Goal: Task Accomplishment & Management: Manage account settings

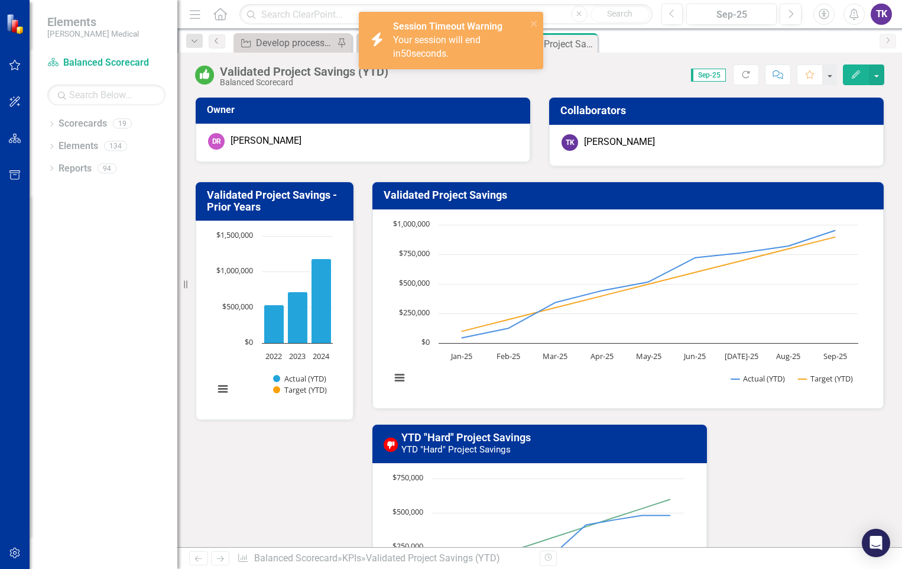
scroll to position [1, 0]
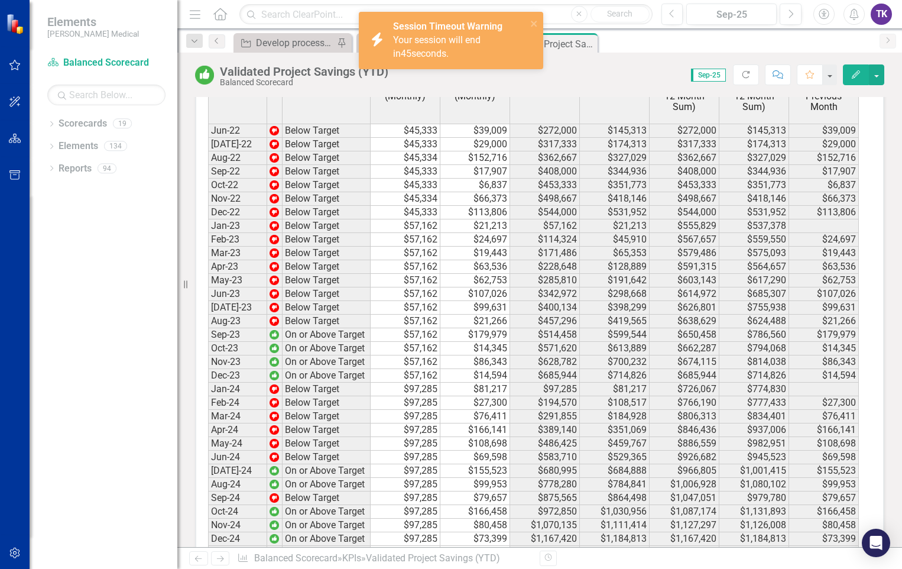
click at [477, 52] on div "Your session will end in 45 seconds." at bounding box center [458, 47] width 131 height 27
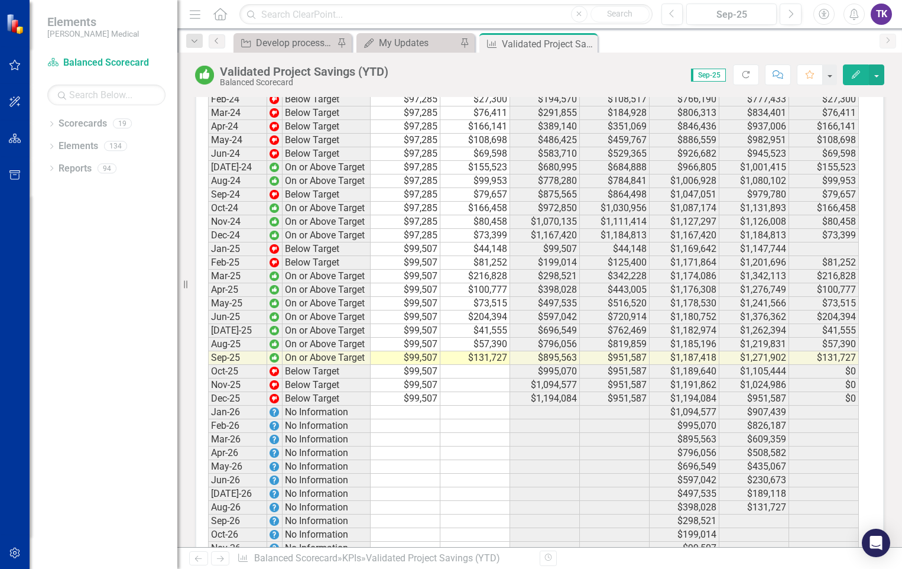
scroll to position [2384, 0]
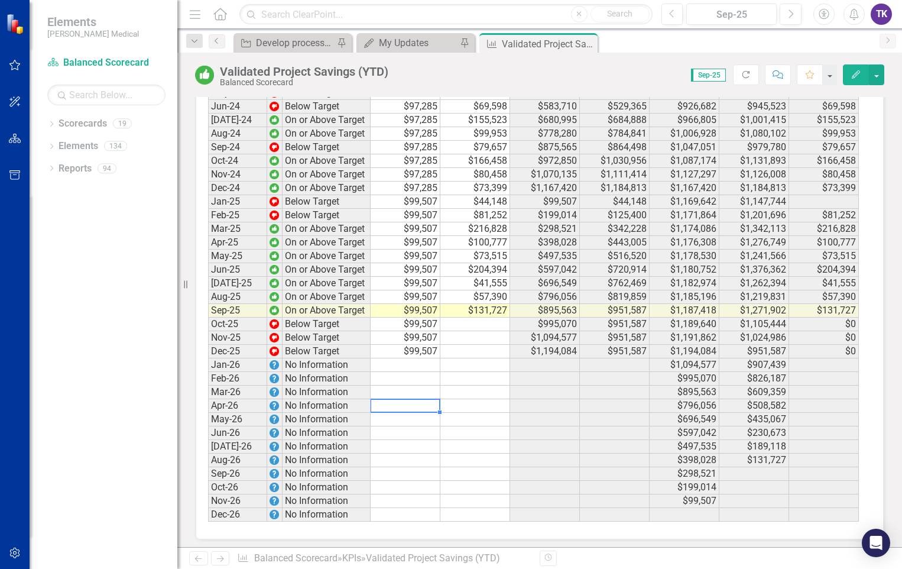
click at [412, 404] on td at bounding box center [406, 406] width 70 height 14
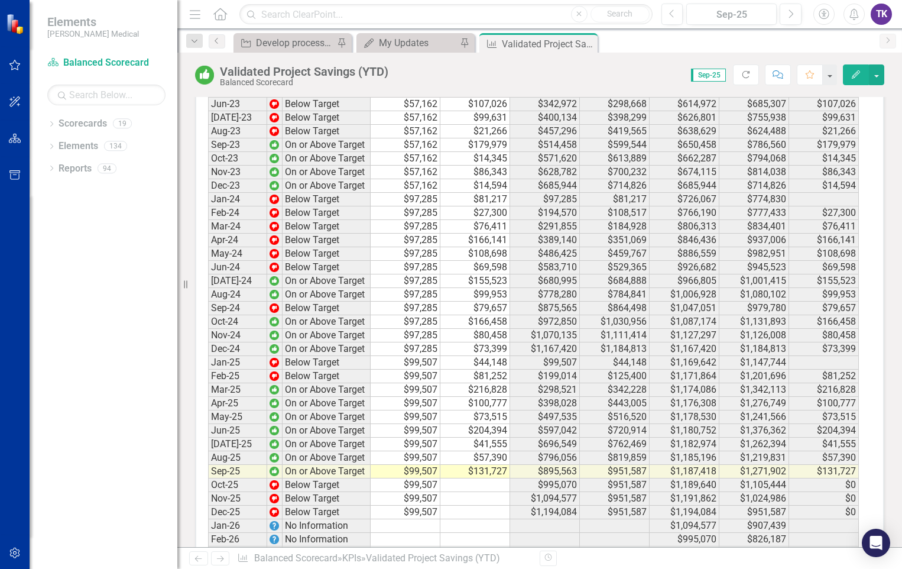
scroll to position [2265, 0]
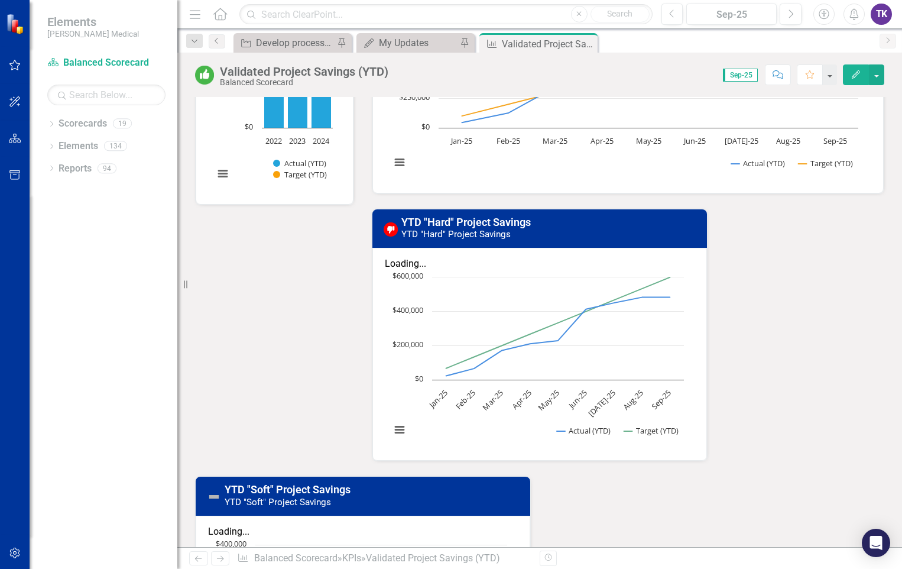
scroll to position [177, 0]
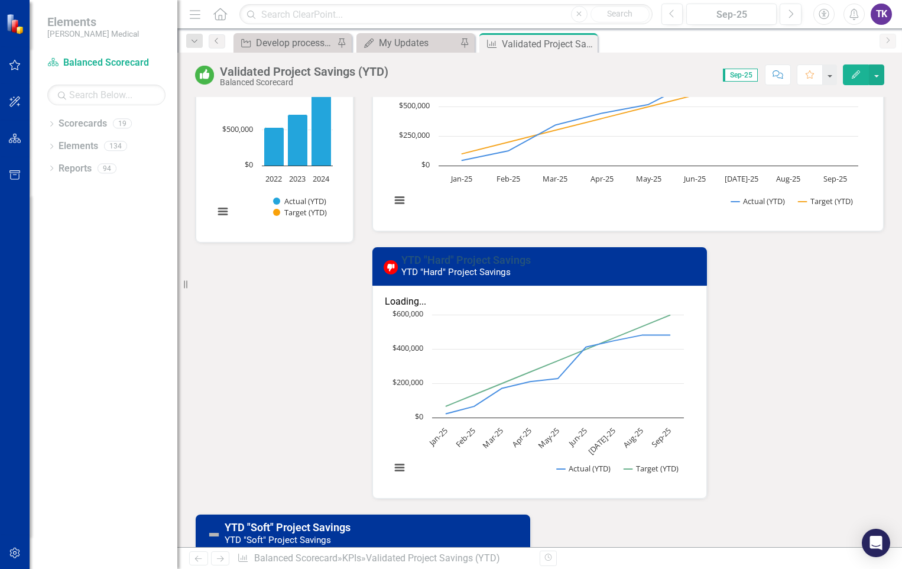
click at [461, 264] on link "YTD "Hard" Project Savings" at bounding box center [465, 260] width 129 height 12
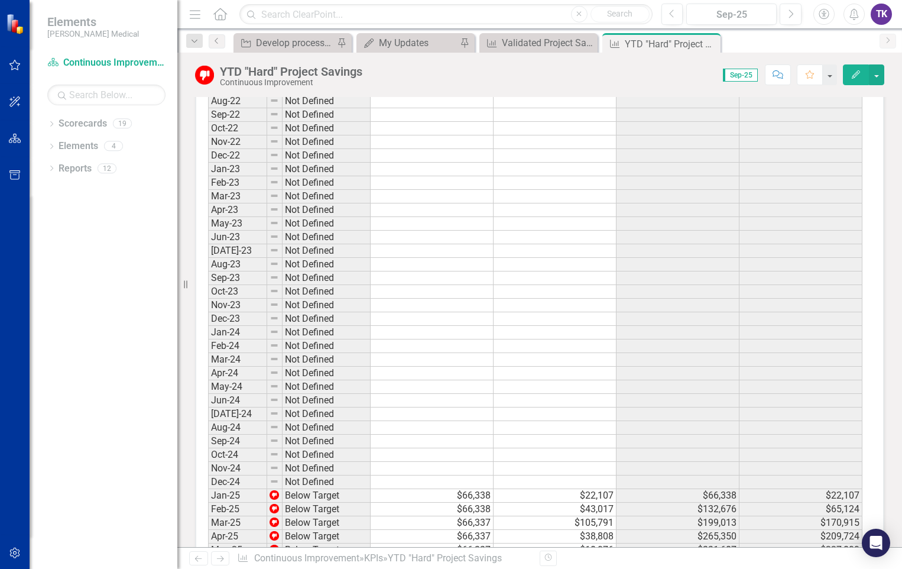
scroll to position [791, 0]
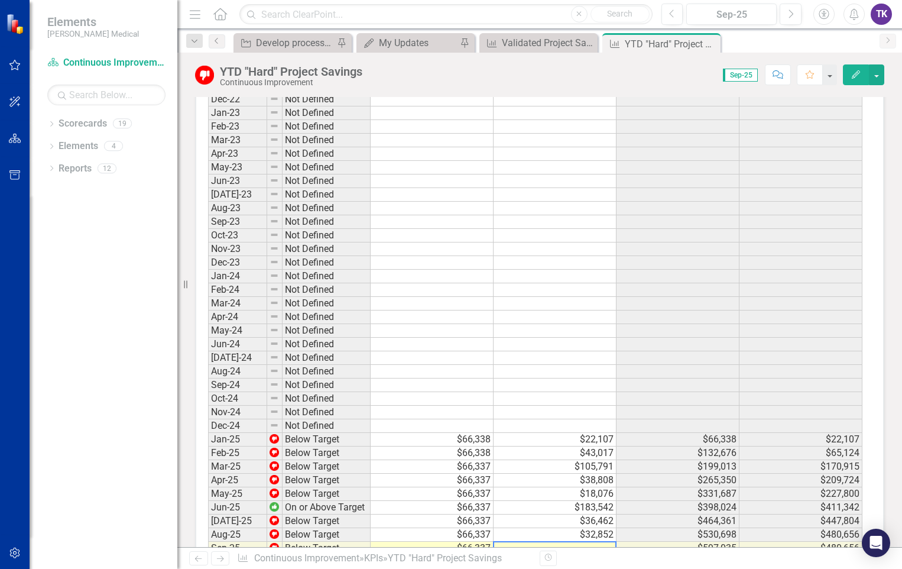
click at [580, 542] on td at bounding box center [555, 549] width 123 height 14
click at [576, 542] on td at bounding box center [555, 549] width 123 height 14
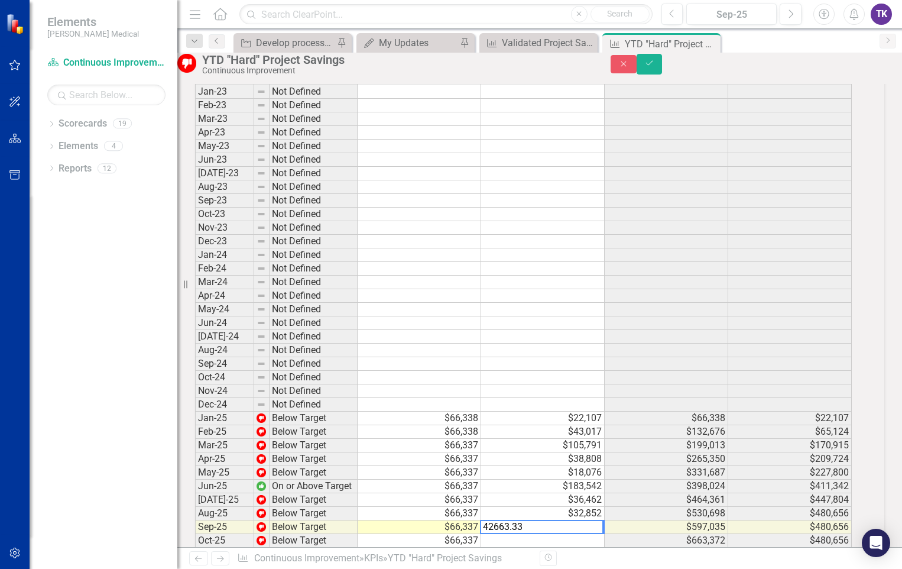
type textarea "42663.33"
click at [663, 72] on button "Save" at bounding box center [650, 64] width 26 height 21
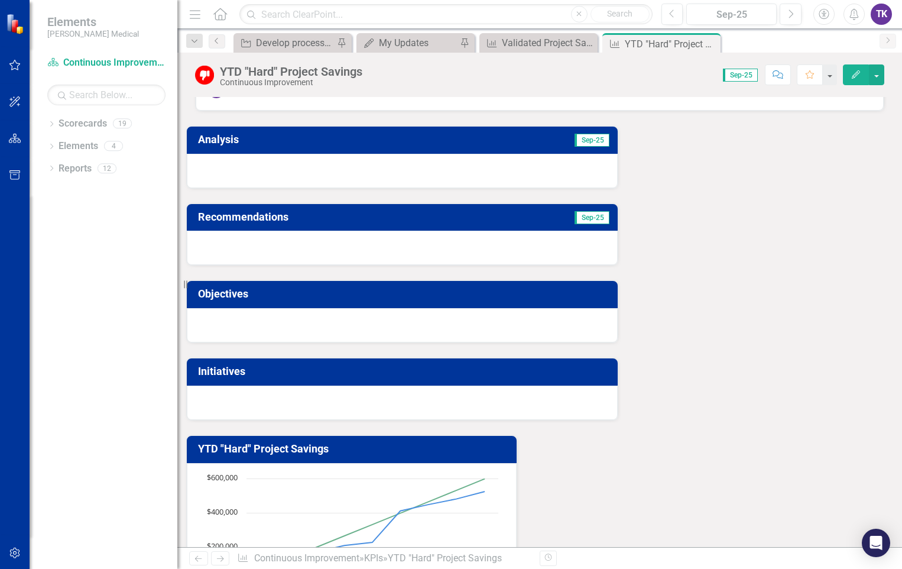
scroll to position [0, 0]
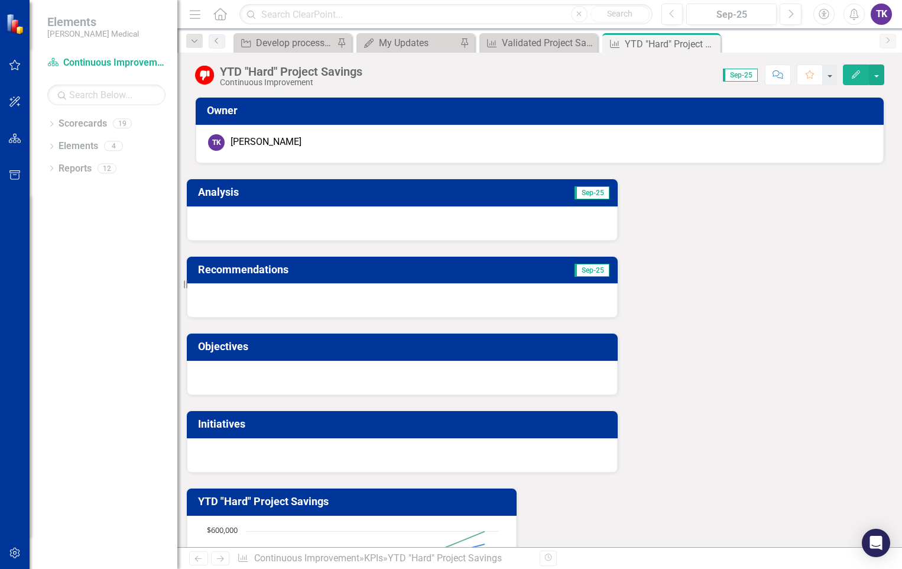
click at [218, 16] on icon "Home" at bounding box center [219, 14] width 15 height 12
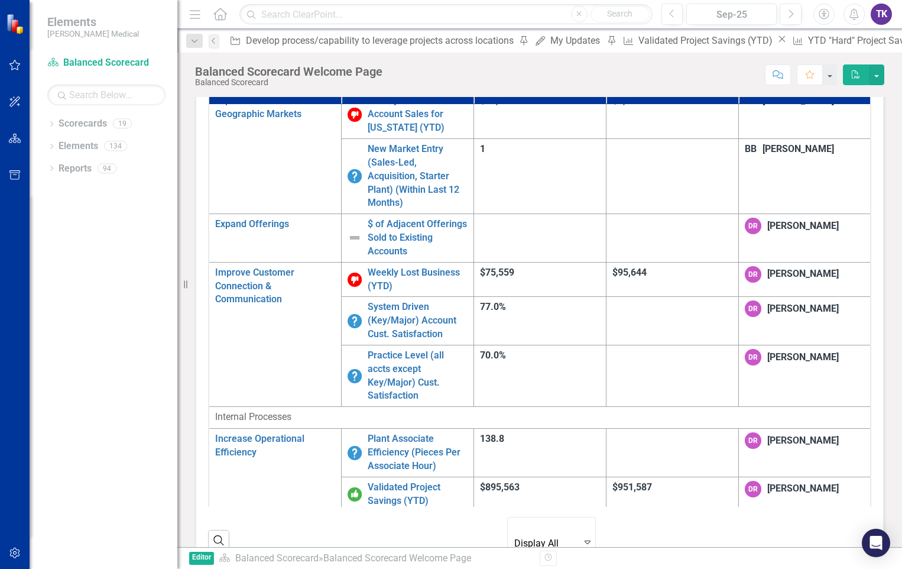
scroll to position [305, 0]
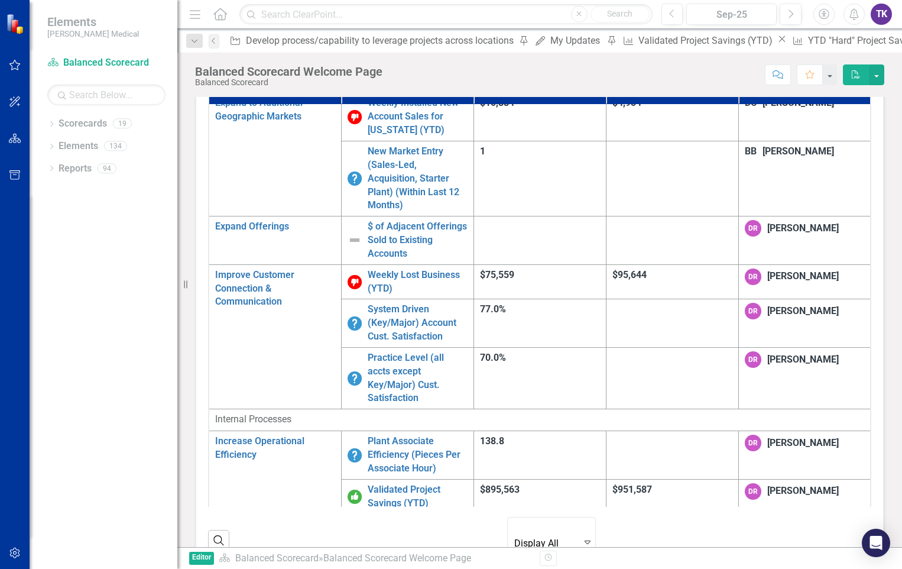
click at [442, 479] on td "Validated Project Savings (YTD) Edit Edit KPI Link Open Element" at bounding box center [407, 496] width 132 height 35
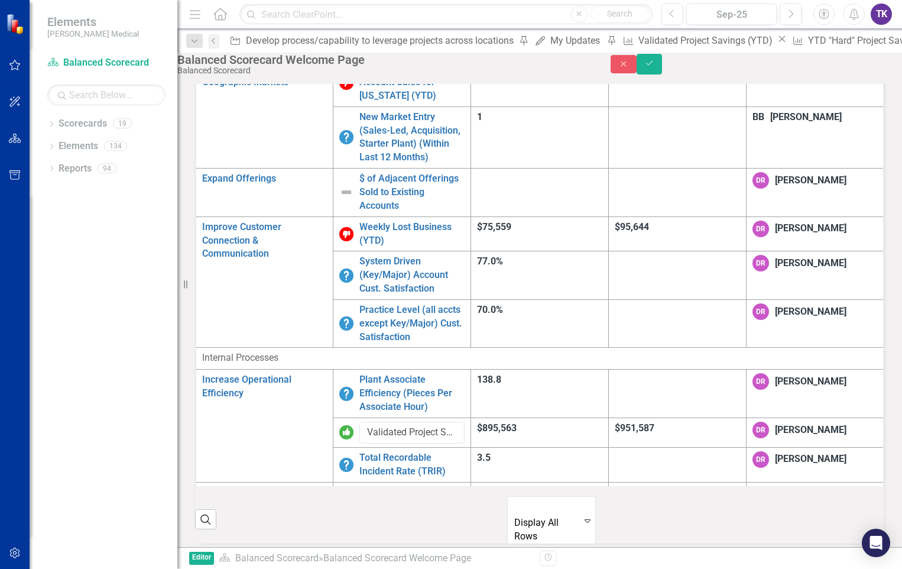
scroll to position [54, 0]
click at [339, 425] on img at bounding box center [346, 432] width 14 height 14
click at [362, 421] on input "Validated Project Savings (YTD)" at bounding box center [412, 432] width 105 height 22
click at [363, 421] on input "Validated Project Savings (YTD)" at bounding box center [412, 432] width 105 height 22
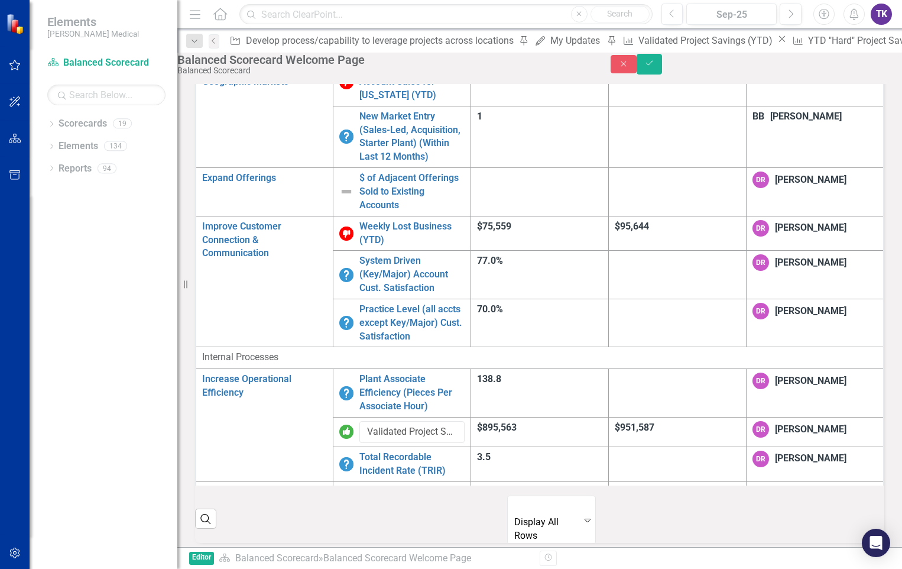
click at [713, 417] on td "$951,587" at bounding box center [677, 432] width 138 height 30
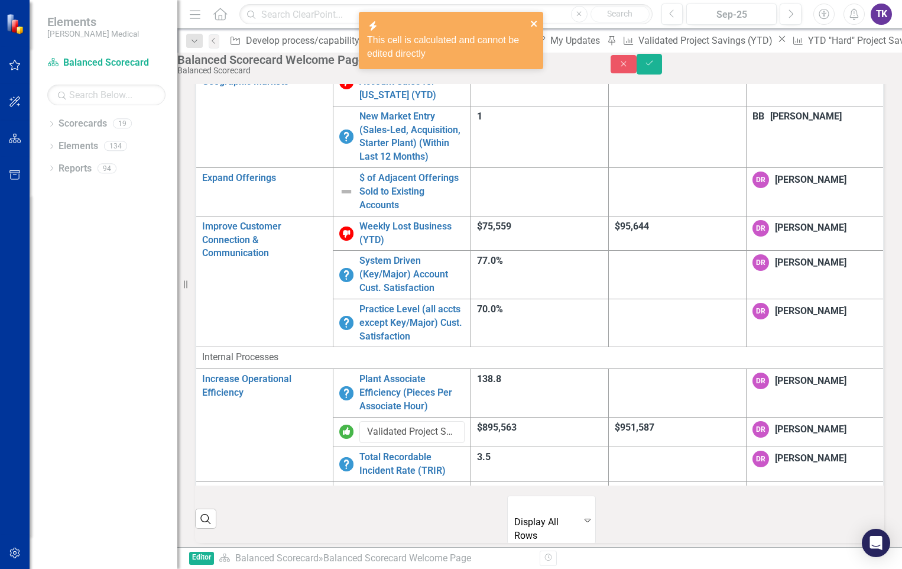
click at [536, 25] on icon "close" at bounding box center [534, 24] width 6 height 6
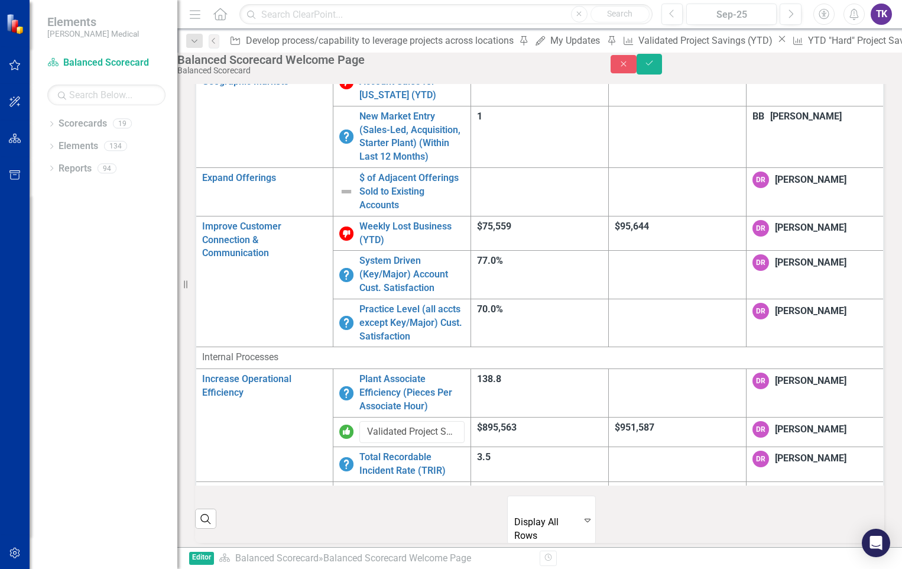
click at [186, 270] on div "Resize" at bounding box center [181, 284] width 9 height 569
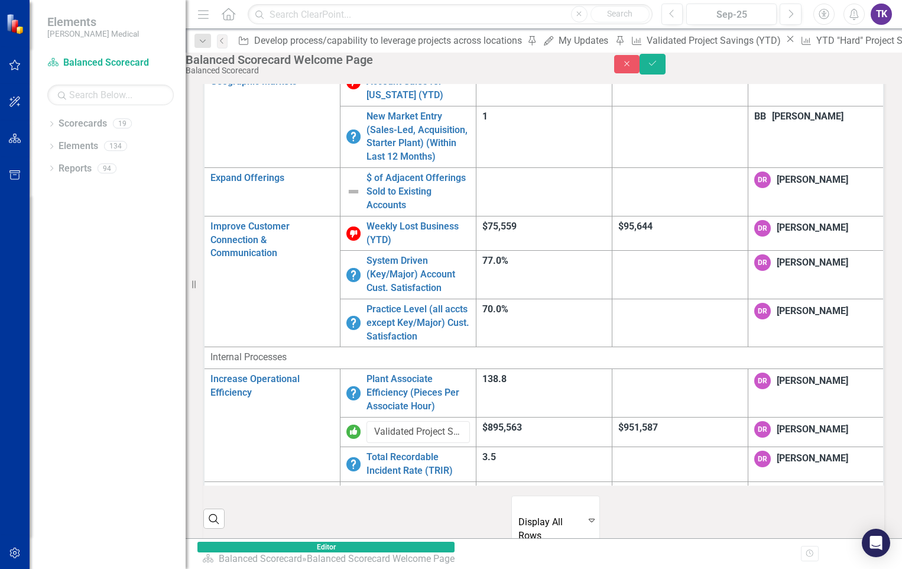
click at [347, 425] on img at bounding box center [354, 432] width 14 height 14
click at [367, 421] on input "Validated Project Savings (YTD)" at bounding box center [418, 432] width 103 height 22
click at [559, 43] on div "My Updates" at bounding box center [585, 40] width 53 height 15
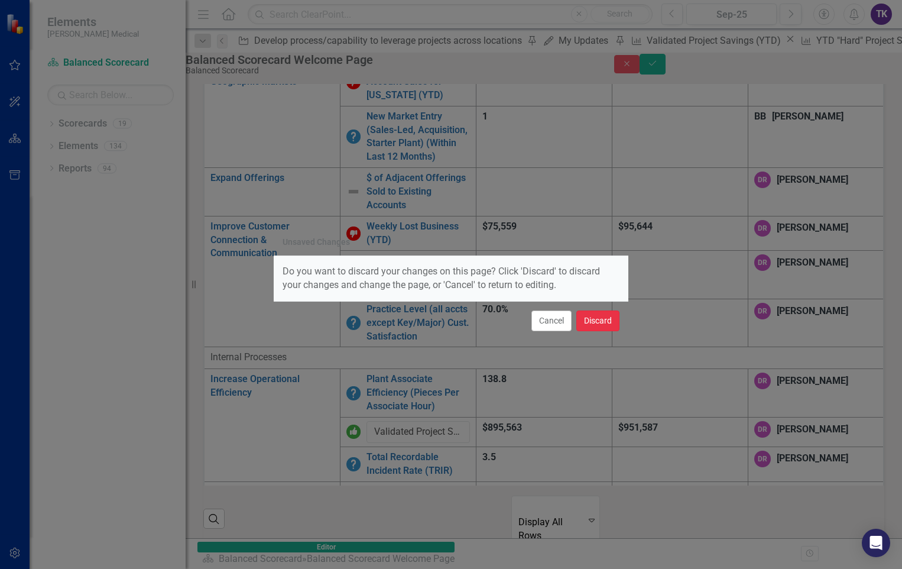
click at [592, 321] on button "Discard" at bounding box center [598, 320] width 43 height 21
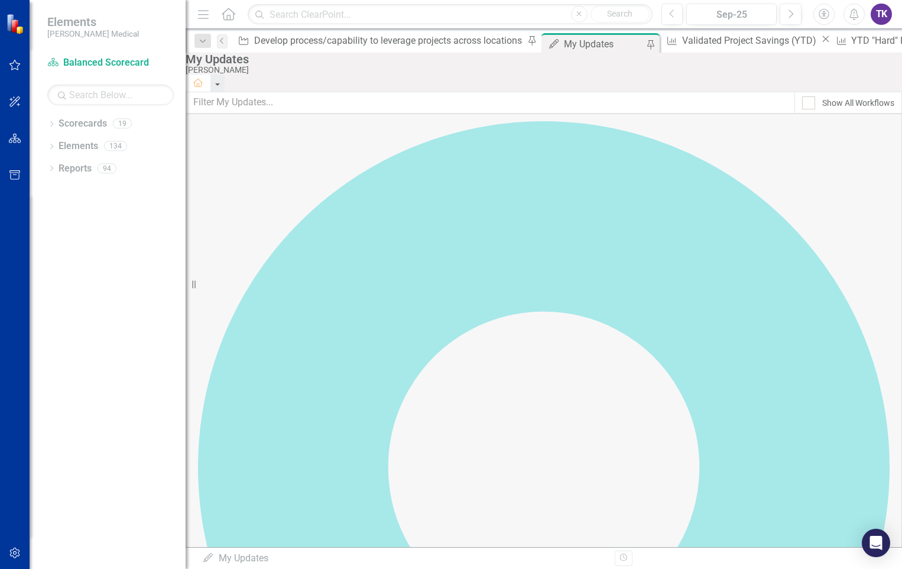
scroll to position [85, 0]
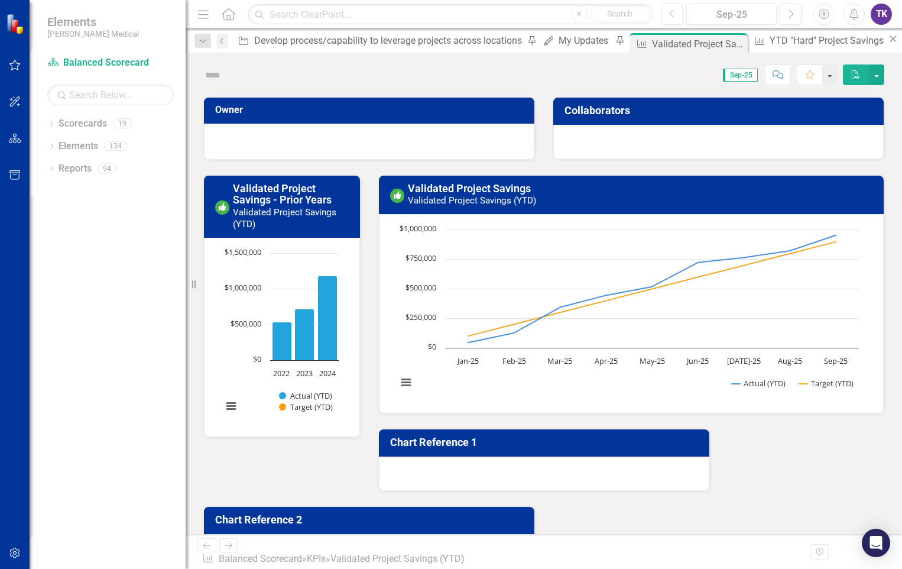
click at [340, 494] on div "Chart Reference 2" at bounding box center [369, 529] width 349 height 77
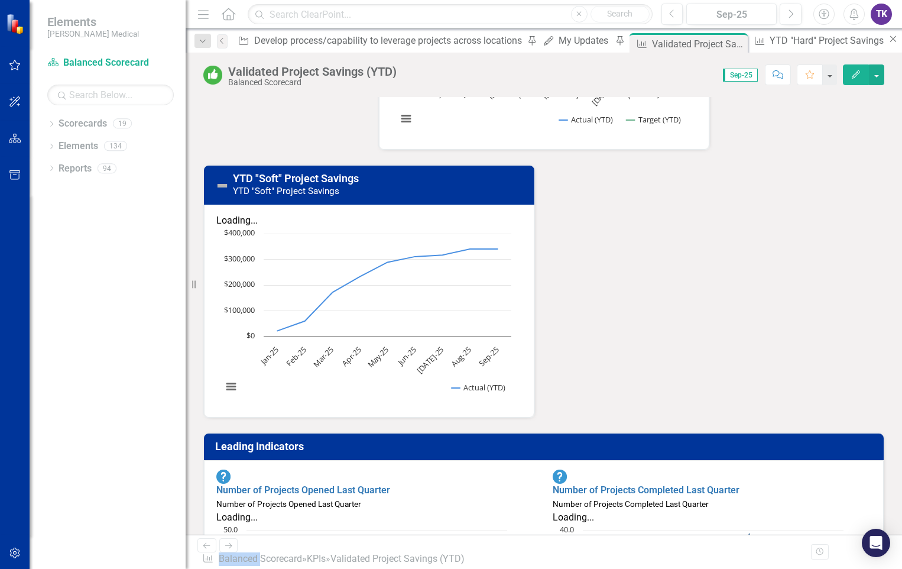
scroll to position [532, 0]
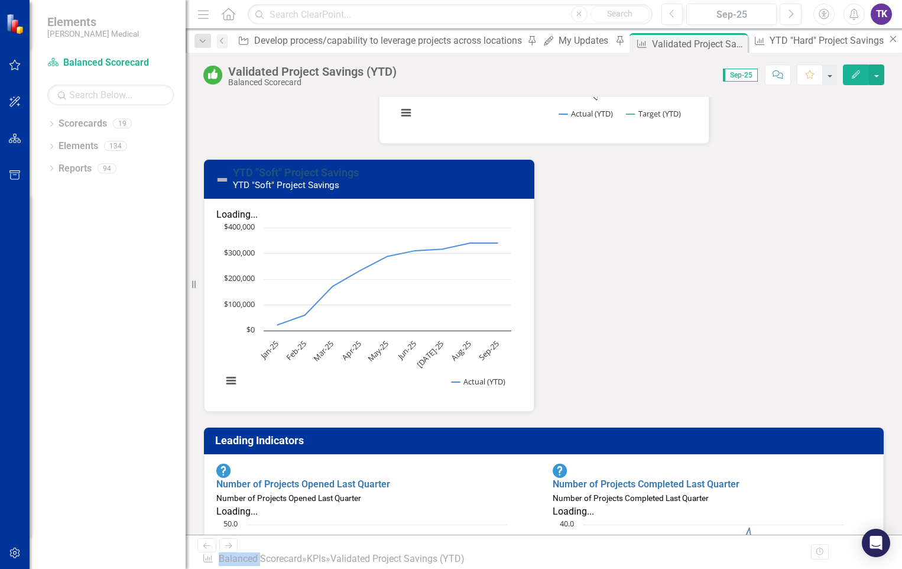
click at [320, 166] on link "YTD "Soft" Project Savings" at bounding box center [296, 172] width 126 height 12
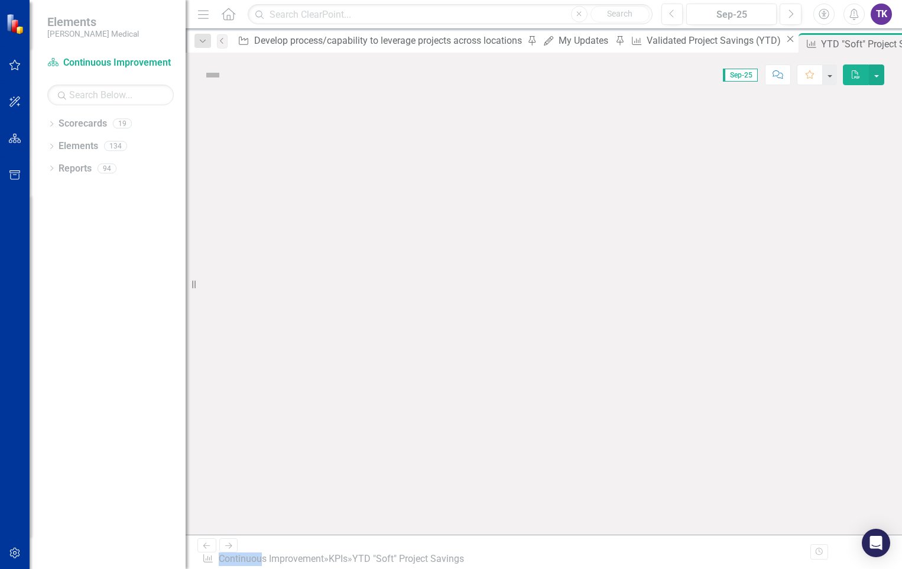
click at [320, 162] on div at bounding box center [544, 316] width 717 height 438
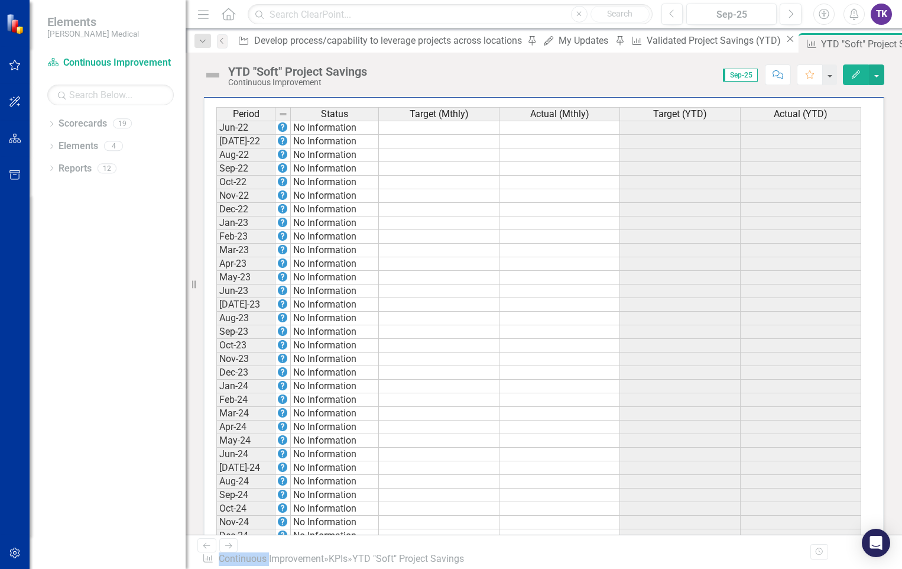
scroll to position [771, 0]
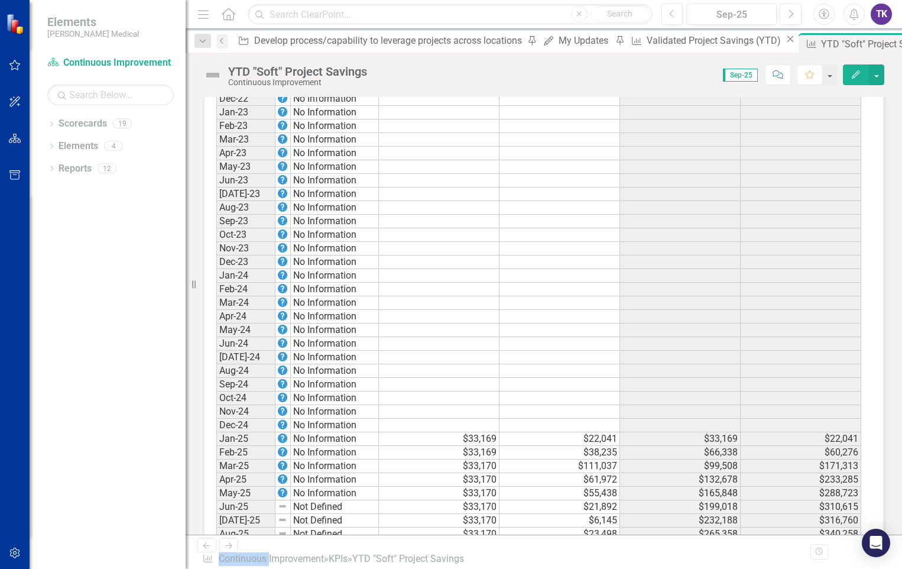
click at [592, 541] on td at bounding box center [560, 548] width 121 height 14
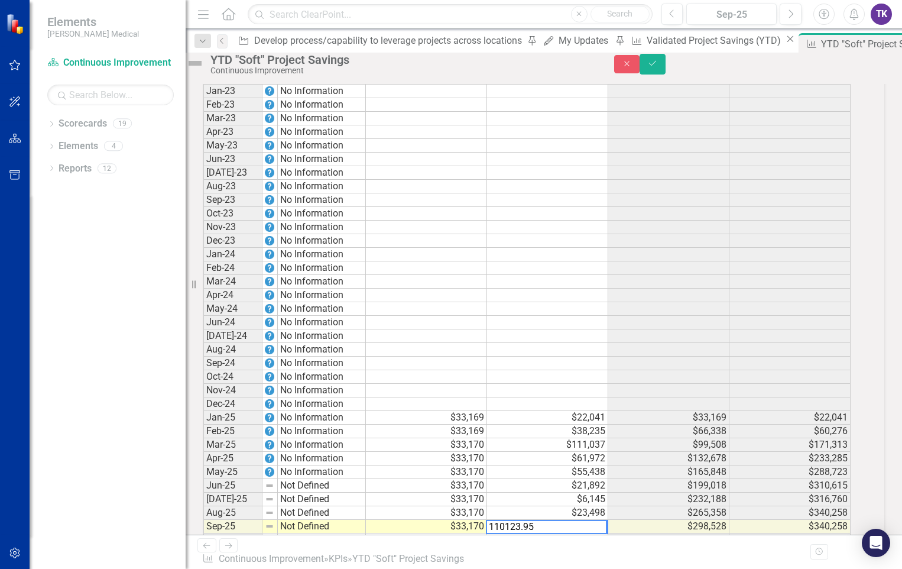
type textarea "110123.95"
click at [658, 67] on icon "Save" at bounding box center [652, 63] width 11 height 8
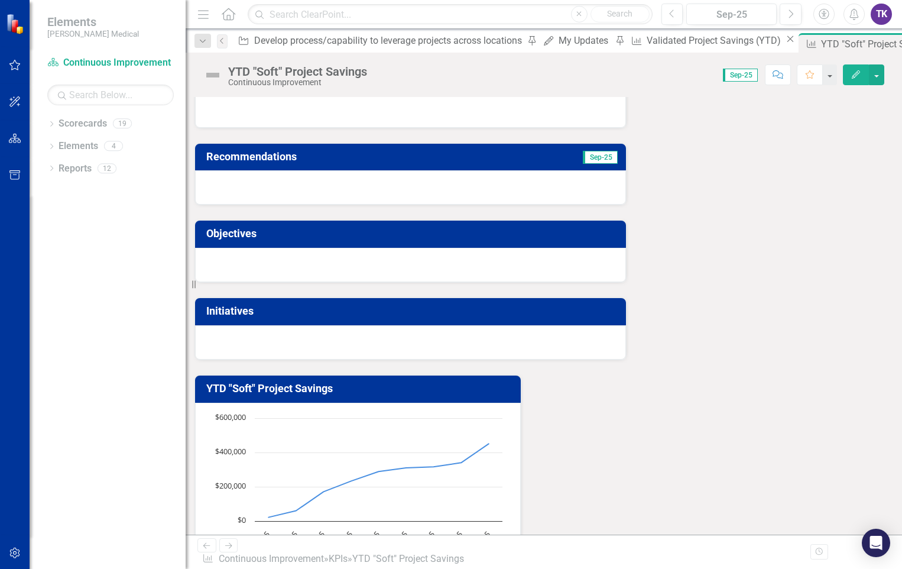
scroll to position [118, 0]
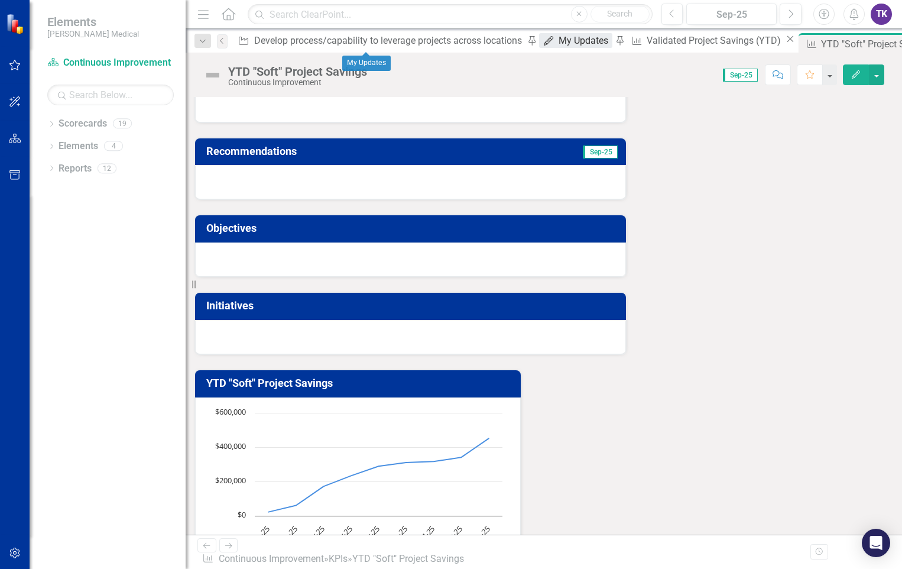
click at [559, 41] on div "My Updates" at bounding box center [585, 40] width 53 height 15
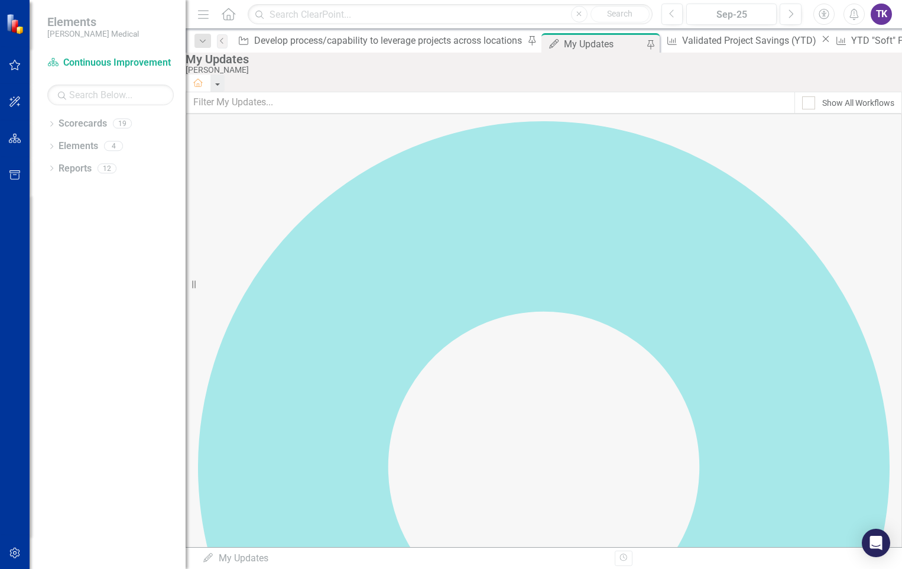
scroll to position [85, 0]
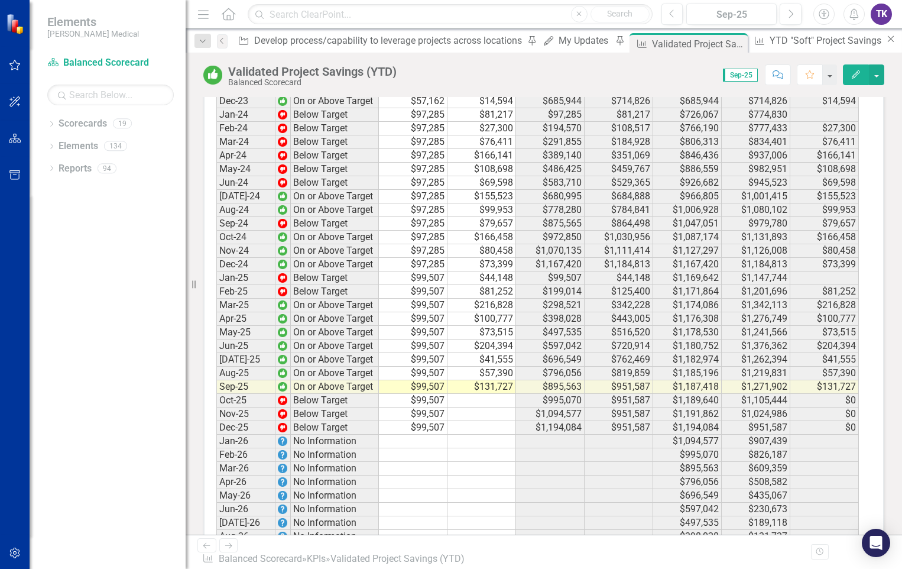
scroll to position [2365, 0]
click at [474, 379] on td "$131,727" at bounding box center [482, 386] width 69 height 14
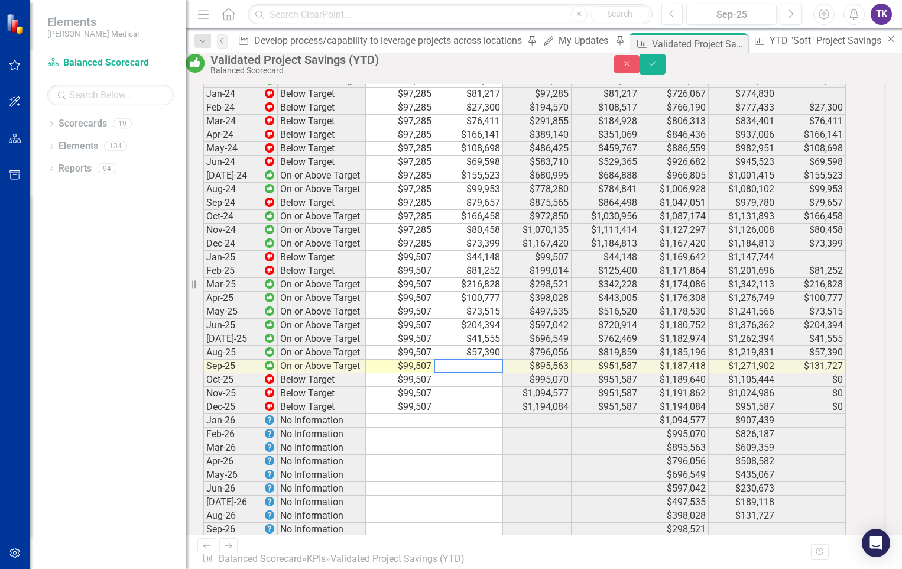
scroll to position [2367, 0]
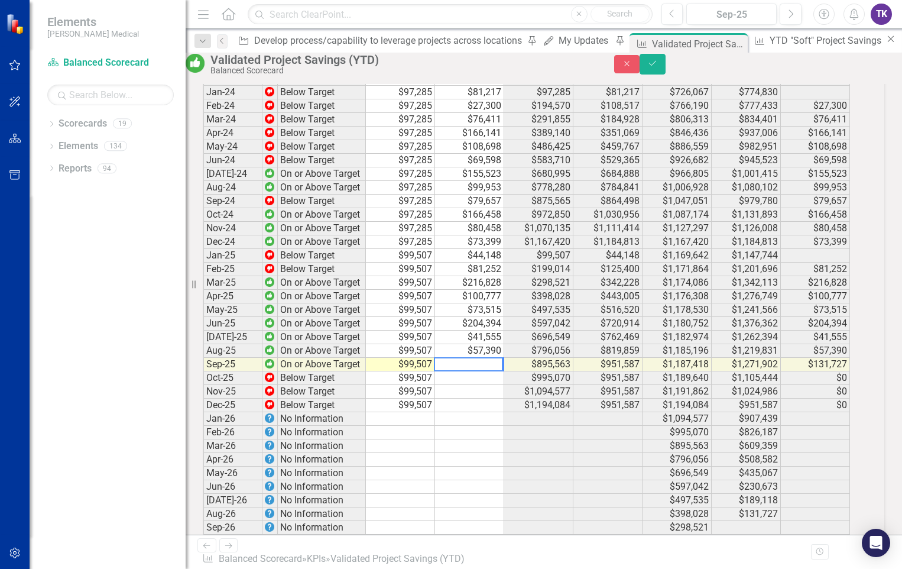
drag, startPoint x: 500, startPoint y: 340, endPoint x: 449, endPoint y: 341, distance: 50.3
click at [449, 357] on textarea at bounding box center [468, 364] width 69 height 14
type textarea "131727.37"
type textarea "135930.37"
click at [435, 507] on td at bounding box center [400, 514] width 69 height 14
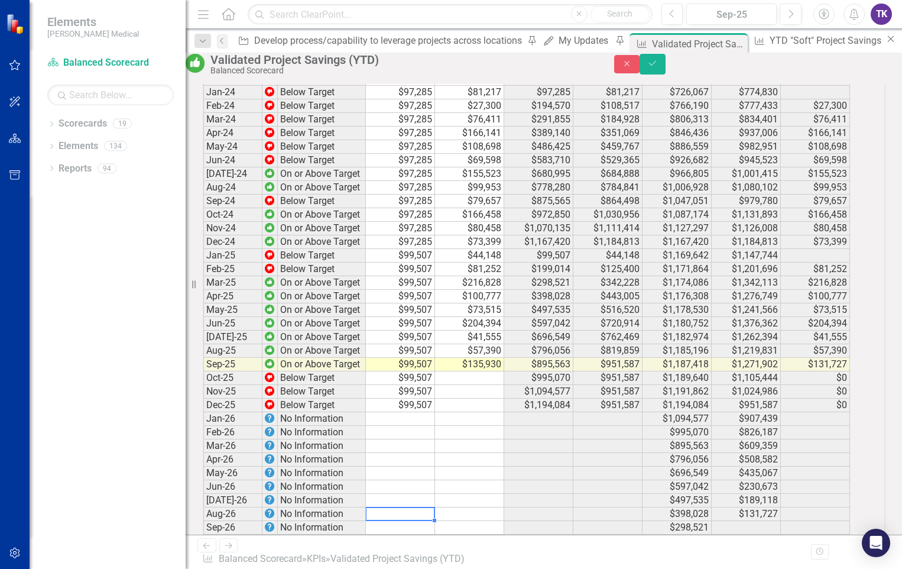
click at [435, 507] on td at bounding box center [400, 514] width 69 height 14
click at [658, 67] on icon "Save" at bounding box center [652, 63] width 11 height 8
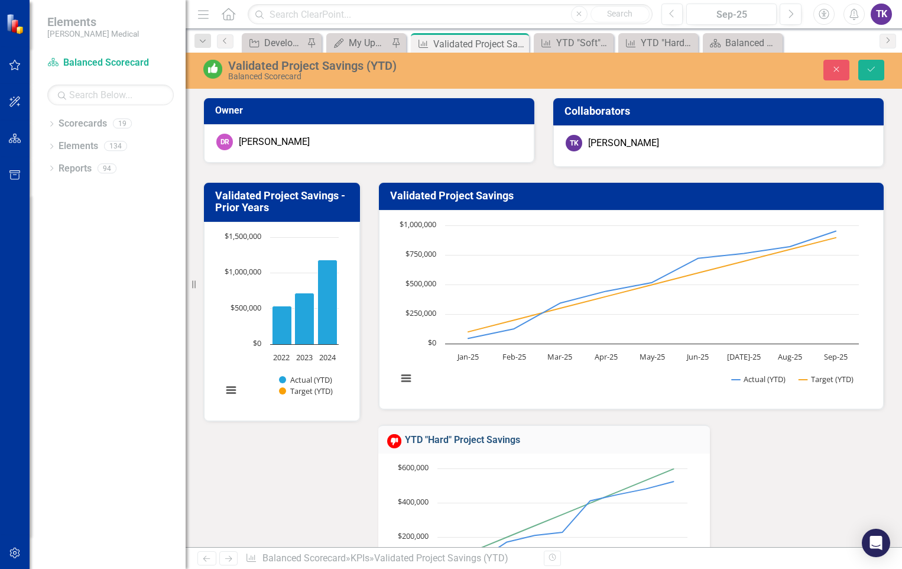
click at [481, 434] on link "YTD "Hard" Project Savings" at bounding box center [462, 439] width 115 height 11
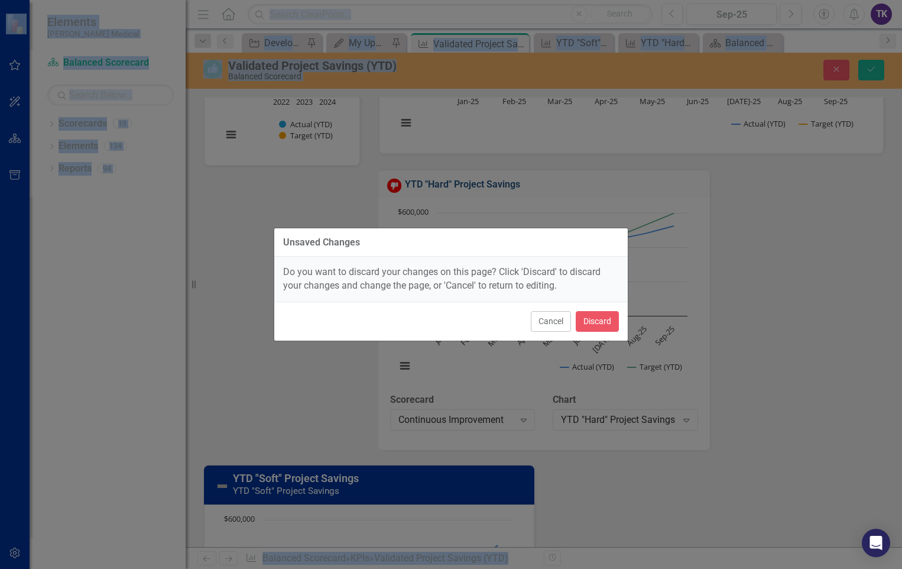
click at [481, 185] on div "Unsaved Changes Do you want to discard your changes on this page? Click 'Discar…" at bounding box center [451, 284] width 355 height 569
click at [586, 325] on button "Discard" at bounding box center [597, 321] width 43 height 21
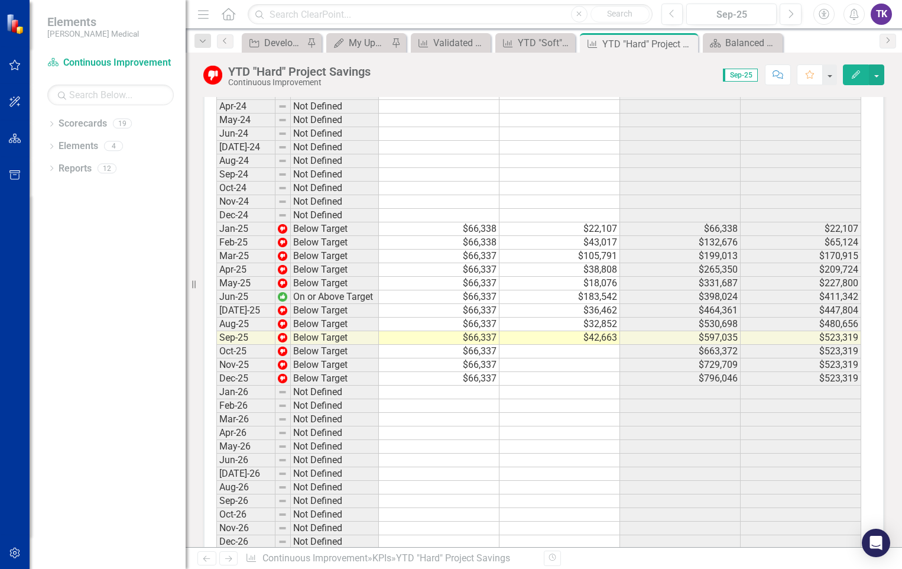
scroll to position [769, 0]
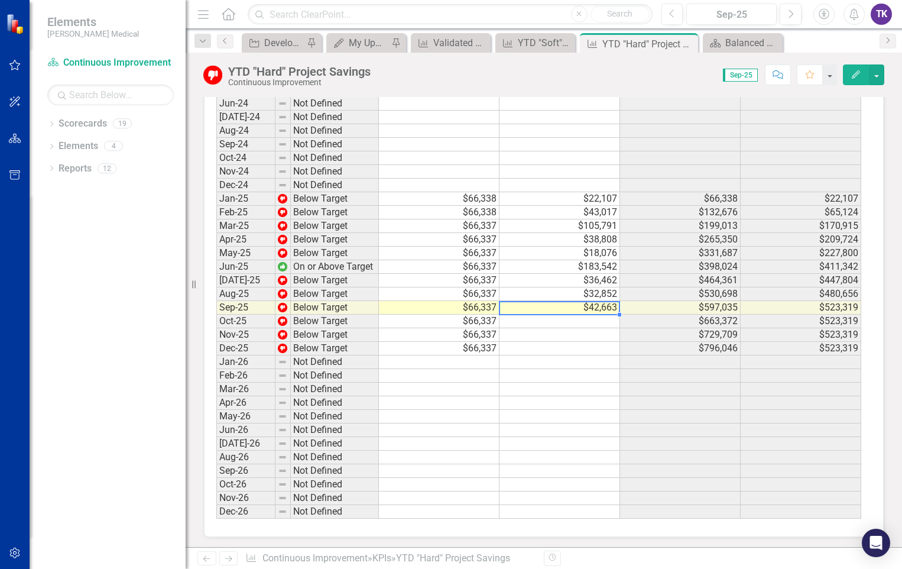
click at [588, 309] on td "$42,663" at bounding box center [560, 308] width 121 height 14
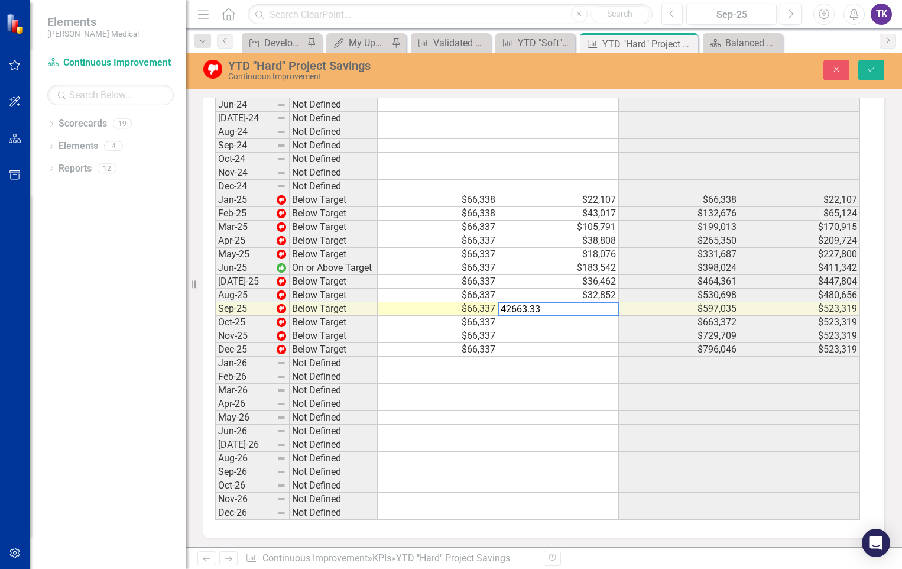
scroll to position [769, 0]
type textarea "4"
type textarea "41707.42"
click at [571, 420] on td at bounding box center [559, 417] width 121 height 14
click at [564, 371] on td at bounding box center [559, 377] width 121 height 14
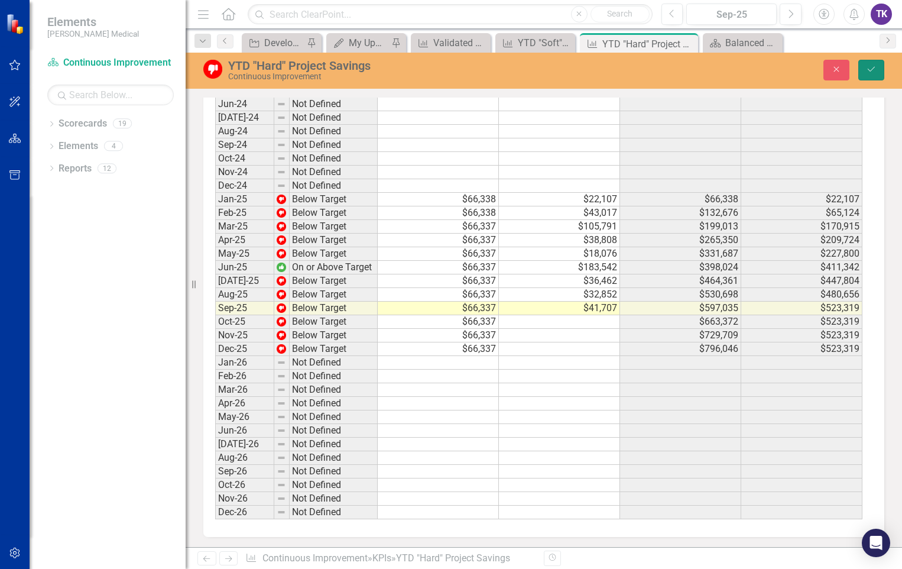
click at [869, 73] on icon "Save" at bounding box center [871, 69] width 11 height 8
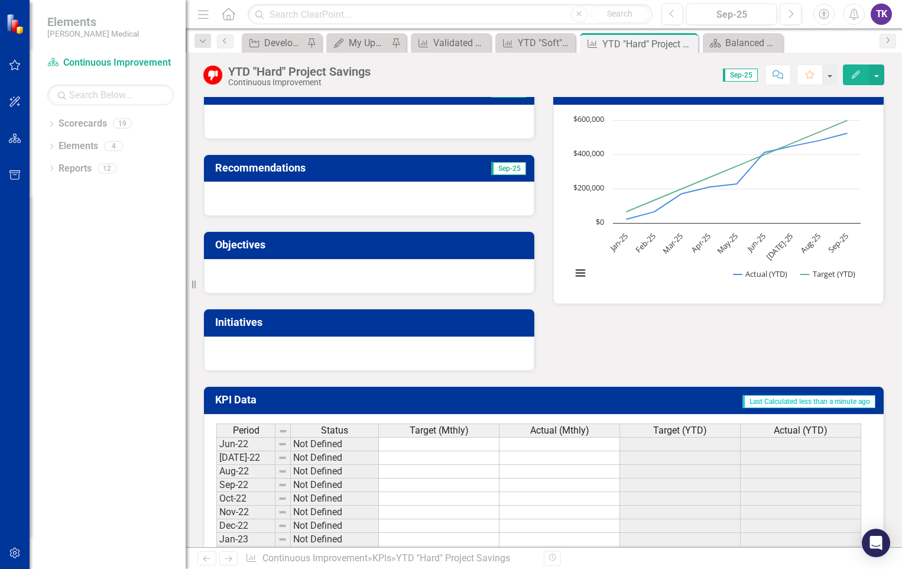
scroll to position [0, 0]
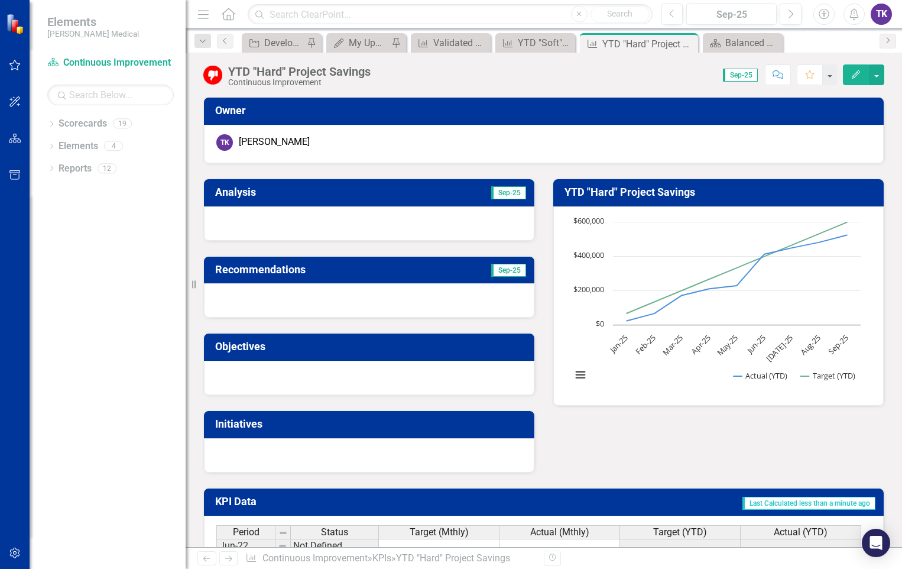
click at [579, 89] on div "YTD "Hard" Project Savings Continuous Improvement Score: N/A Sep-25 Completed C…" at bounding box center [544, 300] width 717 height 494
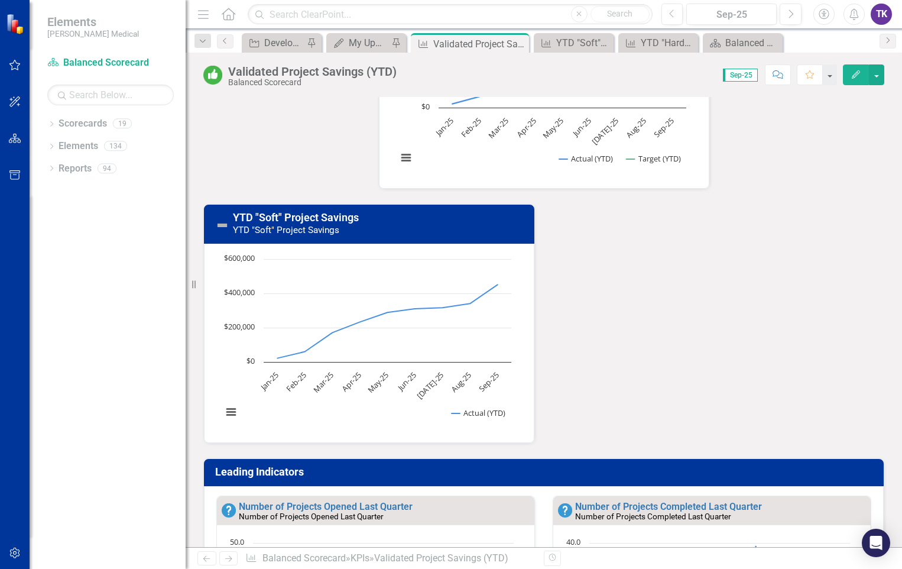
scroll to position [532, 0]
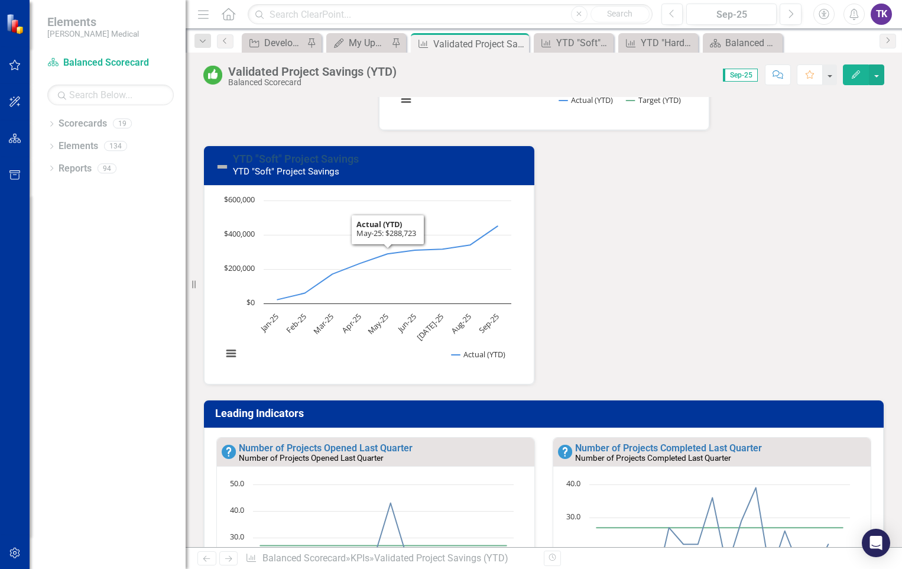
click at [332, 162] on link "YTD "Soft" Project Savings" at bounding box center [296, 159] width 126 height 12
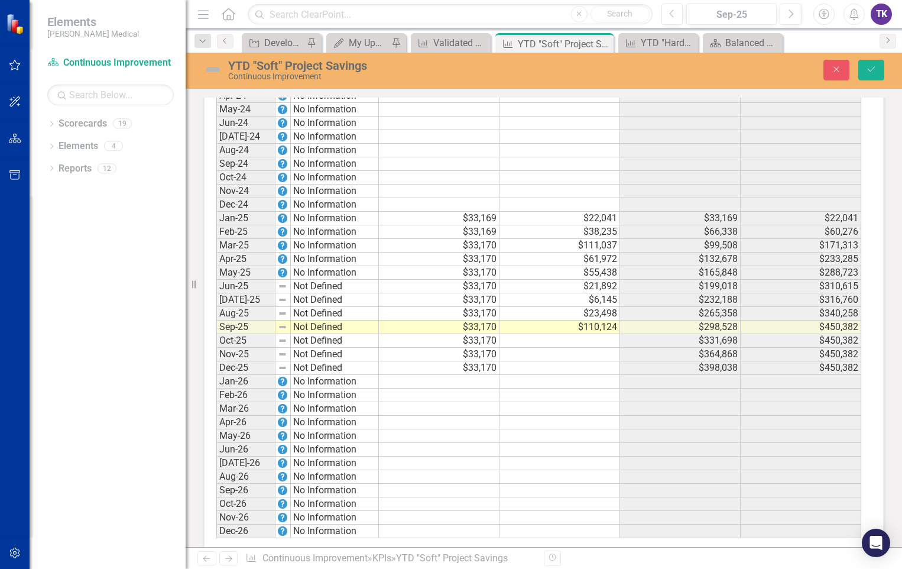
scroll to position [775, 0]
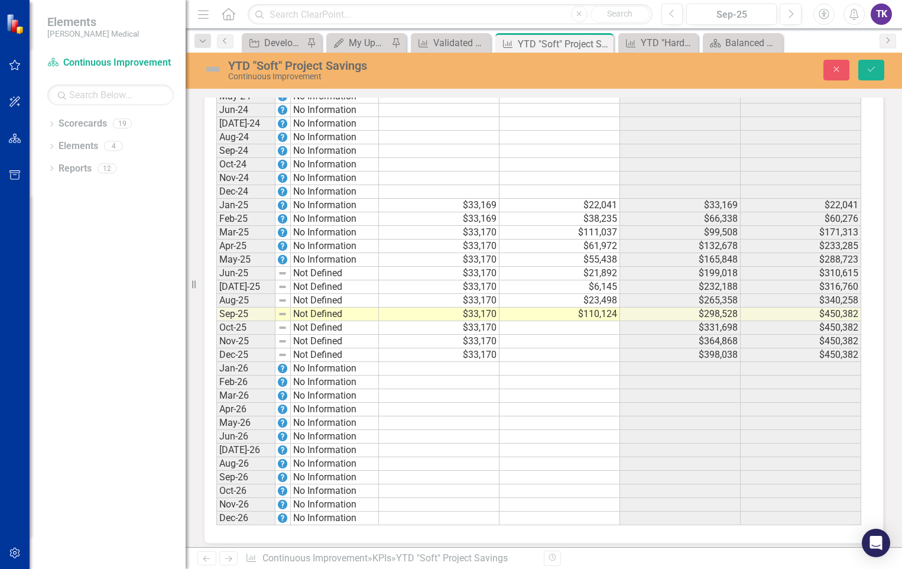
click at [589, 307] on td "$110,124" at bounding box center [560, 314] width 121 height 14
type textarea "110123.95"
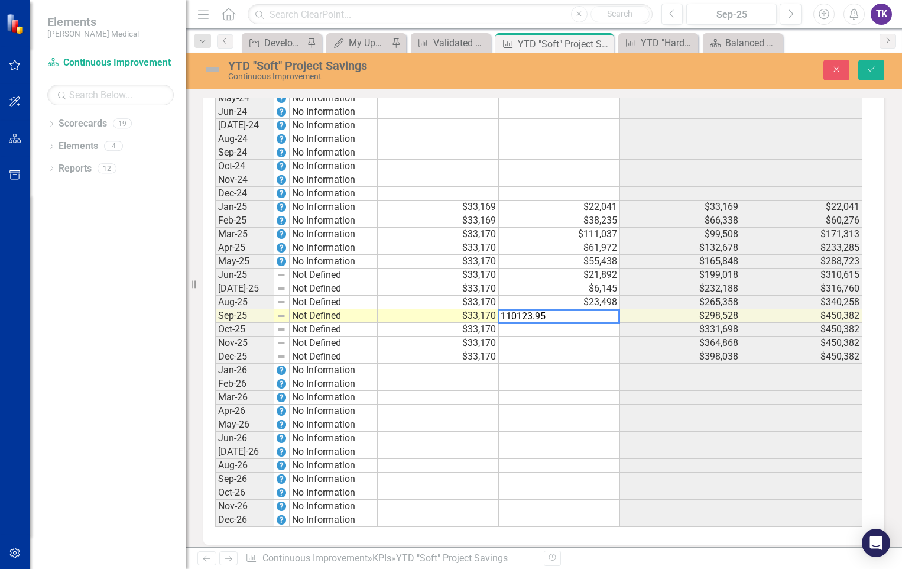
drag, startPoint x: 548, startPoint y: 303, endPoint x: 478, endPoint y: 302, distance: 70.4
click at [478, 302] on div "Period Status Target (Mthly) Actual (Mthly) Target (YTD) Actual (YTD) Jun-22 No…" at bounding box center [539, 146] width 649 height 763
type textarea "97643.95"
click at [505, 391] on td at bounding box center [559, 398] width 121 height 14
click at [868, 72] on icon "Save" at bounding box center [871, 69] width 11 height 8
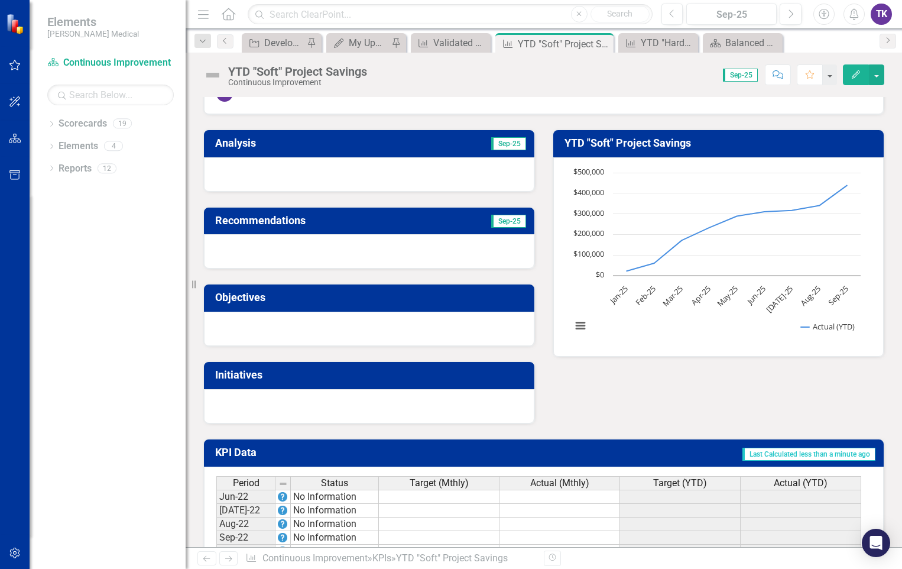
scroll to position [0, 0]
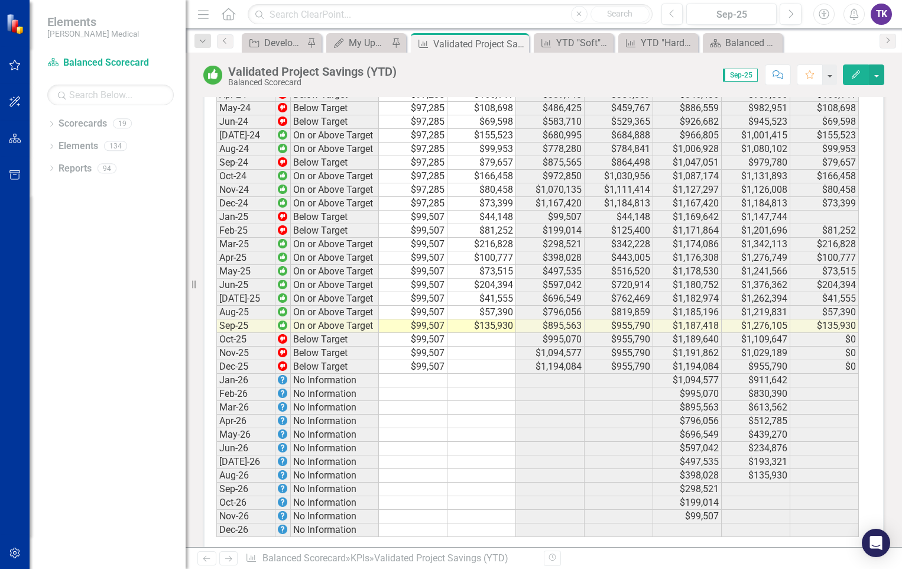
scroll to position [2401, 0]
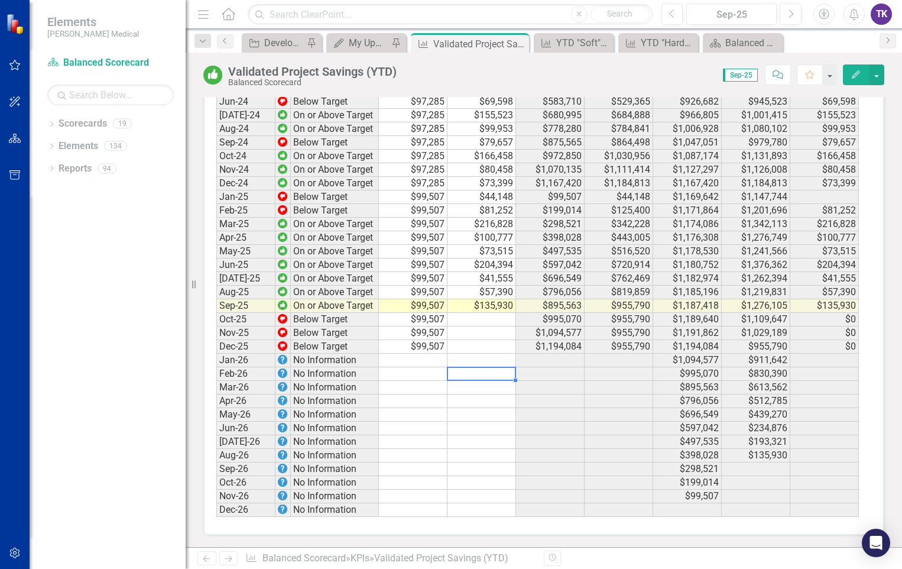
click at [504, 374] on td at bounding box center [482, 374] width 69 height 14
click at [122, 289] on div "Dropdown Scorecards 19 Dropdown Balanced Scorecard Revenue Growth Plan Dropdown…" at bounding box center [108, 341] width 156 height 455
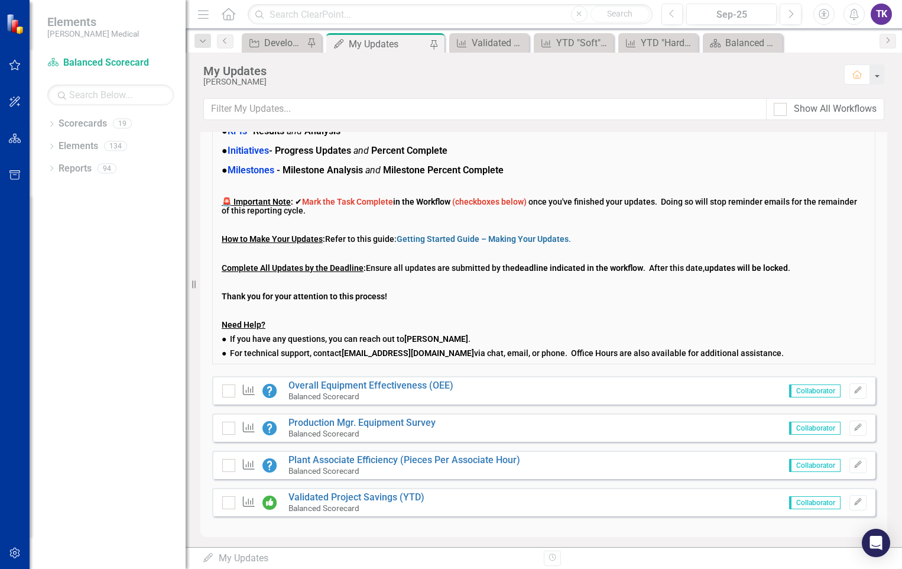
scroll to position [85, 0]
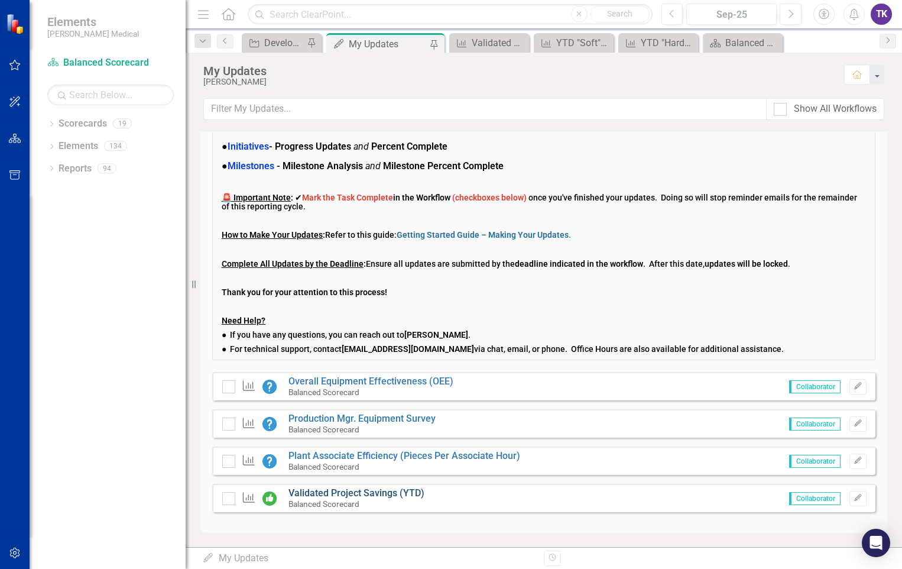
click at [342, 496] on link "Validated Project Savings (YTD)" at bounding box center [357, 492] width 136 height 11
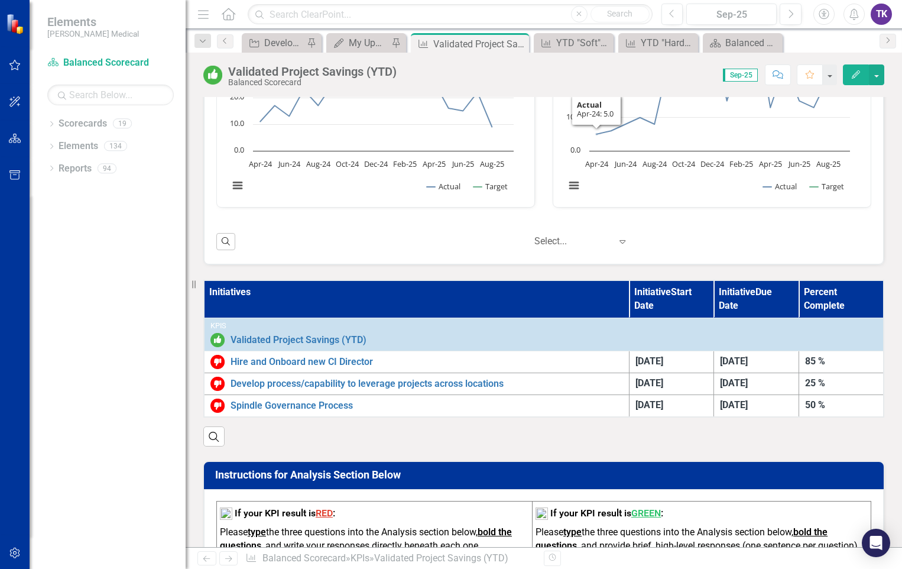
scroll to position [1064, 0]
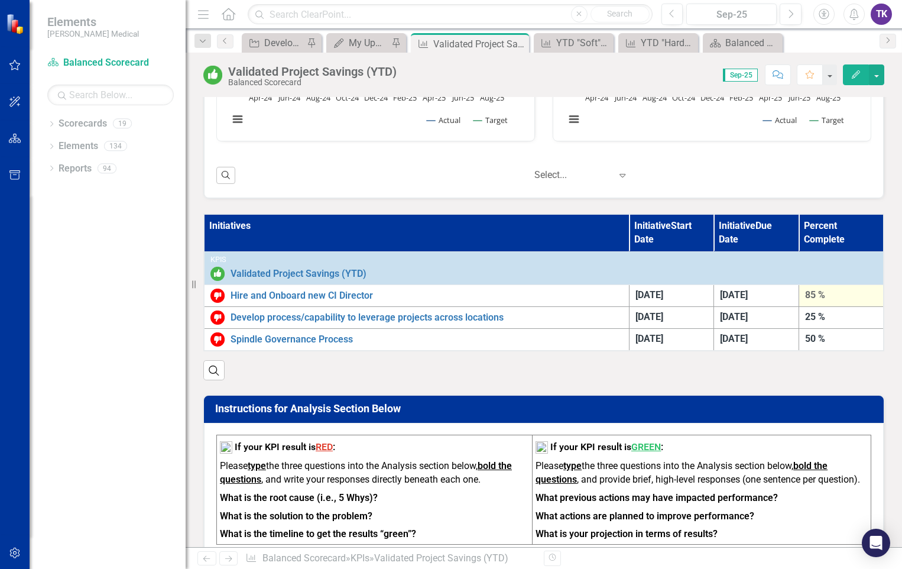
click at [808, 296] on div "85 %" at bounding box center [841, 296] width 72 height 14
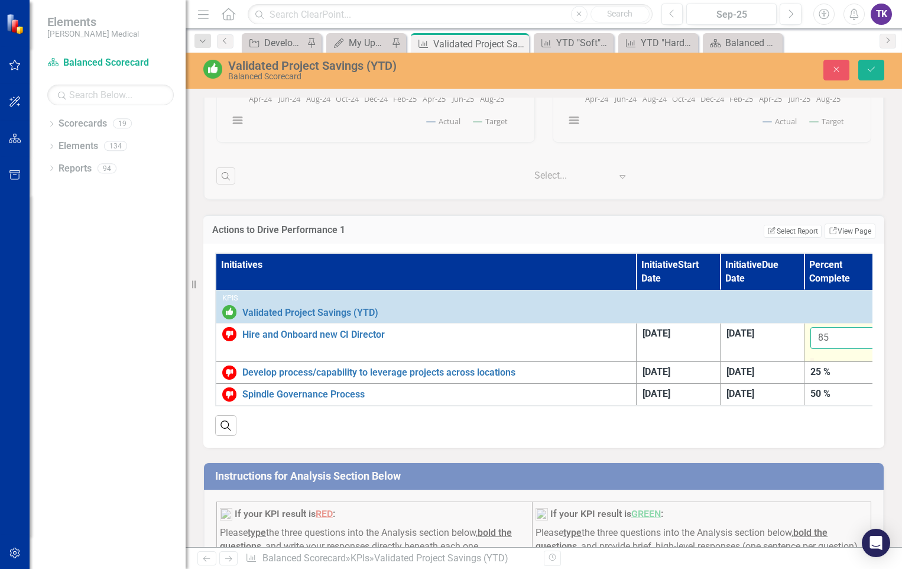
drag, startPoint x: 833, startPoint y: 335, endPoint x: 818, endPoint y: 335, distance: 15.4
click at [818, 335] on input "85" at bounding box center [847, 338] width 72 height 22
type input "95"
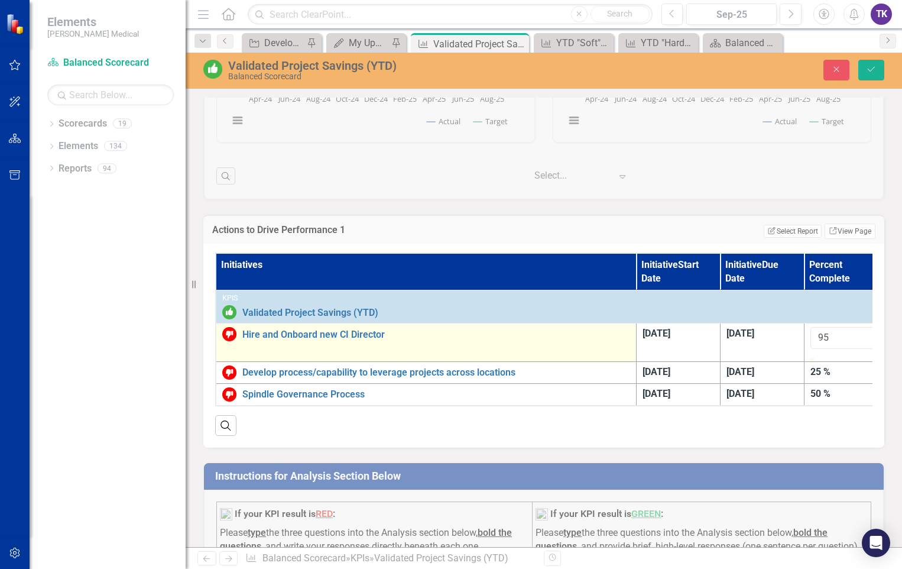
click at [489, 362] on td "Hire and Onboard new CI Director Edit Edit Initiative Link Open Element" at bounding box center [426, 342] width 420 height 38
click at [488, 362] on td "Hire and Onboard new CI Director Edit Edit Initiative Link Open Element" at bounding box center [426, 342] width 420 height 38
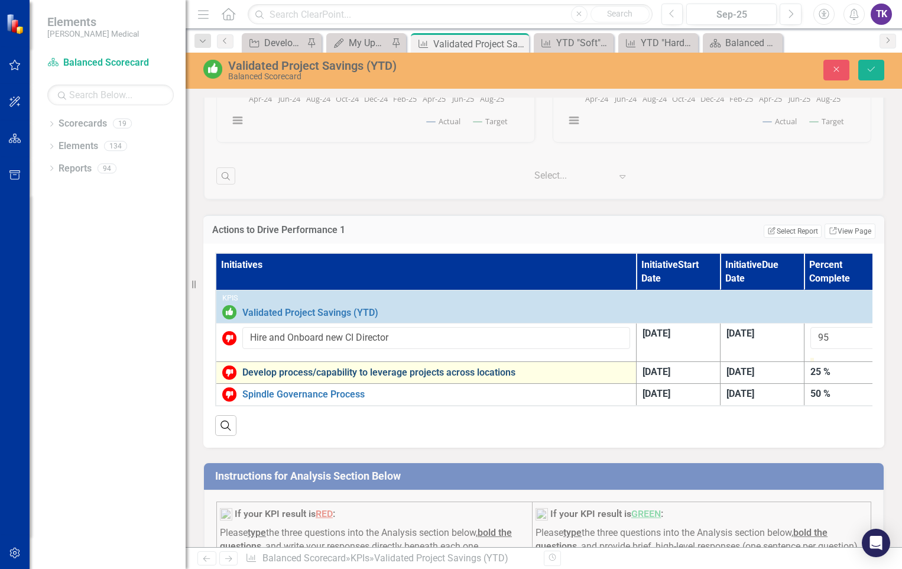
click at [278, 378] on link "Develop process/capability to leverage projects across locations" at bounding box center [436, 372] width 388 height 11
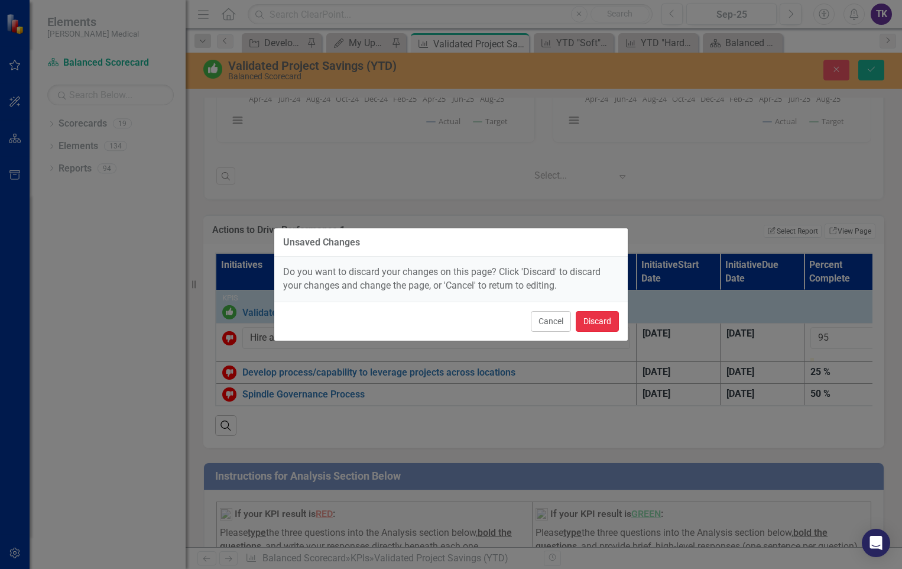
click at [584, 323] on button "Discard" at bounding box center [597, 321] width 43 height 21
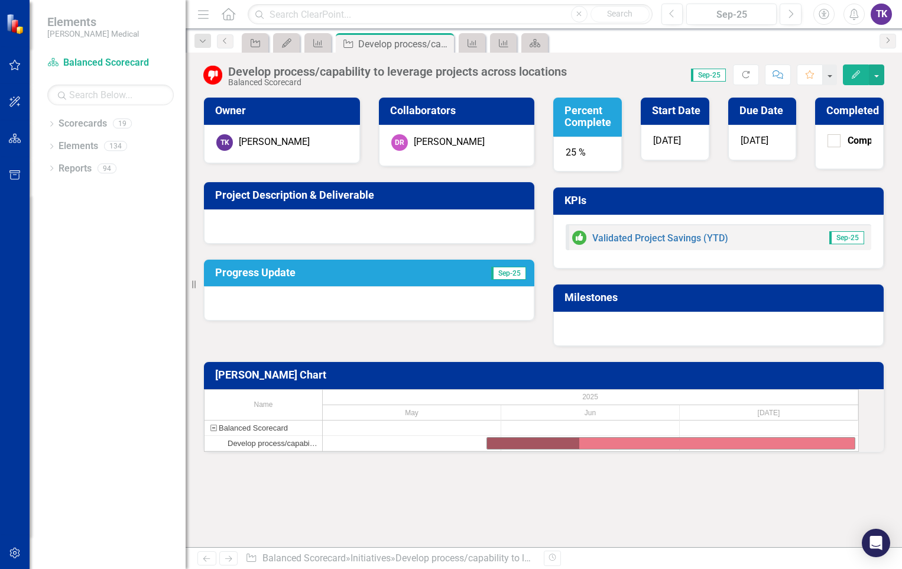
click at [399, 464] on div "Owner TK Tom Kerr Collaborators DR David Rainbow Project Description & Delivera…" at bounding box center [544, 273] width 717 height 382
click at [225, 81] on div "Develop process/capability to leverage projects across locations Balanced Score…" at bounding box center [388, 75] width 370 height 22
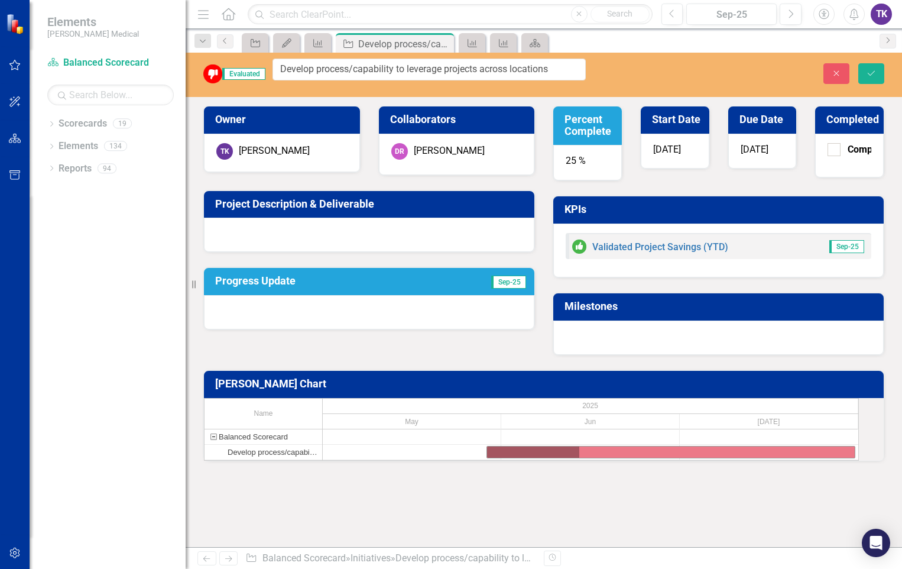
click at [417, 220] on div at bounding box center [369, 235] width 331 height 34
click at [769, 144] on span "[DATE]" at bounding box center [755, 149] width 28 height 11
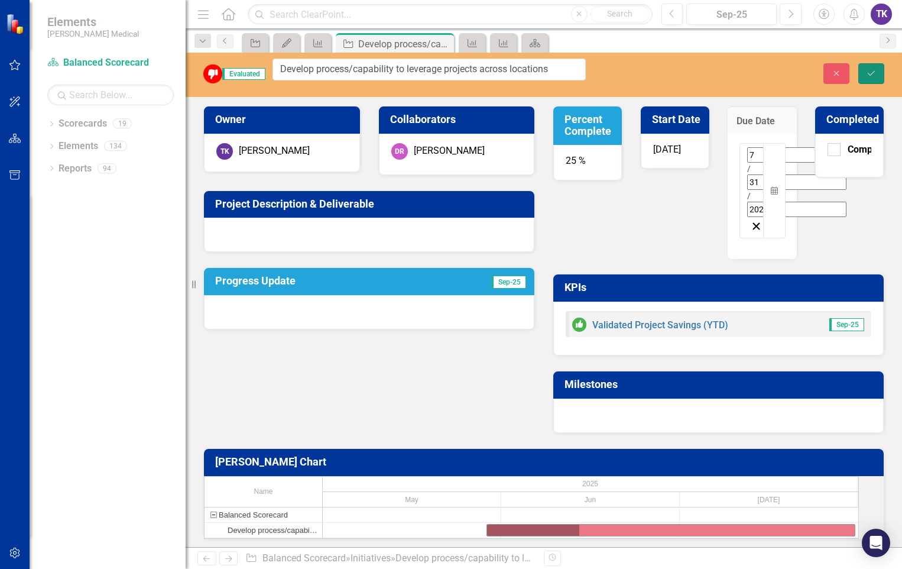
click at [864, 71] on button "Save" at bounding box center [872, 73] width 26 height 21
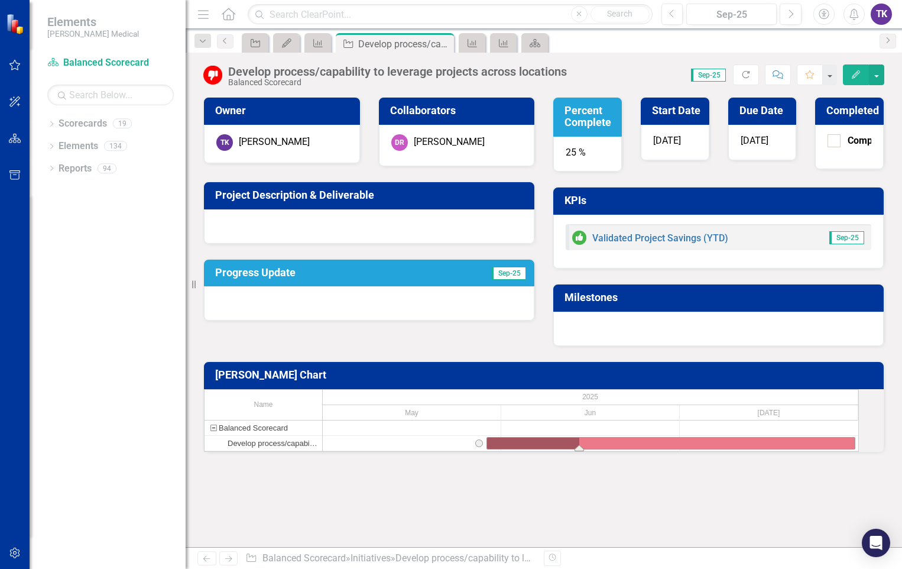
click at [739, 449] on div "Task: Start date: 2025-05-29 End date: 2025-07-31" at bounding box center [671, 443] width 368 height 11
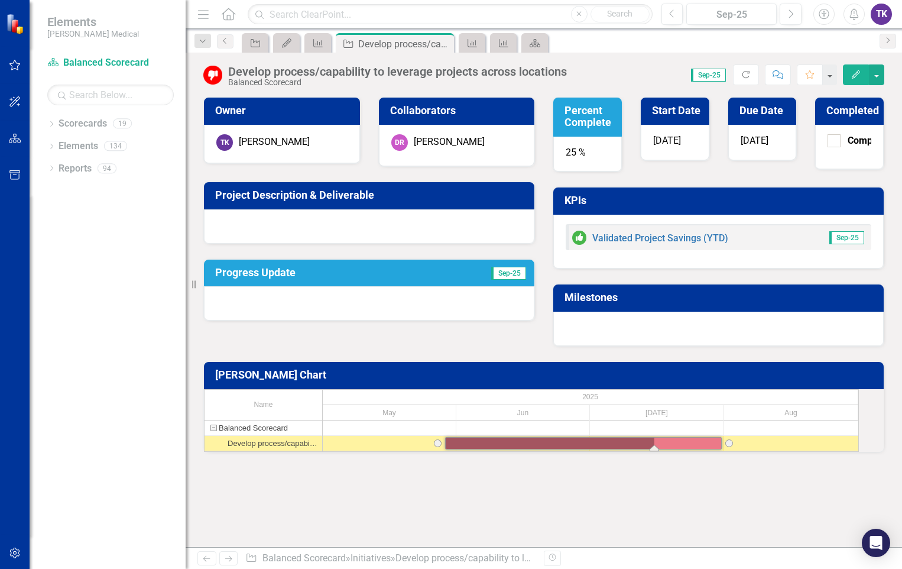
drag, startPoint x: 592, startPoint y: 457, endPoint x: 818, endPoint y: 461, distance: 226.5
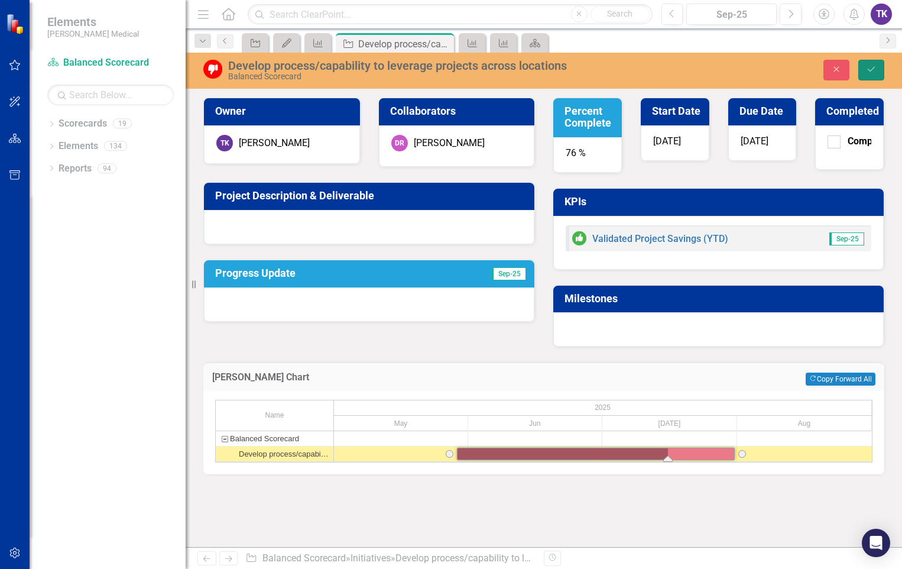
click at [871, 66] on icon "Save" at bounding box center [871, 69] width 11 height 8
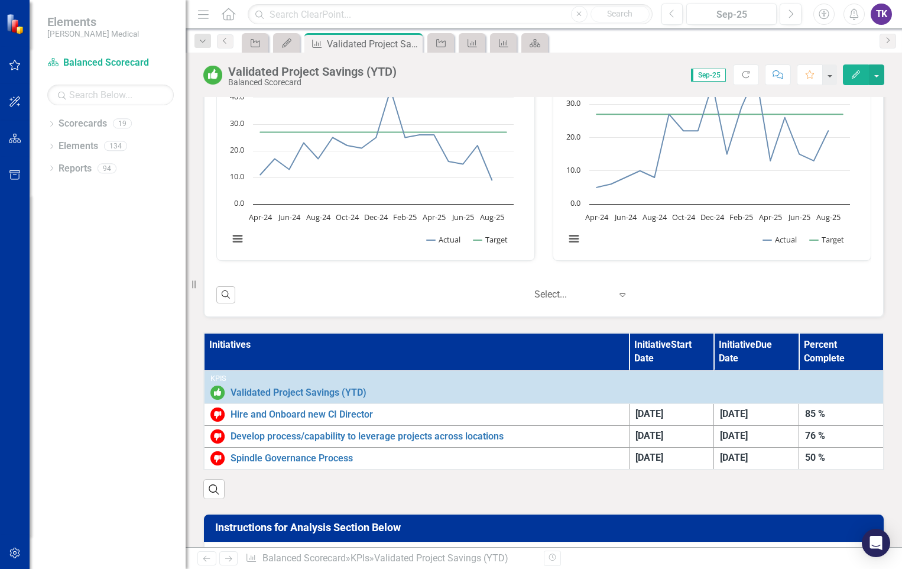
scroll to position [946, 0]
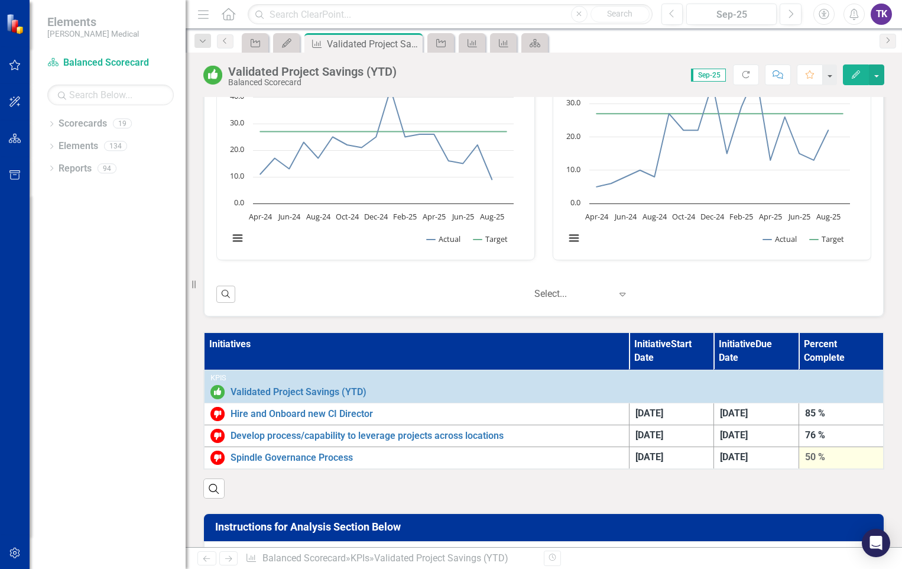
click at [814, 459] on div "50 %" at bounding box center [841, 458] width 72 height 14
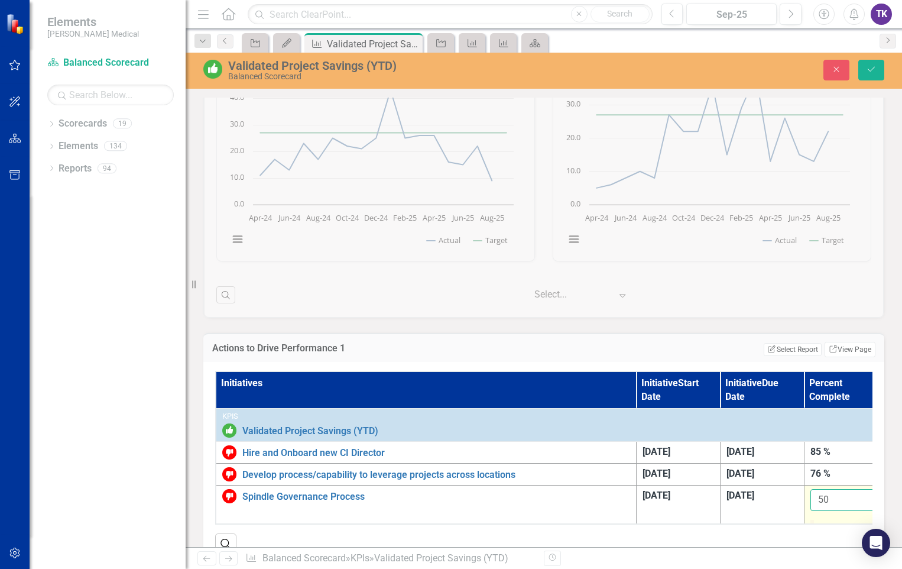
drag, startPoint x: 834, startPoint y: 500, endPoint x: 810, endPoint y: 497, distance: 23.8
click at [811, 497] on input "50" at bounding box center [847, 500] width 72 height 22
type input "75"
click at [869, 75] on button "Save" at bounding box center [872, 70] width 26 height 21
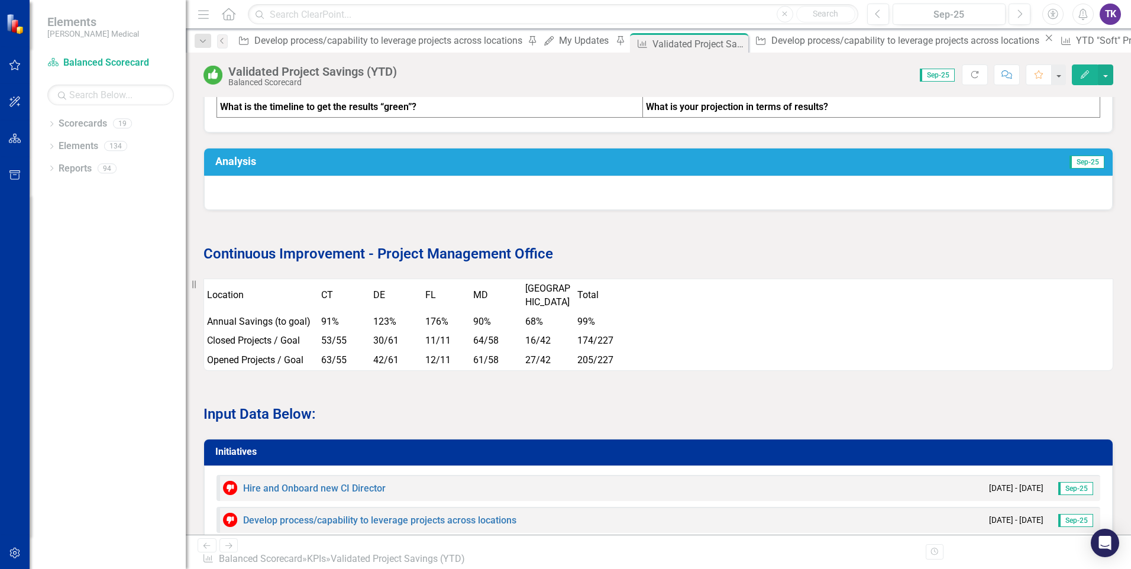
scroll to position [1171, 0]
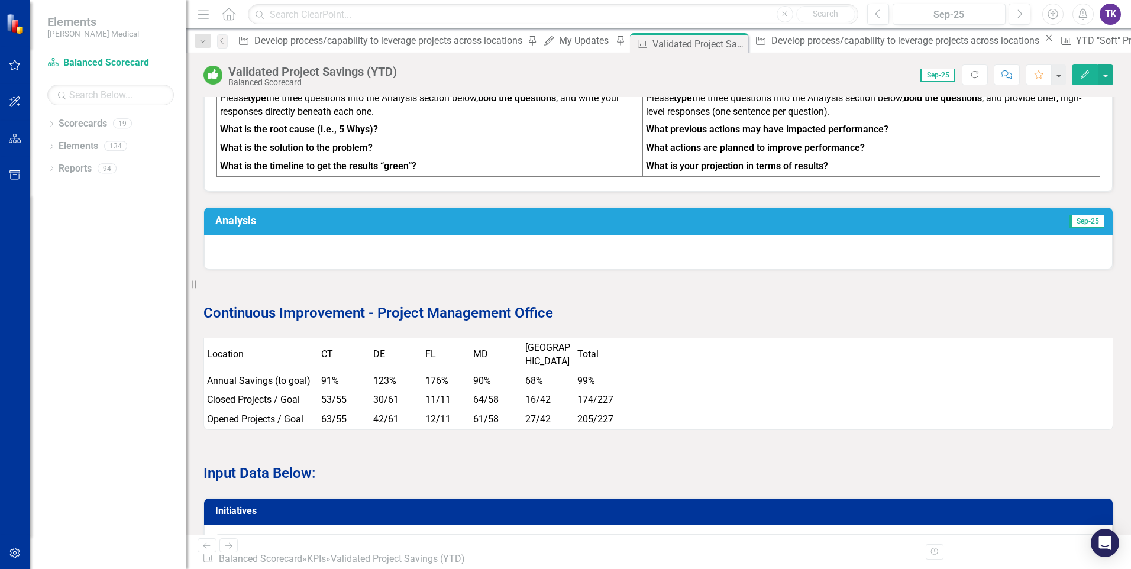
click at [243, 371] on td "Annual Savings (to goal)" at bounding box center [261, 381] width 114 height 20
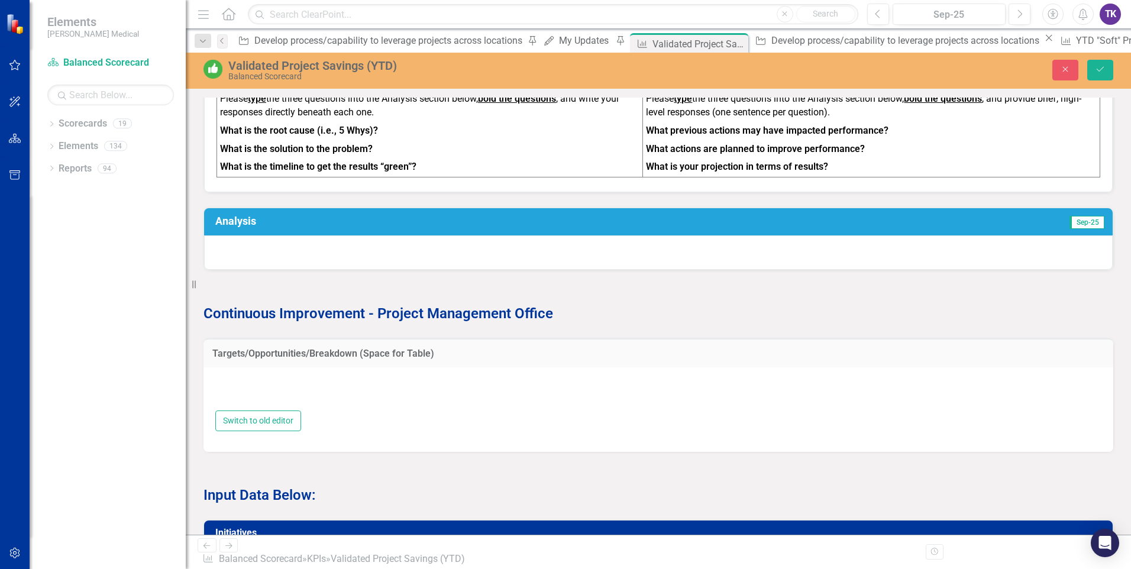
type textarea "<table border="0" width="726" cellspacing="0" cellpadding="0"><colgroup><col wi…"
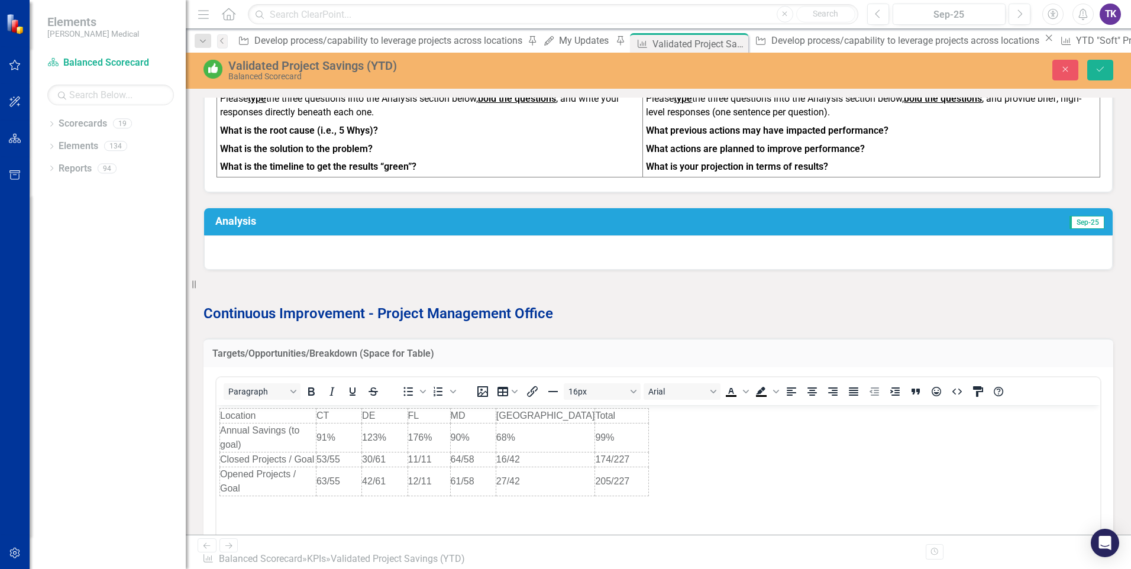
scroll to position [0, 0]
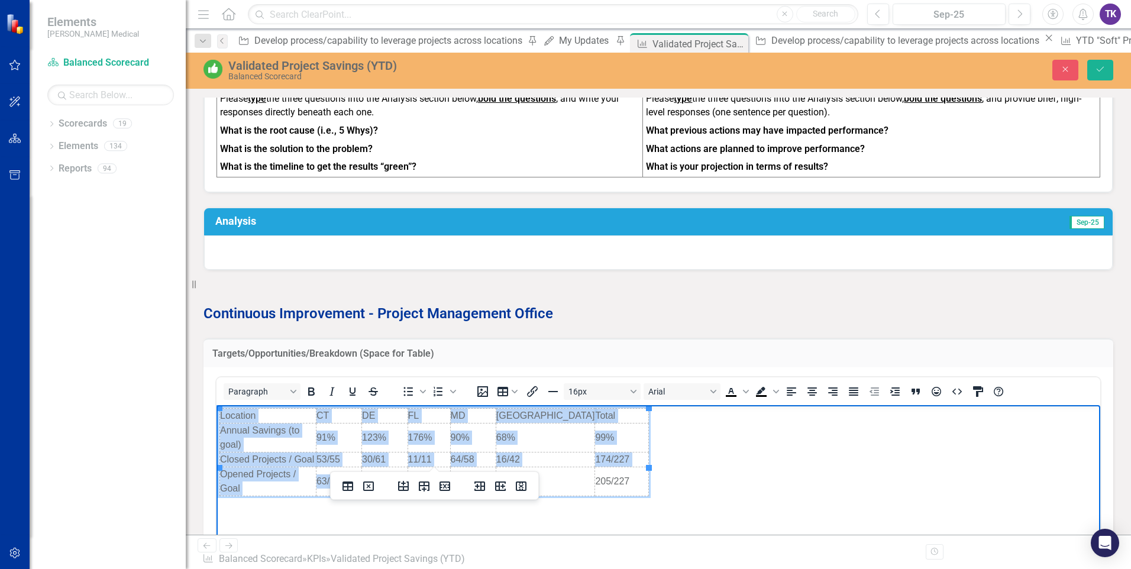
drag, startPoint x: 223, startPoint y: 414, endPoint x: 660, endPoint y: 468, distance: 440.3
click at [660, 468] on body "Location CT DE FL MD TX Total Annual Savings (to goal) 91% 123% 176% 90% 68% 99…" at bounding box center [657, 492] width 883 height 177
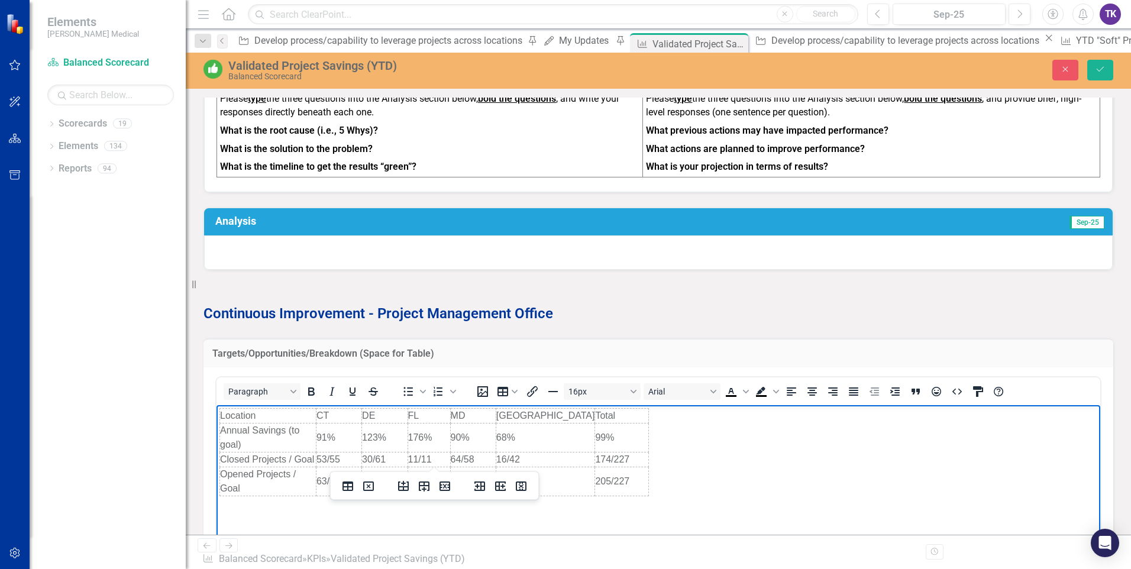
drag, startPoint x: 449, startPoint y: 439, endPoint x: 363, endPoint y: 419, distance: 87.9
click at [361, 419] on td "CT" at bounding box center [339, 415] width 46 height 15
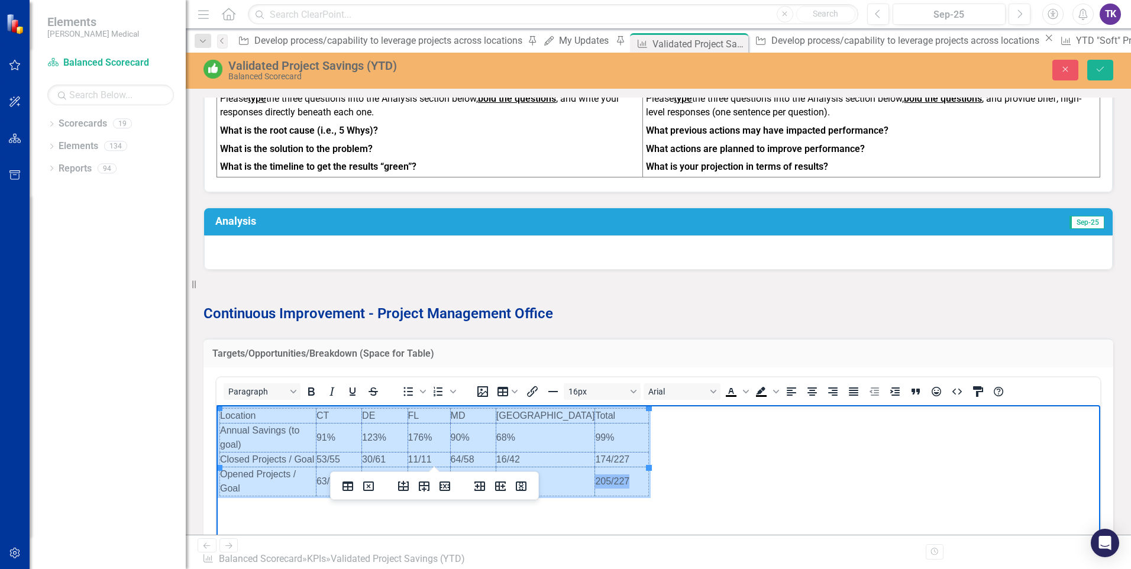
drag, startPoint x: 229, startPoint y: 415, endPoint x: 626, endPoint y: 456, distance: 398.3
click at [626, 456] on tbody "Location CT DE FL MD TX Total Annual Savings (to goal) 91% 123% 176% 90% 68% 99…" at bounding box center [434, 452] width 429 height 88
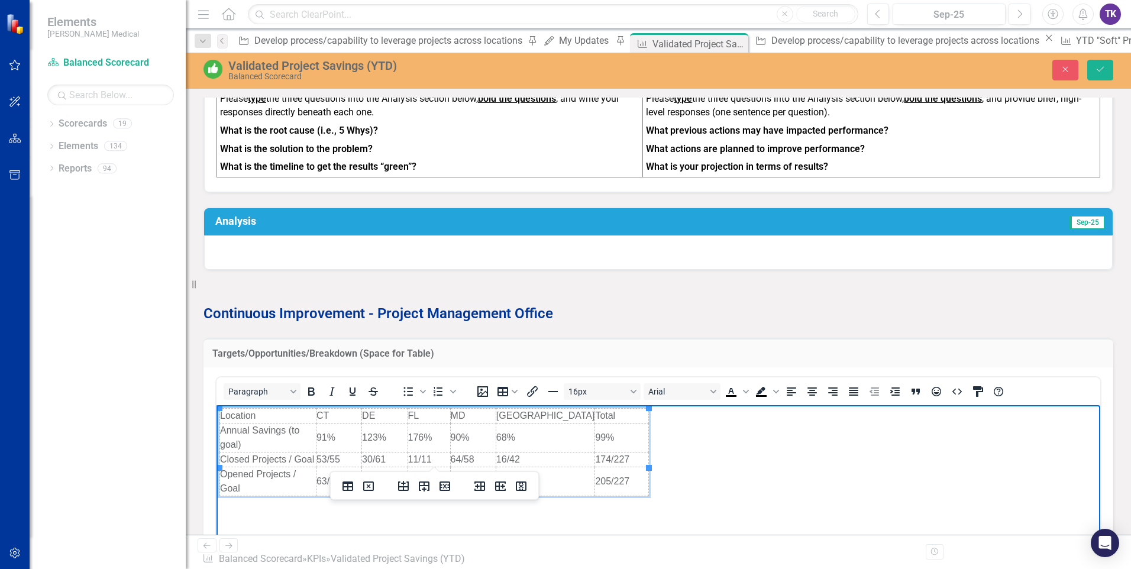
drag, startPoint x: 623, startPoint y: 453, endPoint x: 271, endPoint y: 462, distance: 352.0
click at [271, 467] on td "Opened Projects / Goal" at bounding box center [268, 481] width 96 height 29
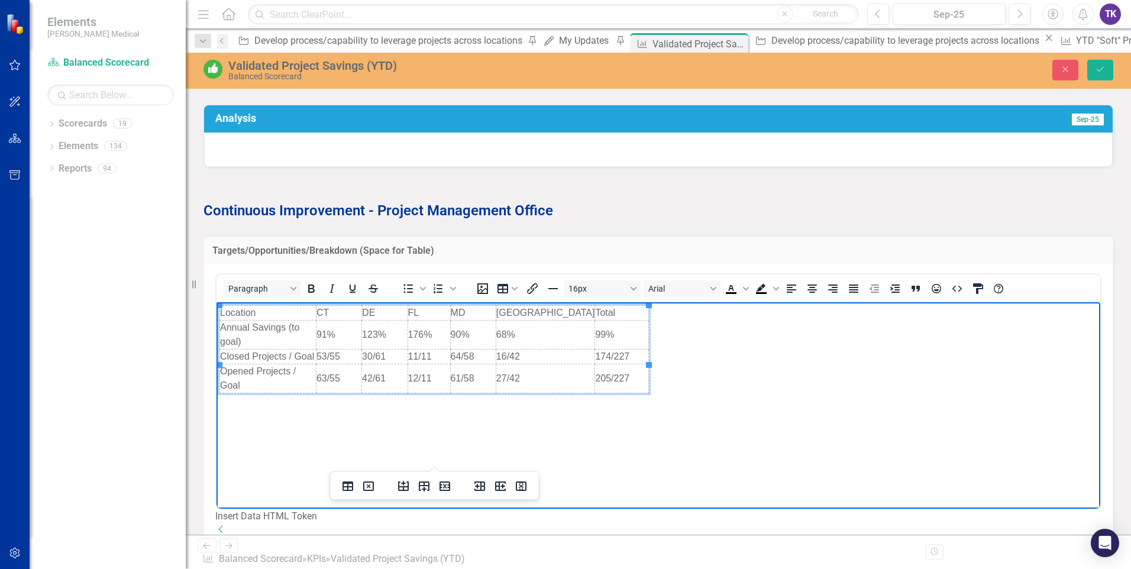
scroll to position [1278, 0]
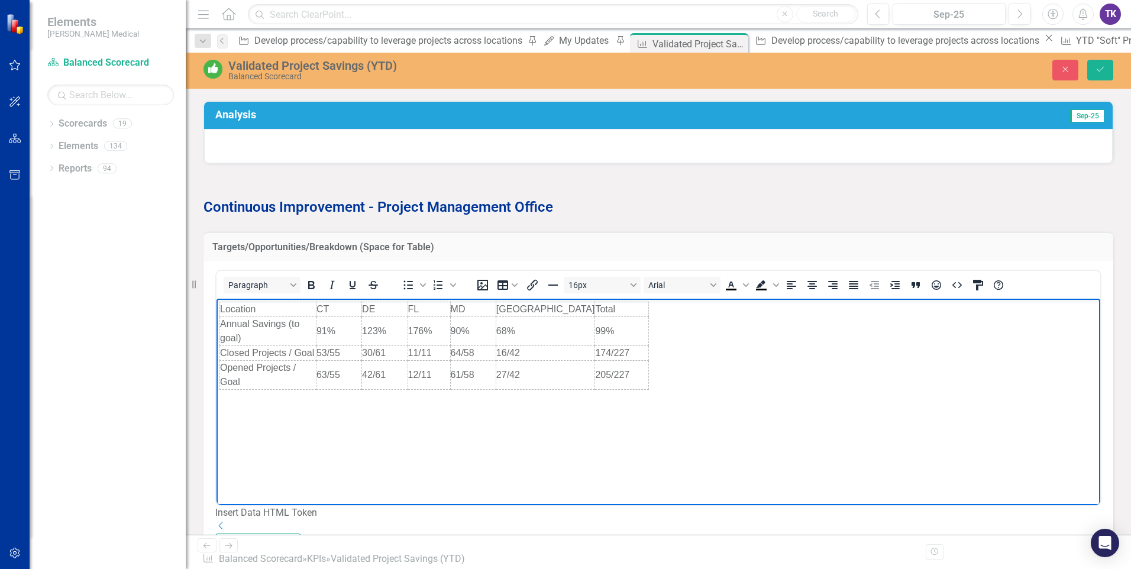
click at [347, 454] on body "Location CT DE FL MD TX Total Annual Savings (to goal) 91% 123% 176% 90% 68% 99…" at bounding box center [657, 386] width 883 height 177
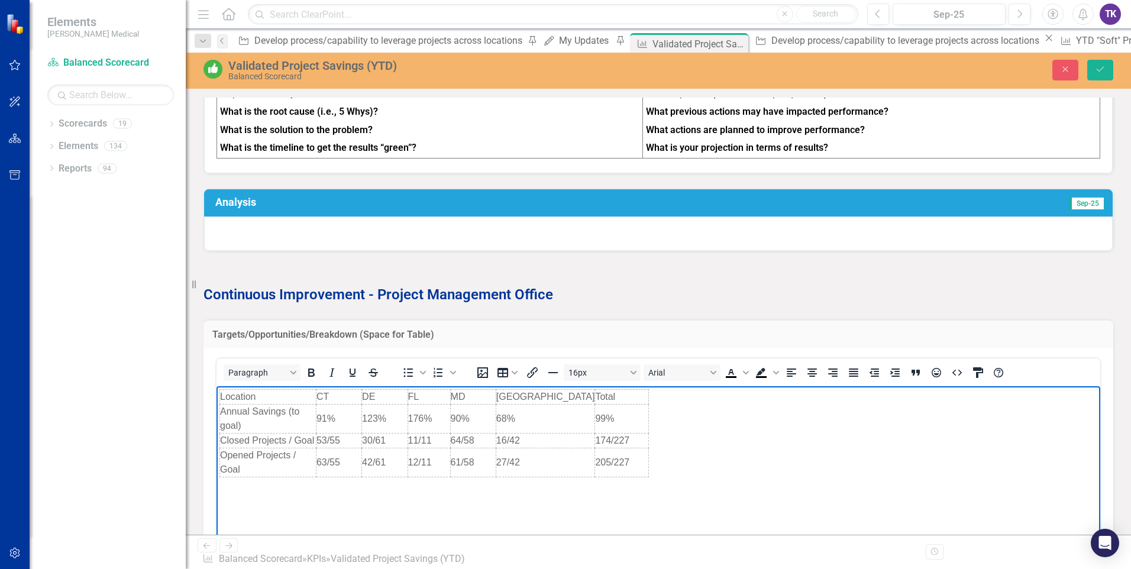
scroll to position [1219, 0]
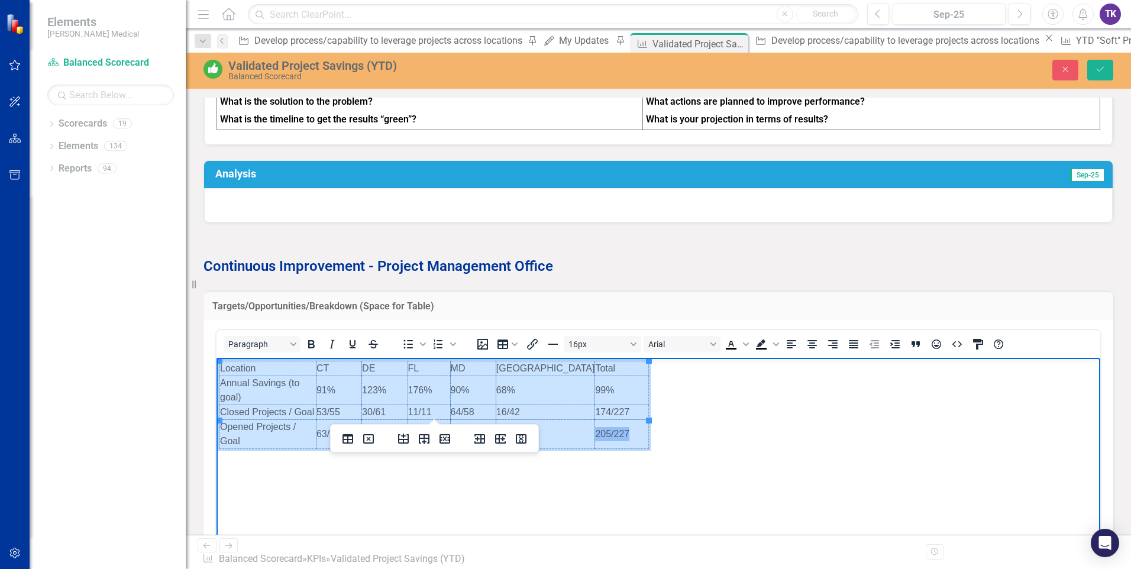
drag, startPoint x: 296, startPoint y: 370, endPoint x: 631, endPoint y: 412, distance: 337.9
click at [631, 412] on tbody "Location CT DE FL MD TX Total Annual Savings (to goal) 91% 123% 176% 90% 68% 99…" at bounding box center [434, 405] width 429 height 88
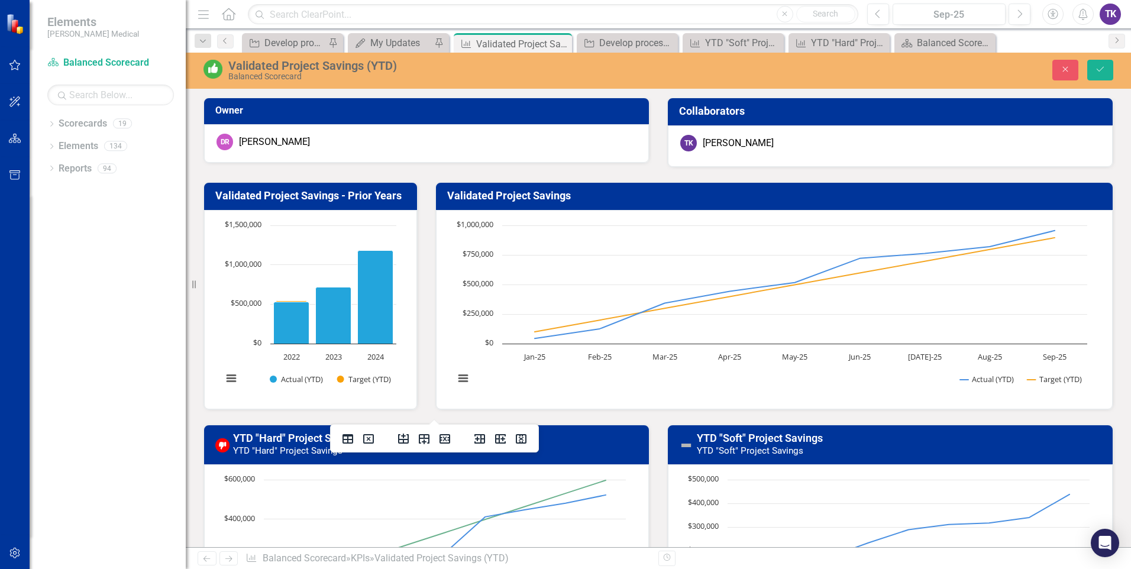
scroll to position [1, 0]
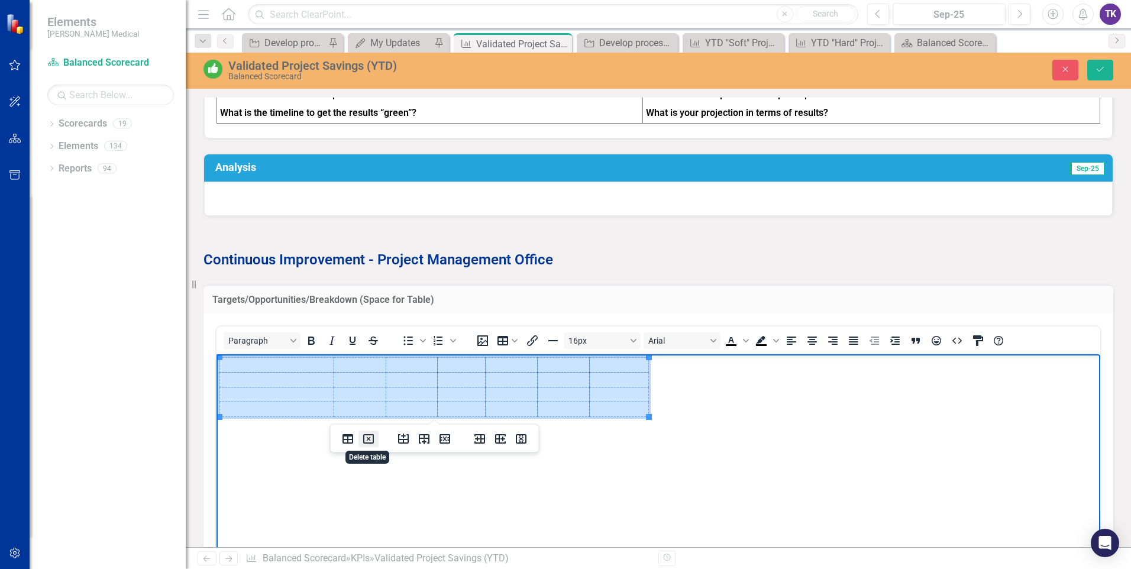
click at [366, 439] on icon "Delete table" at bounding box center [368, 439] width 14 height 14
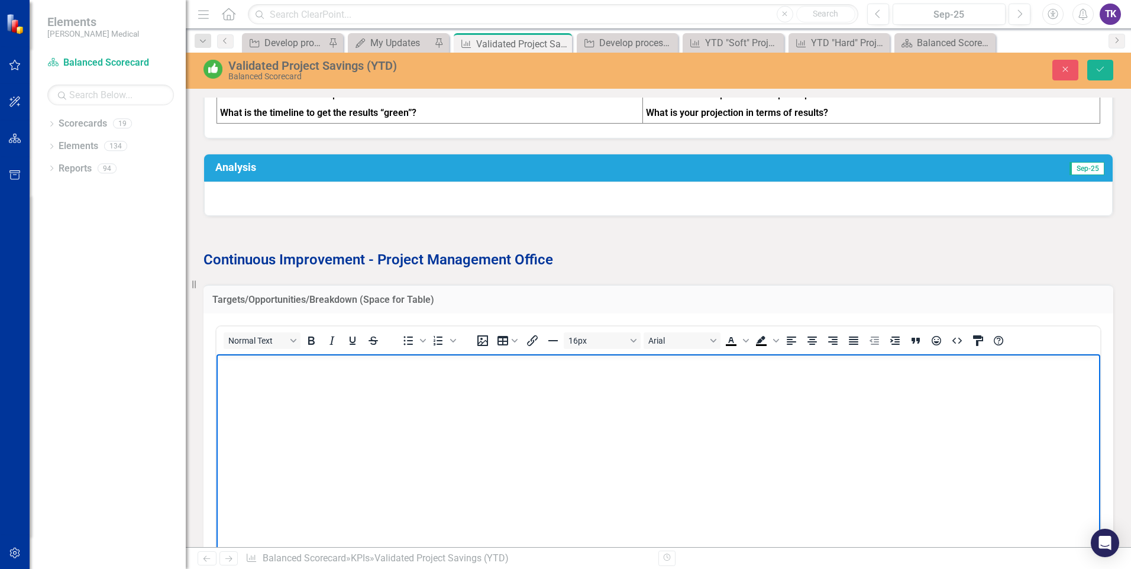
click at [239, 373] on body "Rich Text Area. Press ALT-0 for help." at bounding box center [657, 442] width 883 height 177
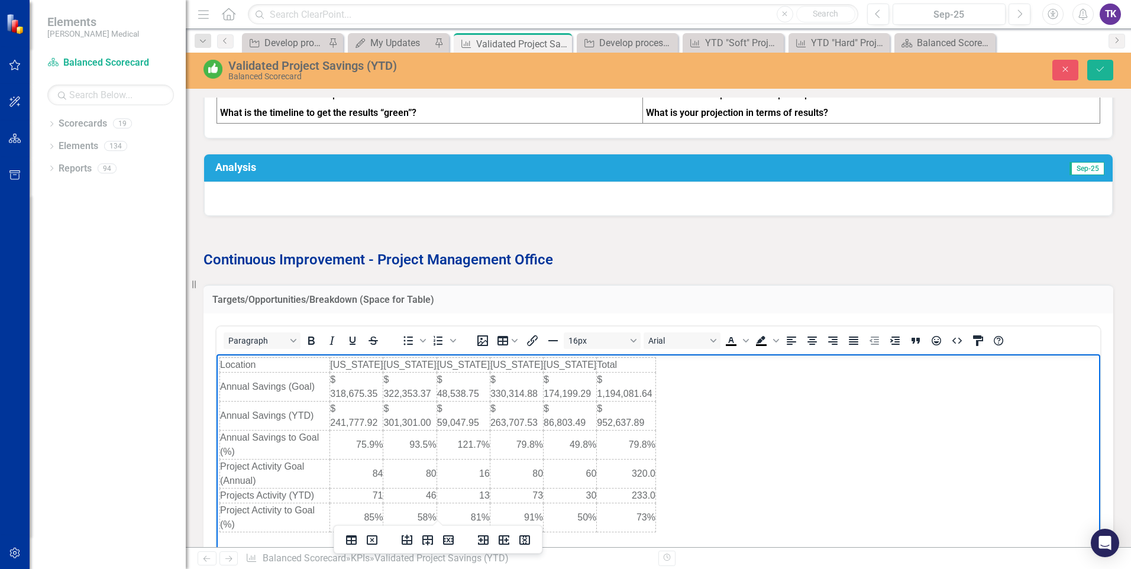
click at [695, 444] on body "Location [US_STATE] [US_STATE] [US_STATE] [US_STATE] [US_STATE] Total Annual Sa…" at bounding box center [657, 444] width 883 height 181
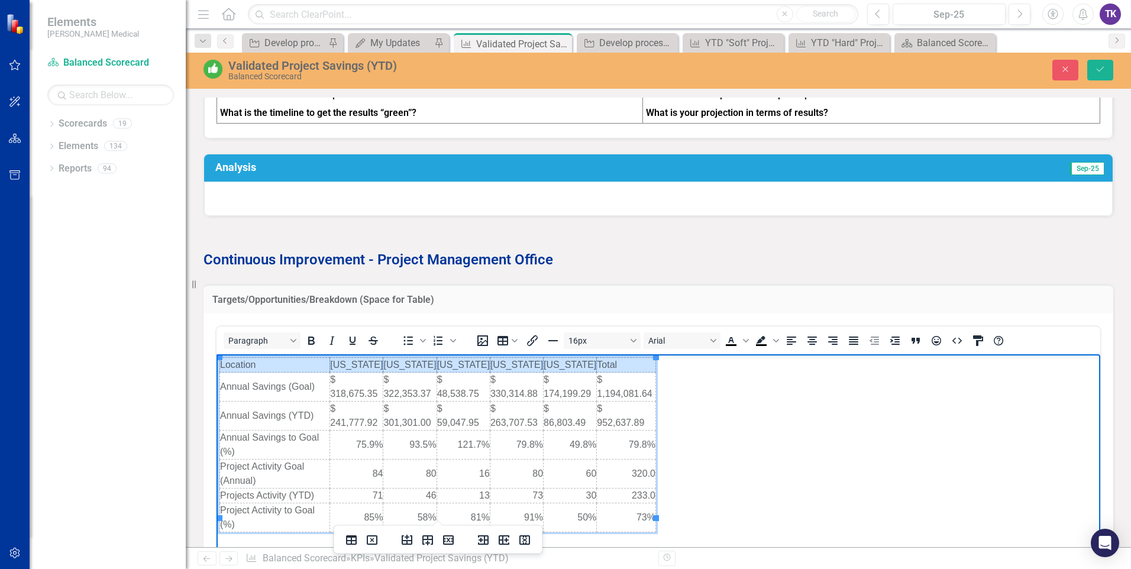
drag, startPoint x: 225, startPoint y: 364, endPoint x: 614, endPoint y: 363, distance: 389.7
click at [614, 363] on tr "Location [US_STATE] [US_STATE] [US_STATE] [US_STATE] [US_STATE] Total" at bounding box center [438, 364] width 436 height 15
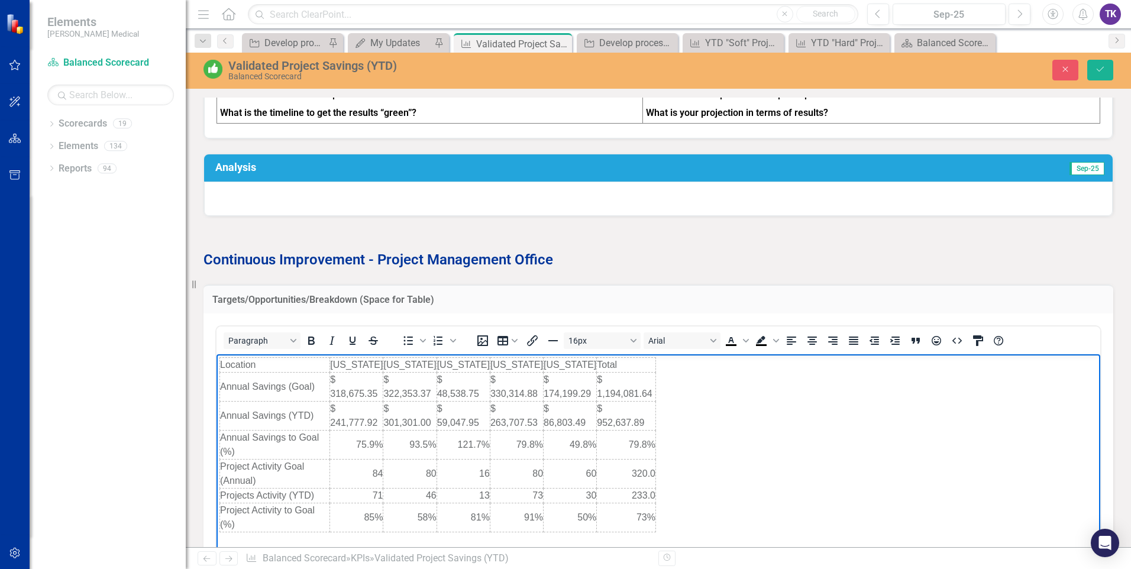
drag, startPoint x: 614, startPoint y: 362, endPoint x: 762, endPoint y: 412, distance: 155.2
click at [762, 412] on body "Location [US_STATE] [US_STATE] [US_STATE] [US_STATE] [US_STATE] Total Annual Sa…" at bounding box center [657, 444] width 883 height 181
drag, startPoint x: 333, startPoint y: 363, endPoint x: 353, endPoint y: 362, distance: 19.5
drag, startPoint x: 390, startPoint y: 360, endPoint x: 405, endPoint y: 360, distance: 14.8
drag, startPoint x: 441, startPoint y: 365, endPoint x: 449, endPoint y: 363, distance: 8.0
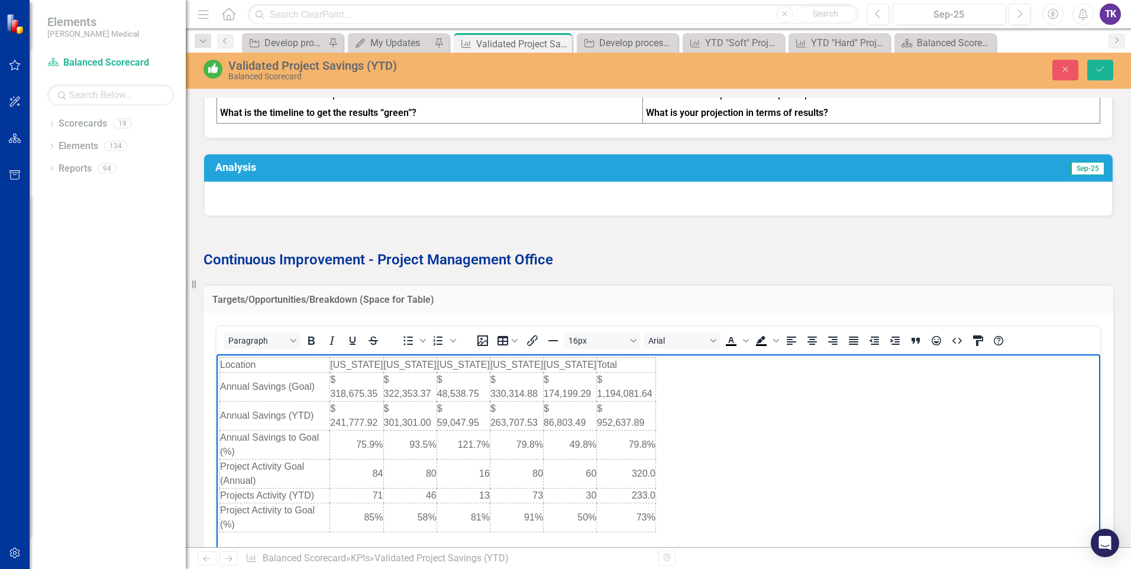
click at [698, 429] on body "Location [US_STATE] [US_STATE] [US_STATE] [US_STATE] [US_STATE] Total Annual Sa…" at bounding box center [657, 444] width 883 height 181
drag, startPoint x: 385, startPoint y: 361, endPoint x: 404, endPoint y: 361, distance: 19.5
drag, startPoint x: 387, startPoint y: 364, endPoint x: 413, endPoint y: 365, distance: 26.0
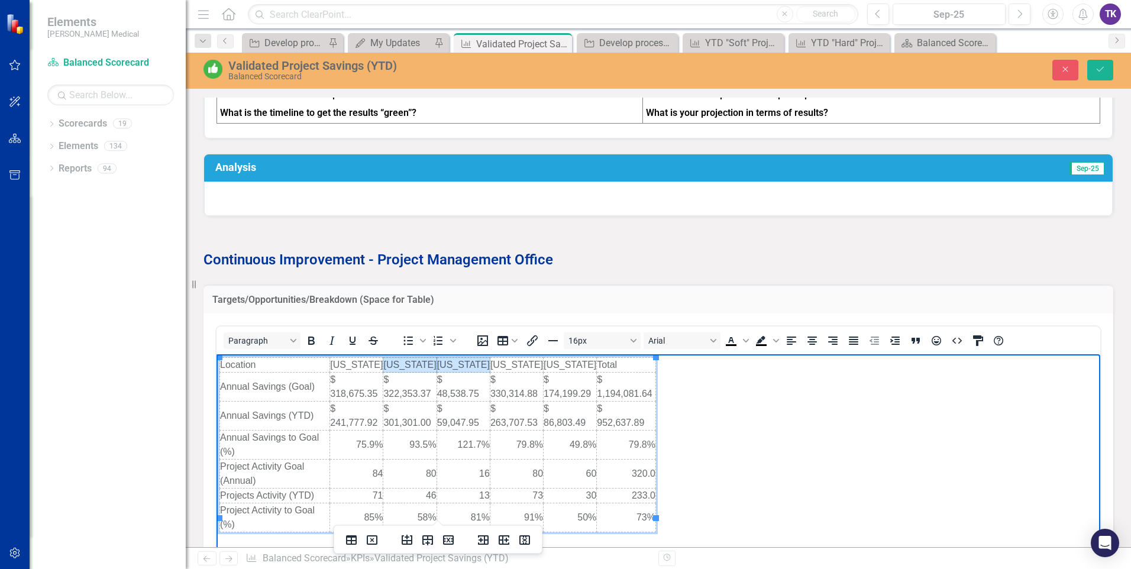
drag, startPoint x: 436, startPoint y: 365, endPoint x: 471, endPoint y: 365, distance: 34.9
click at [471, 365] on tr "Location Connecticut Delaware Florida Maryland Texas Total" at bounding box center [438, 364] width 436 height 15
drag, startPoint x: 655, startPoint y: 394, endPoint x: 717, endPoint y: 395, distance: 62.1
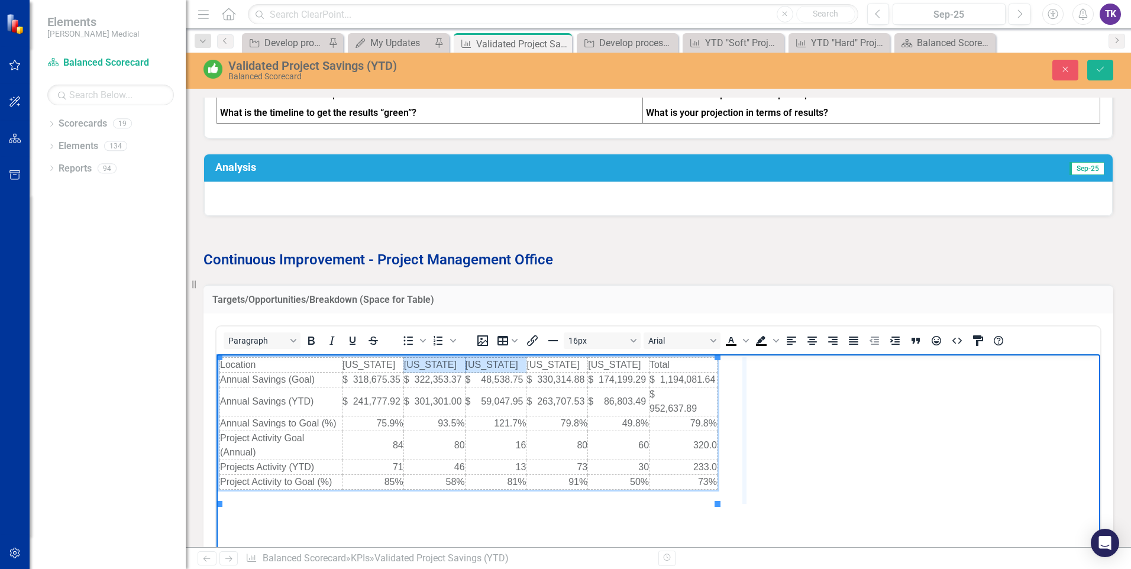
drag, startPoint x: 716, startPoint y: 388, endPoint x: 744, endPoint y: 388, distance: 27.8
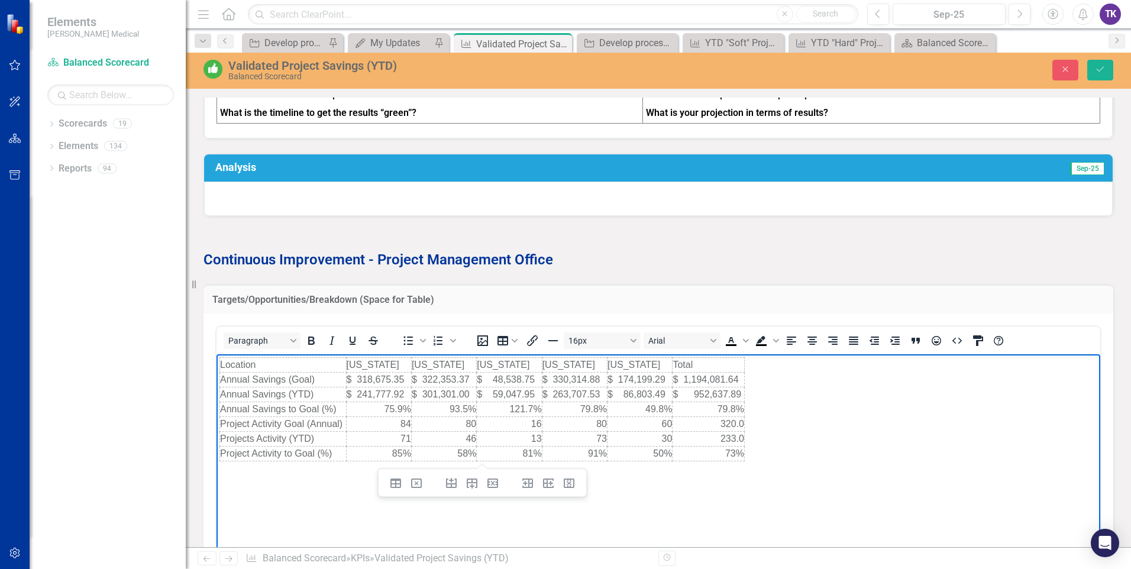
click at [707, 491] on body "Location Connecticut Delaware Florida Maryland Texas Total Annual Savings (Goal…" at bounding box center [657, 442] width 883 height 177
click at [341, 421] on td "Project Activity Goal (Annual)" at bounding box center [283, 423] width 127 height 15
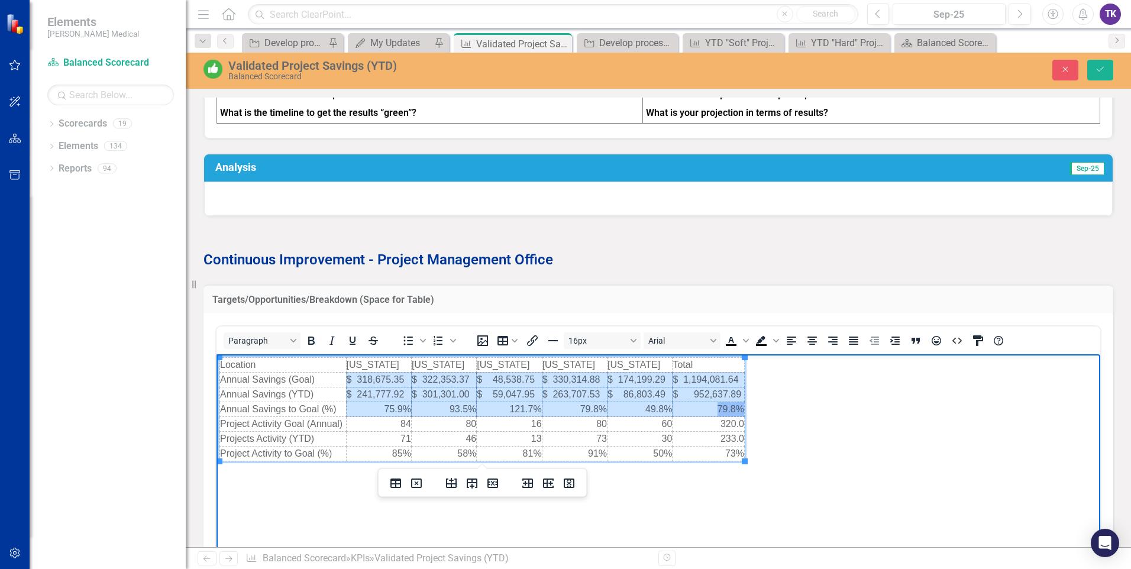
drag, startPoint x: 369, startPoint y: 380, endPoint x: 739, endPoint y: 406, distance: 370.5
click at [739, 406] on tbody "Location Connecticut Delaware Florida Maryland Texas Total Annual Savings (Goal…" at bounding box center [482, 408] width 524 height 103
drag, startPoint x: 691, startPoint y: 401, endPoint x: 940, endPoint y: 426, distance: 250.2
click at [940, 426] on body "Location Connecticut Delaware Florida Maryland Texas Total Annual Savings (Goal…" at bounding box center [657, 442] width 883 height 177
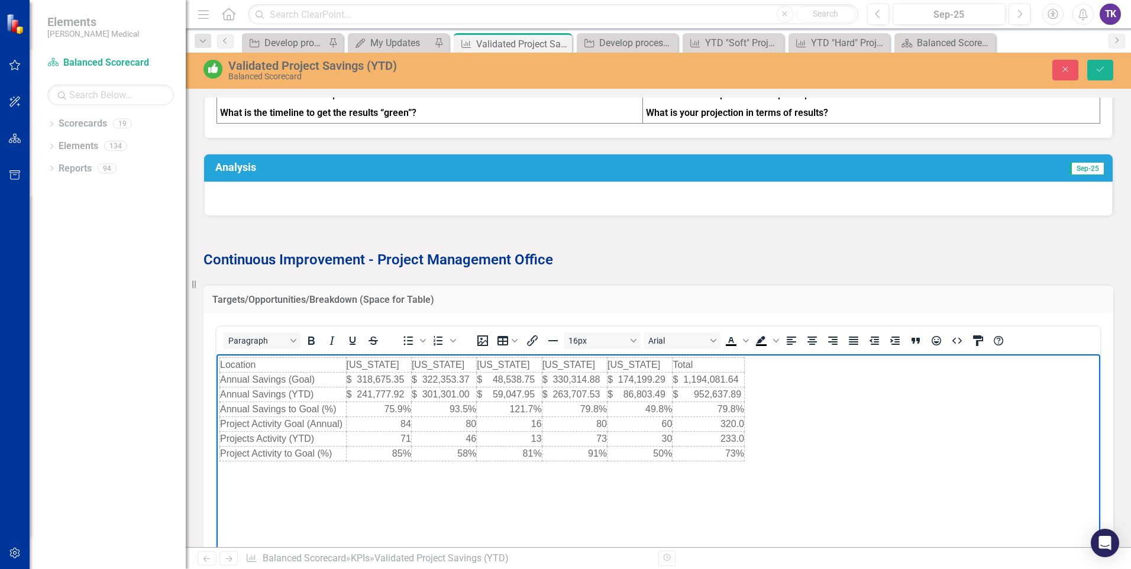
click at [870, 442] on body "Location Connecticut Delaware Florida Maryland Texas Total Annual Savings (Goal…" at bounding box center [657, 442] width 883 height 177
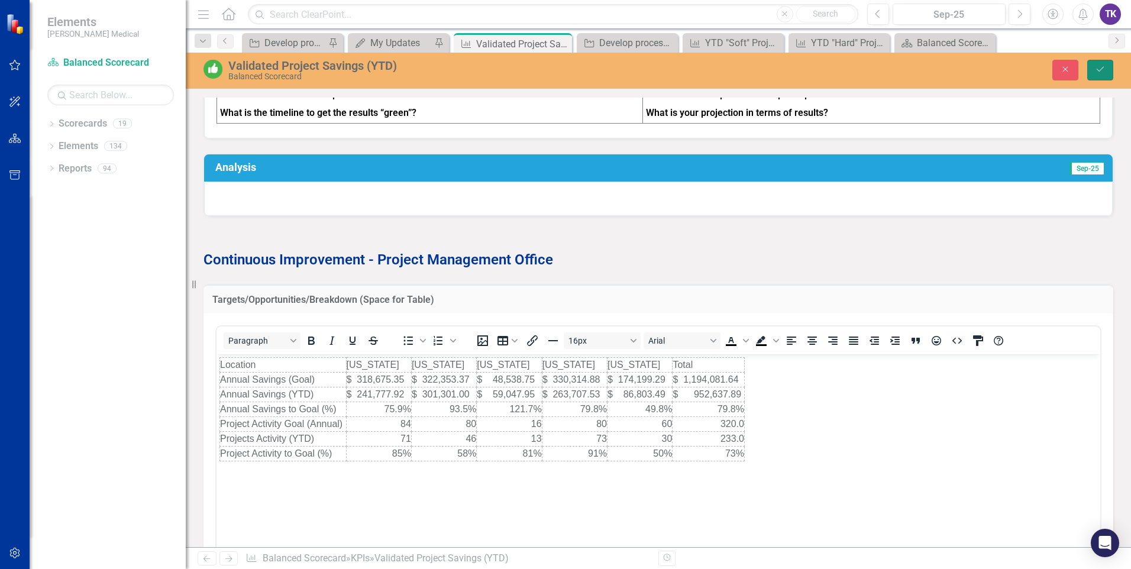
click at [1103, 71] on icon "Save" at bounding box center [1099, 69] width 11 height 8
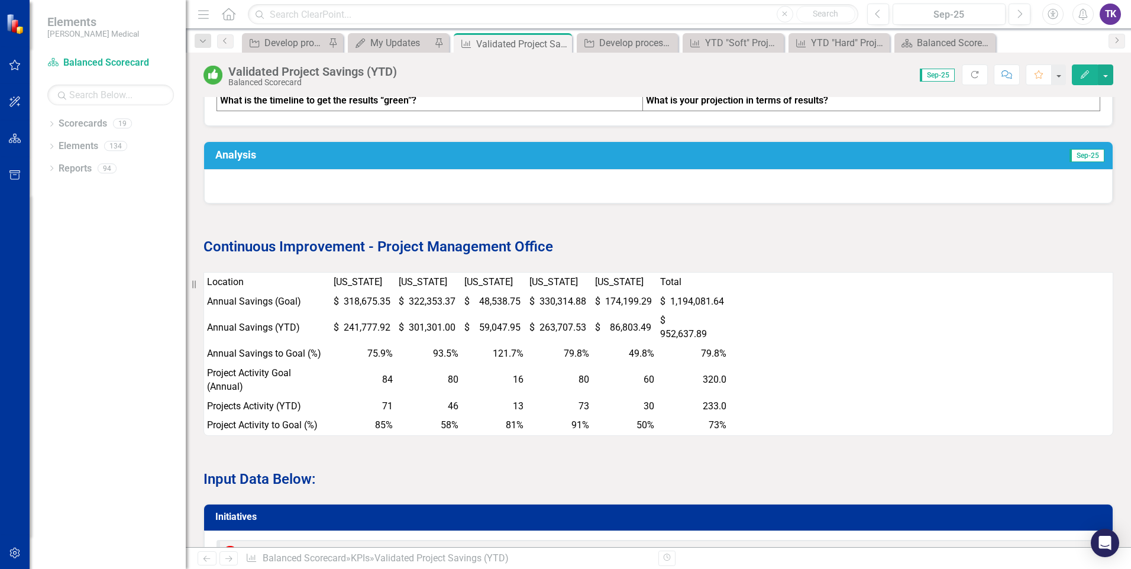
scroll to position [1242, 0]
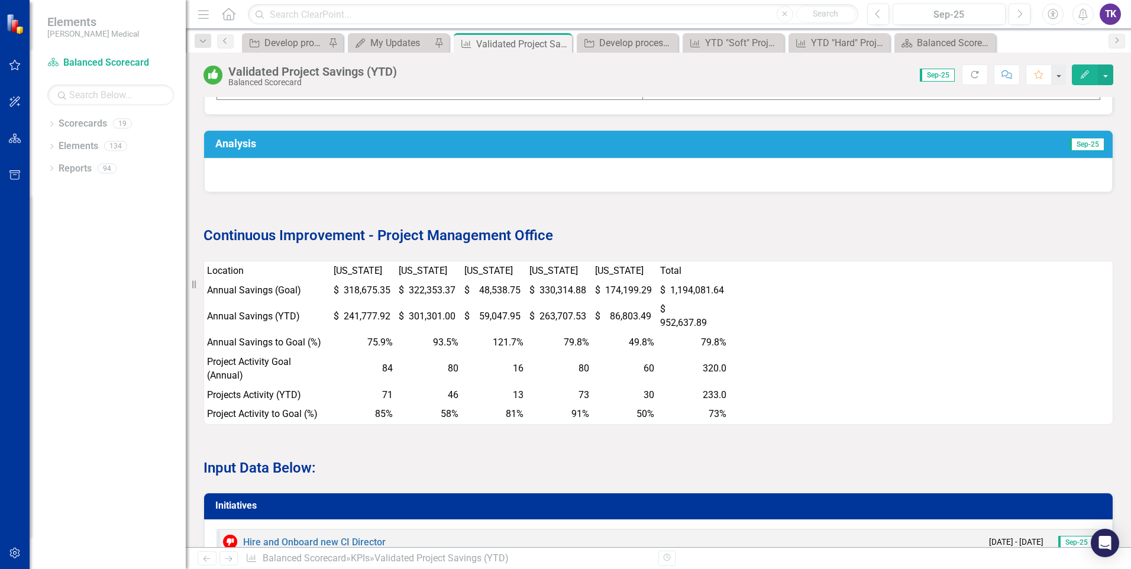
click at [710, 273] on td "Total" at bounding box center [693, 271] width 72 height 20
click at [668, 284] on td "$ 1,194,081.64" at bounding box center [693, 291] width 72 height 20
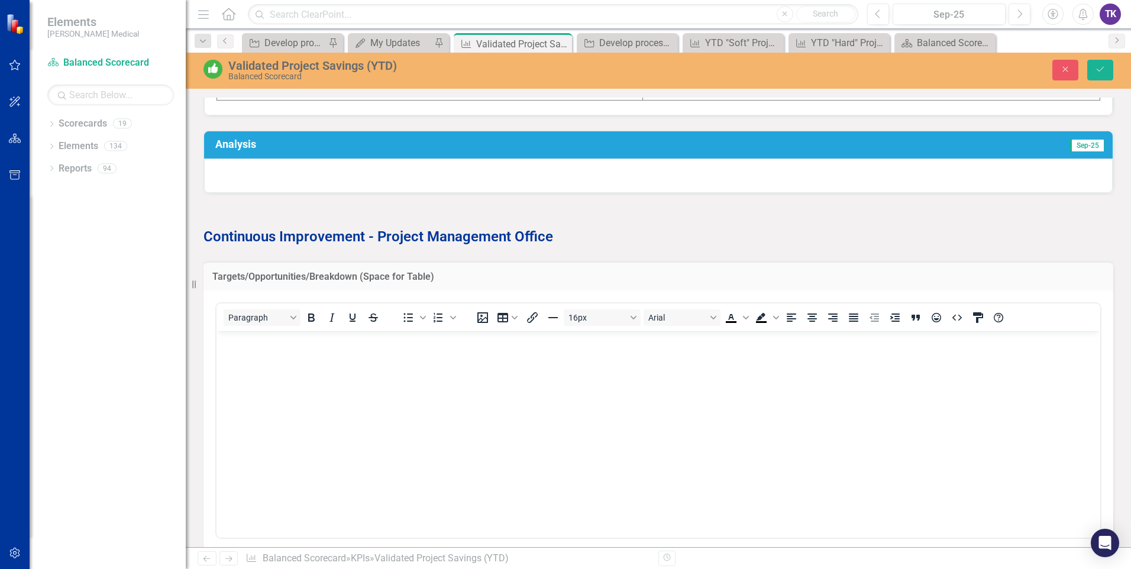
scroll to position [0, 0]
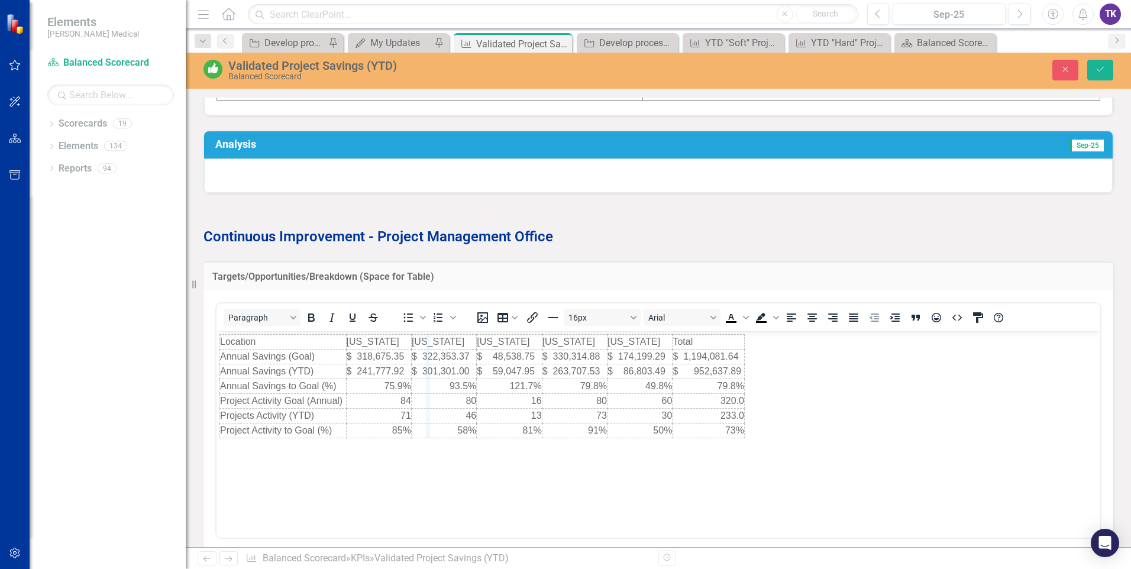
drag, startPoint x: 412, startPoint y: 344, endPoint x: 430, endPoint y: 344, distance: 17.7
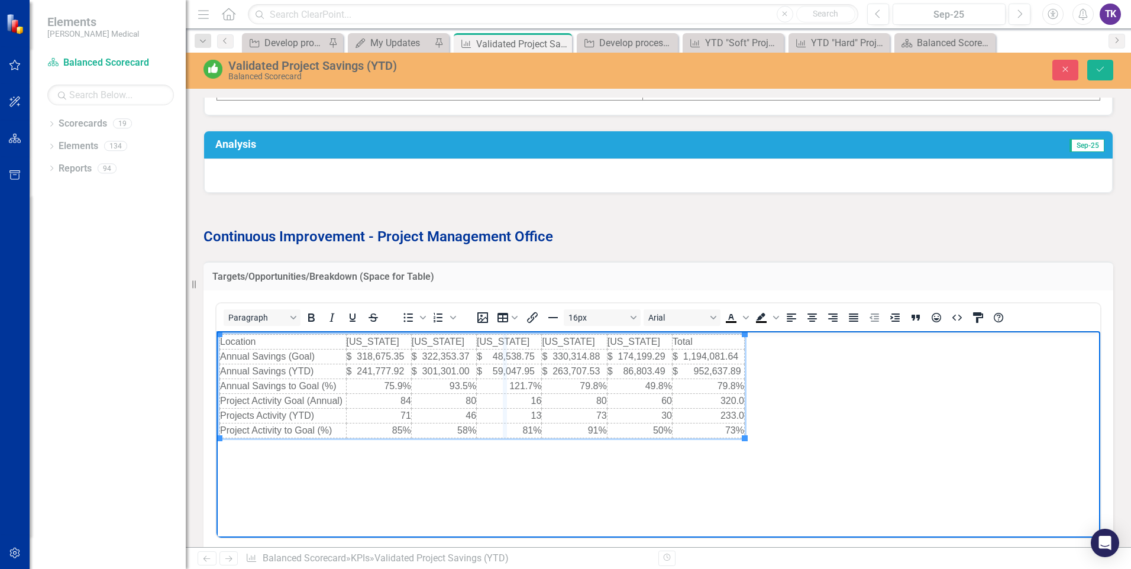
drag, startPoint x: 475, startPoint y: 342, endPoint x: 505, endPoint y: 342, distance: 29.6
click at [419, 462] on icon "Delete table" at bounding box center [416, 460] width 14 height 14
click at [424, 467] on button "Delete table" at bounding box center [416, 460] width 20 height 17
click at [918, 424] on body "Location Connecticut Delaware Florida Maryland Texas Total Annual Savings (Goal…" at bounding box center [657, 419] width 883 height 177
drag, startPoint x: 469, startPoint y: 422, endPoint x: 421, endPoint y: 367, distance: 73.8
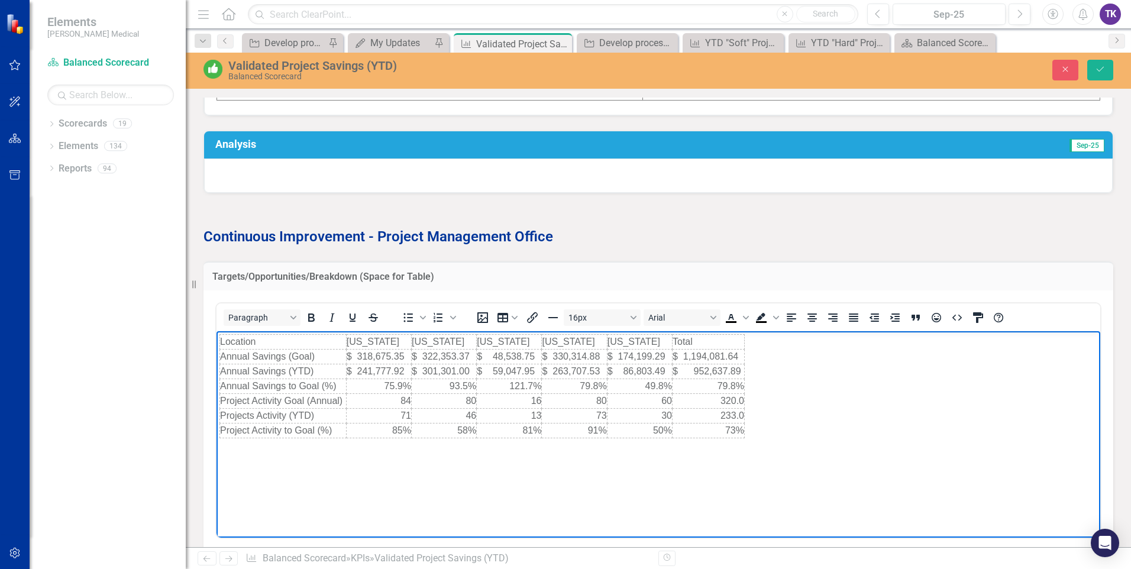
click at [442, 465] on body "Location Connecticut Delaware Florida Maryland Texas Total Annual Savings (Goal…" at bounding box center [657, 419] width 883 height 177
click at [443, 465] on body "Location Connecticut Delaware Florida Maryland Texas Total Annual Savings (Goal…" at bounding box center [657, 419] width 883 height 177
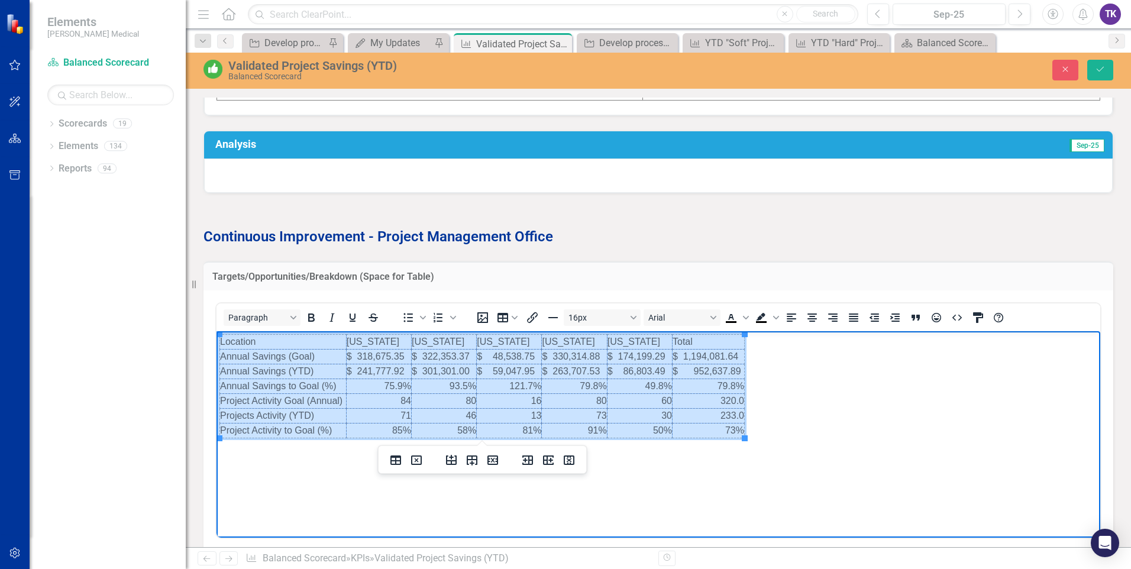
drag, startPoint x: 736, startPoint y: 428, endPoint x: 257, endPoint y: 344, distance: 486.2
click at [257, 344] on tbody "Location Connecticut Delaware Florida Maryland Texas Total Annual Savings (Goal…" at bounding box center [482, 385] width 524 height 103
click at [416, 462] on icon "Delete table" at bounding box center [416, 460] width 14 height 14
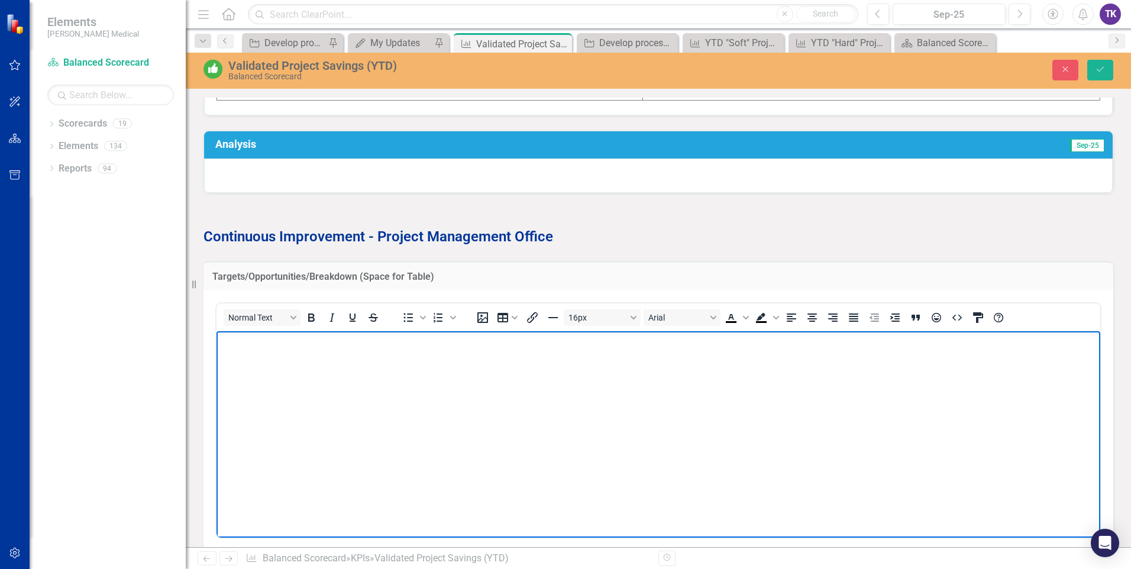
click at [268, 362] on body "Rich Text Area. Press ALT-0 for help." at bounding box center [657, 419] width 883 height 177
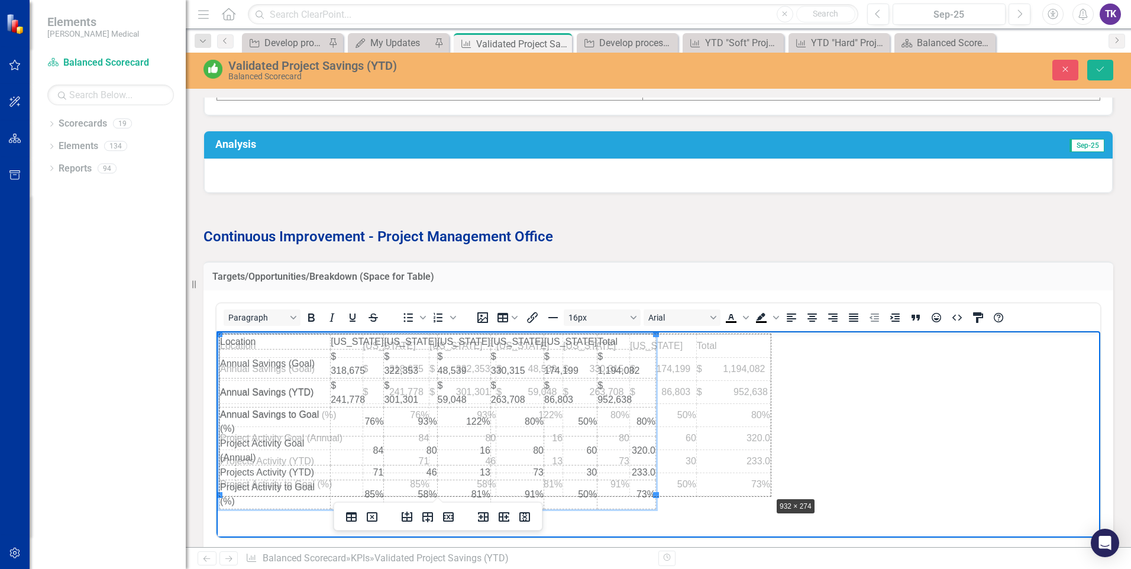
drag, startPoint x: 656, startPoint y: 494, endPoint x: 770, endPoint y: 495, distance: 114.7
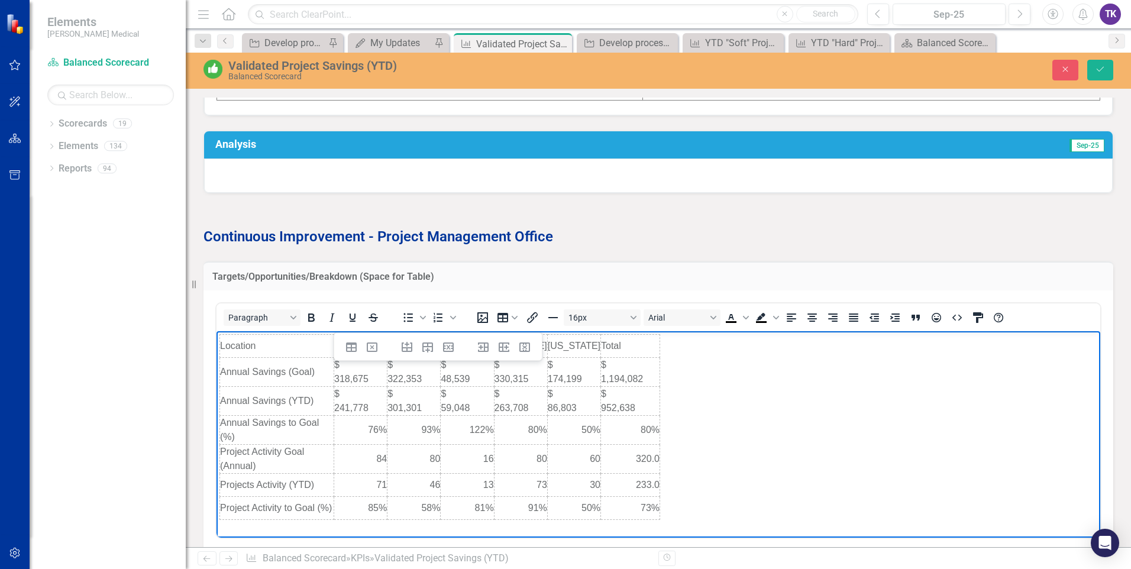
click at [715, 439] on body "Location Connecticut Delaware Florida Maryland Texas Total Annual Savings (Goal…" at bounding box center [657, 427] width 883 height 192
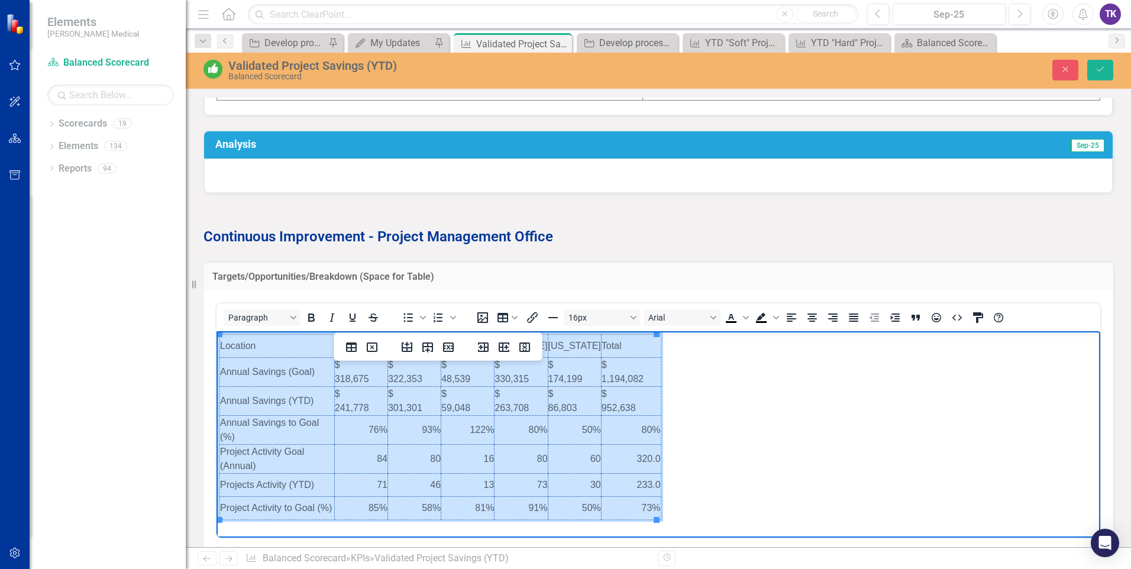
drag, startPoint x: 231, startPoint y: 347, endPoint x: 637, endPoint y: 504, distance: 435.6
click at [637, 504] on tbody "Location Connecticut Delaware Florida Maryland Texas Total Annual Savings (Goal…" at bounding box center [440, 426] width 441 height 185
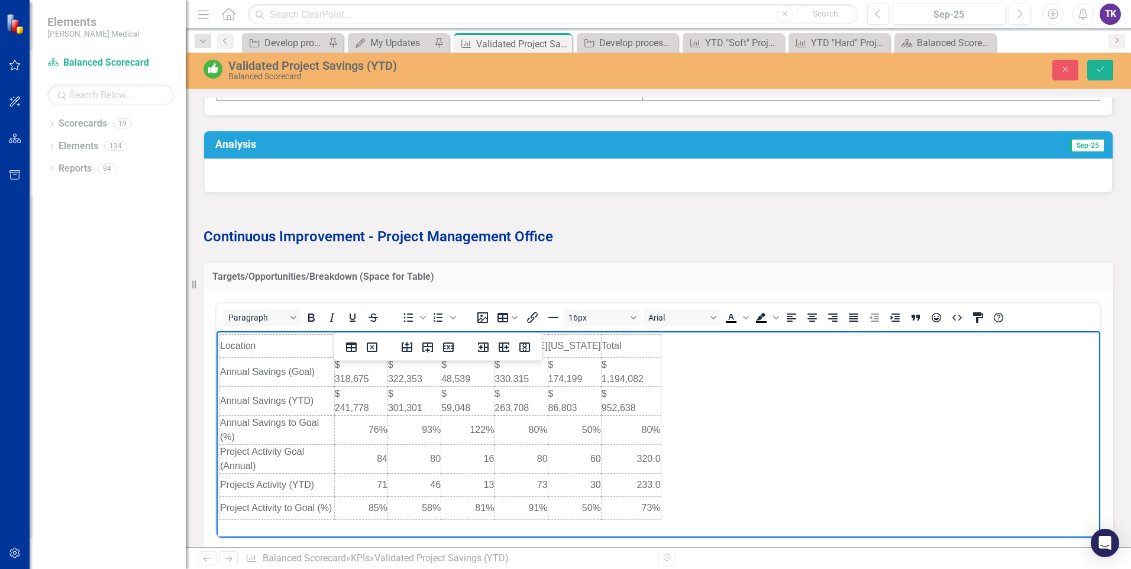
click at [760, 398] on body "Location Connecticut Delaware Florida Maryland Texas Total Annual Savings (Goal…" at bounding box center [657, 427] width 883 height 192
drag, startPoint x: 656, startPoint y: 342, endPoint x: 728, endPoint y: 345, distance: 72.2
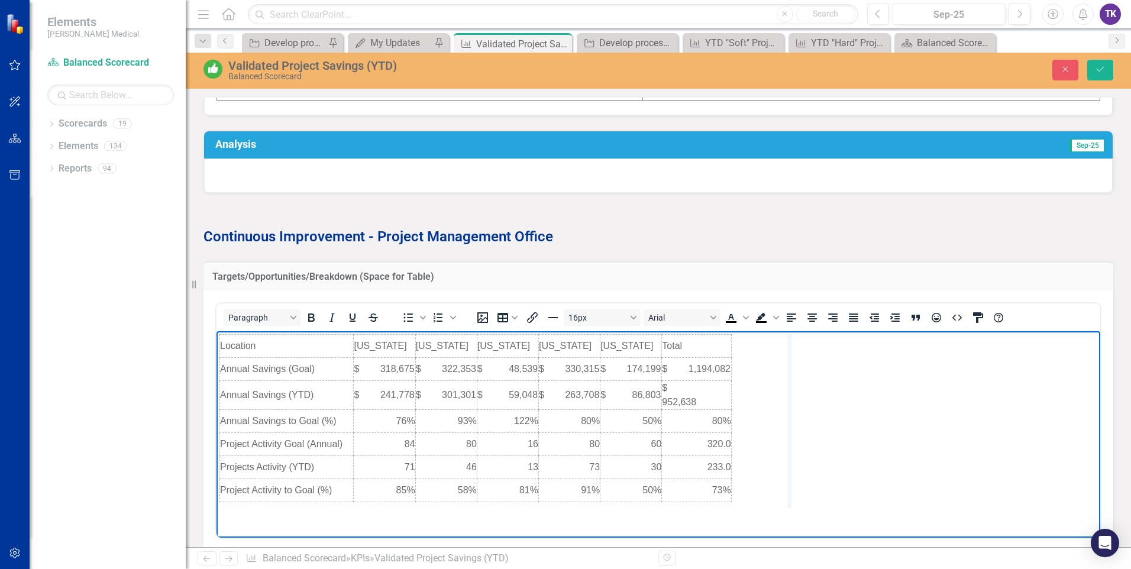
drag, startPoint x: 726, startPoint y: 352, endPoint x: 792, endPoint y: 354, distance: 66.2
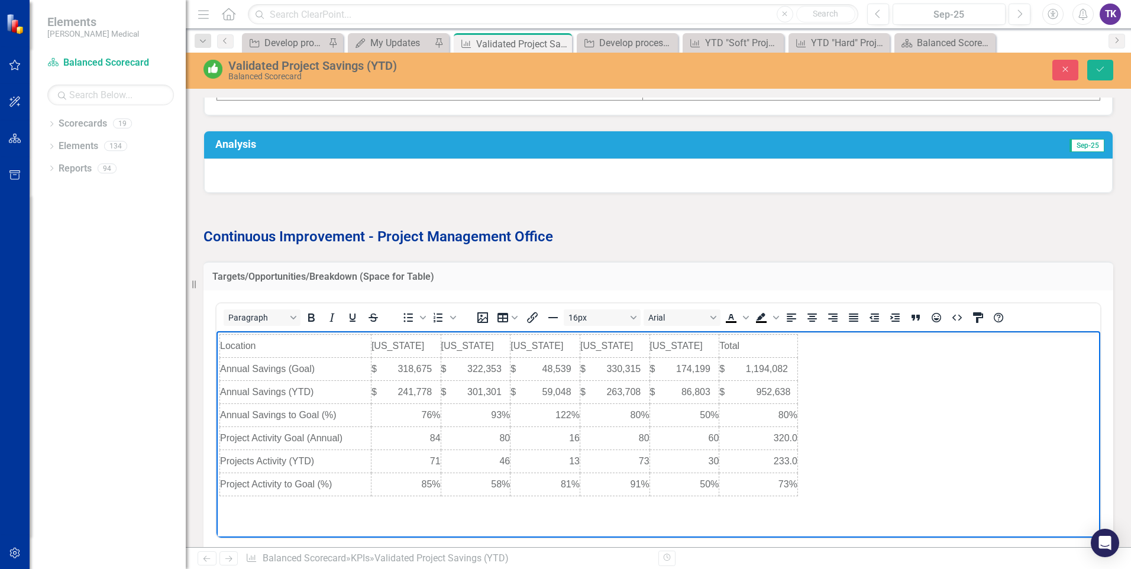
click at [897, 376] on body "Location Connecticut Delaware Florida Maryland Texas Total Annual Savings (Goal…" at bounding box center [657, 419] width 883 height 177
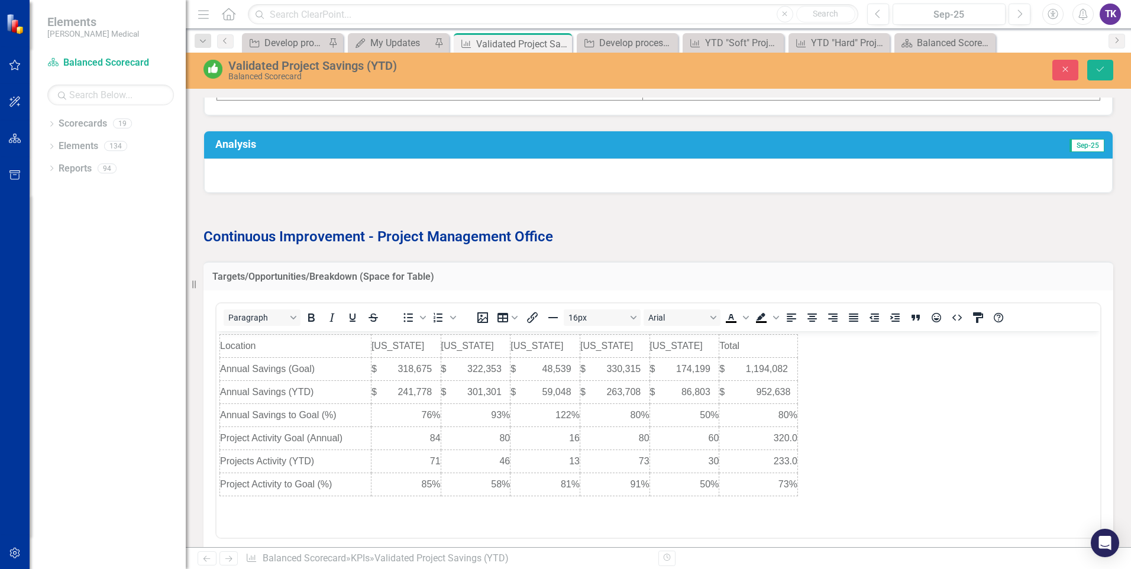
click at [692, 222] on p at bounding box center [657, 216] width 909 height 16
click at [1076, 142] on span "Sep-25" at bounding box center [1086, 145] width 35 height 13
click at [1080, 145] on span "Sep-25" at bounding box center [1086, 145] width 35 height 13
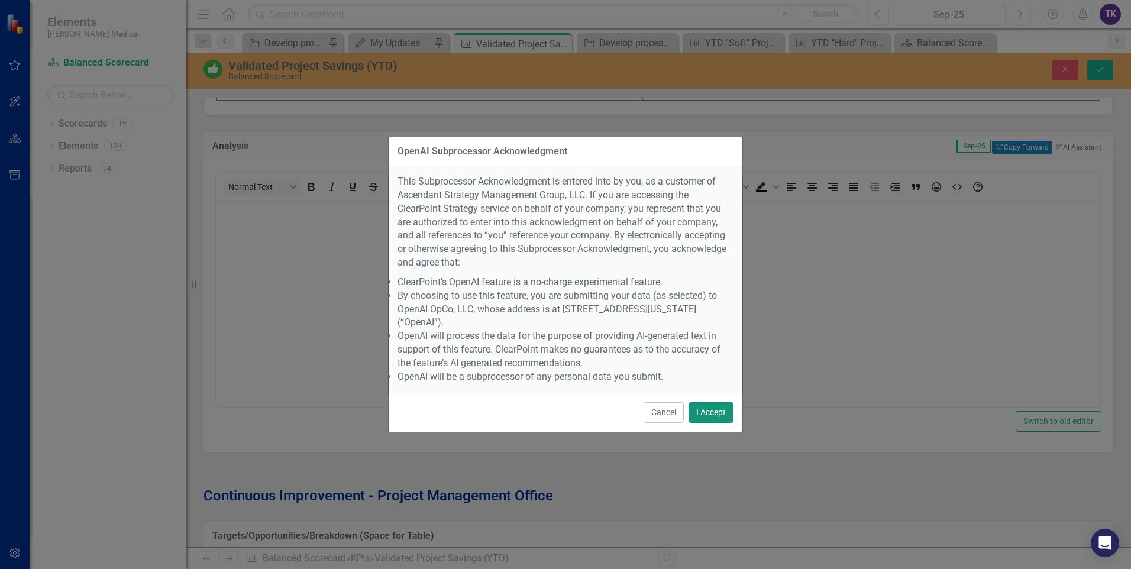
click at [718, 402] on button "I Accept" at bounding box center [710, 412] width 45 height 21
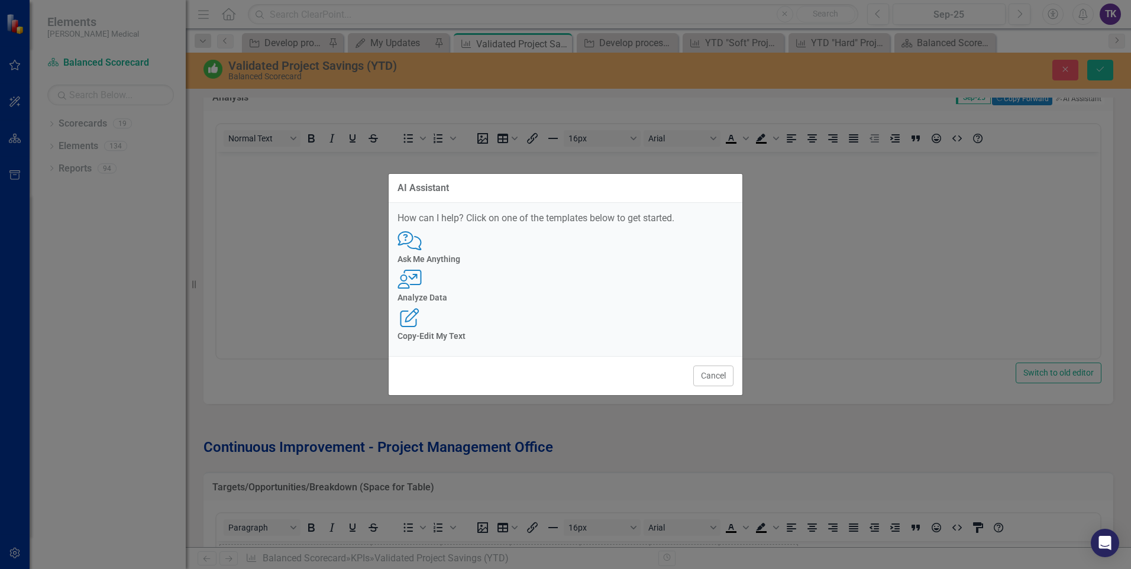
scroll to position [1242, 0]
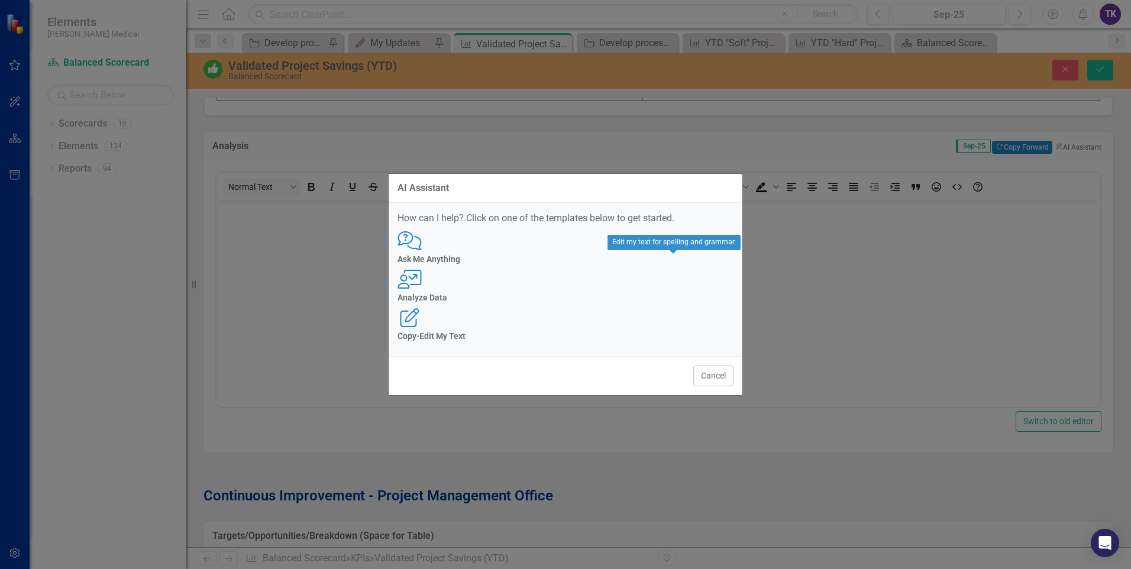
click at [684, 332] on div "Copy-Edit My Text" at bounding box center [565, 336] width 336 height 9
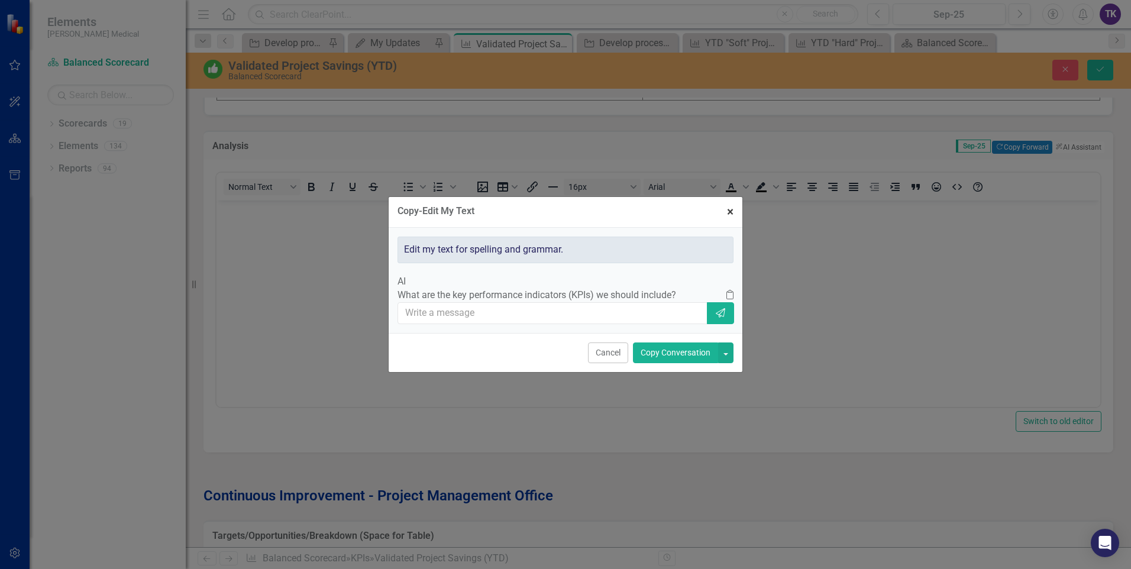
click at [732, 205] on span "×" at bounding box center [730, 212] width 7 height 14
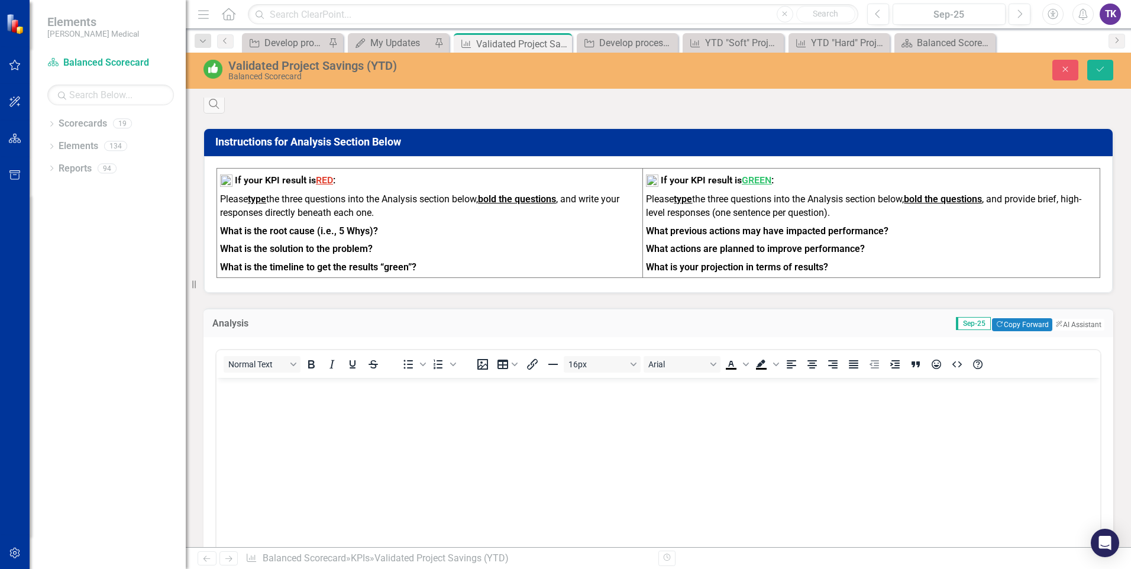
scroll to position [1123, 0]
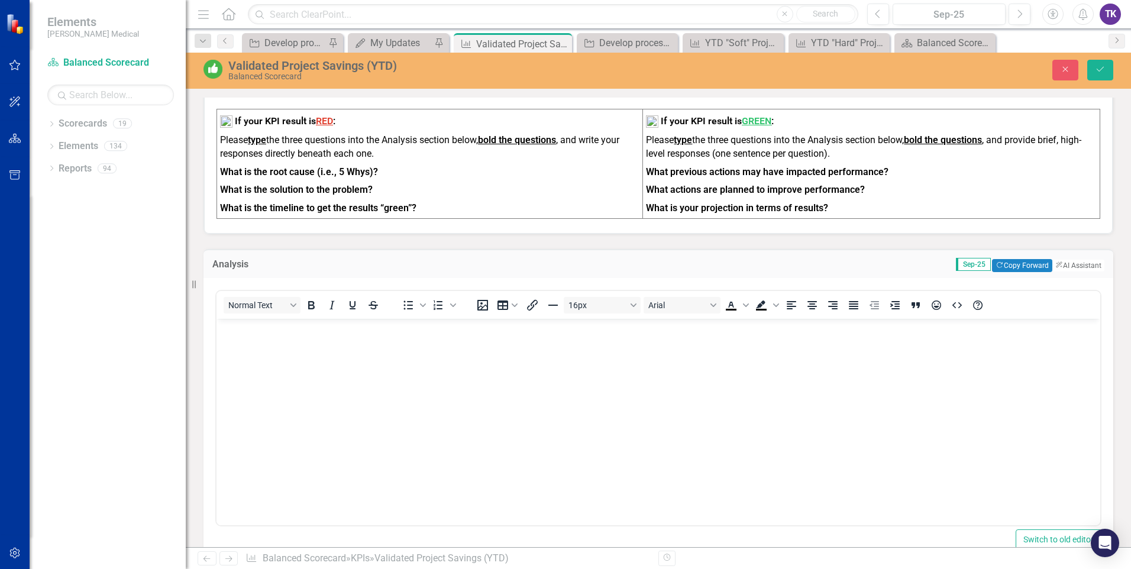
click at [956, 264] on span "Sep-25" at bounding box center [973, 264] width 35 height 13
click at [956, 263] on span "Sep-25" at bounding box center [973, 264] width 35 height 13
click at [956, 262] on span "Sep-25" at bounding box center [973, 264] width 35 height 13
click at [956, 261] on span "Sep-25" at bounding box center [973, 264] width 35 height 13
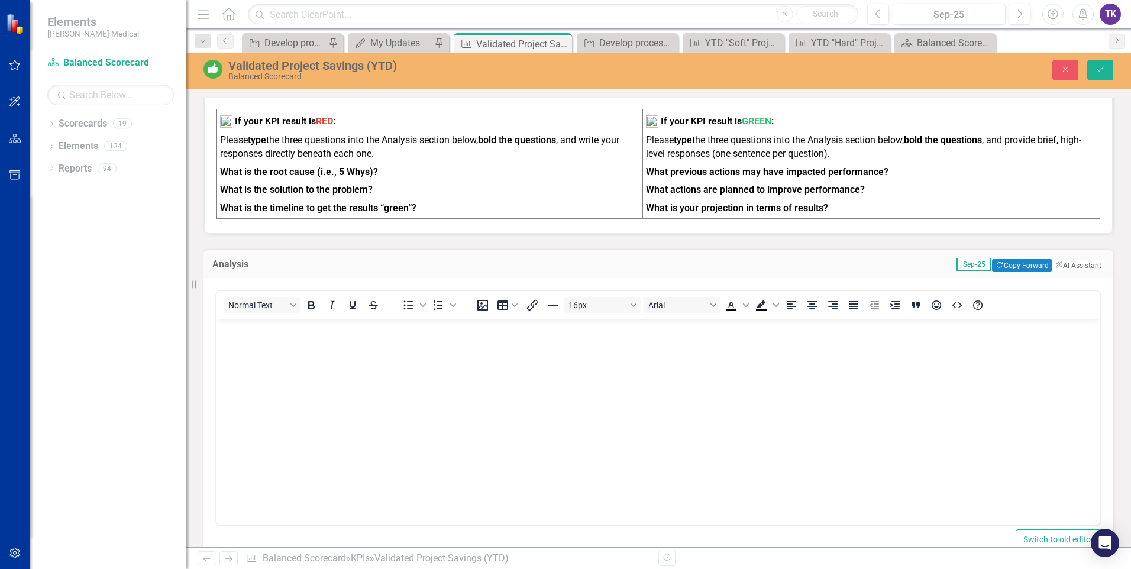
click at [956, 262] on span "Sep-25" at bounding box center [973, 264] width 35 height 13
click at [956, 263] on span "Sep-25" at bounding box center [973, 264] width 35 height 13
click at [1004, 263] on button "Copy Forward Copy Forward" at bounding box center [1022, 265] width 60 height 13
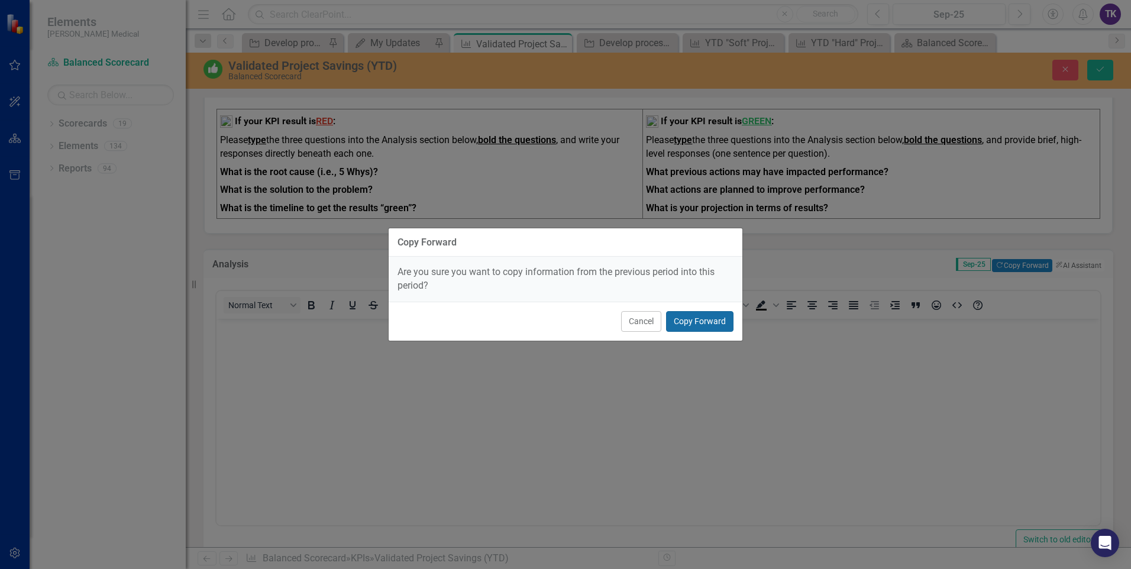
click at [688, 322] on button "Copy Forward" at bounding box center [699, 321] width 67 height 21
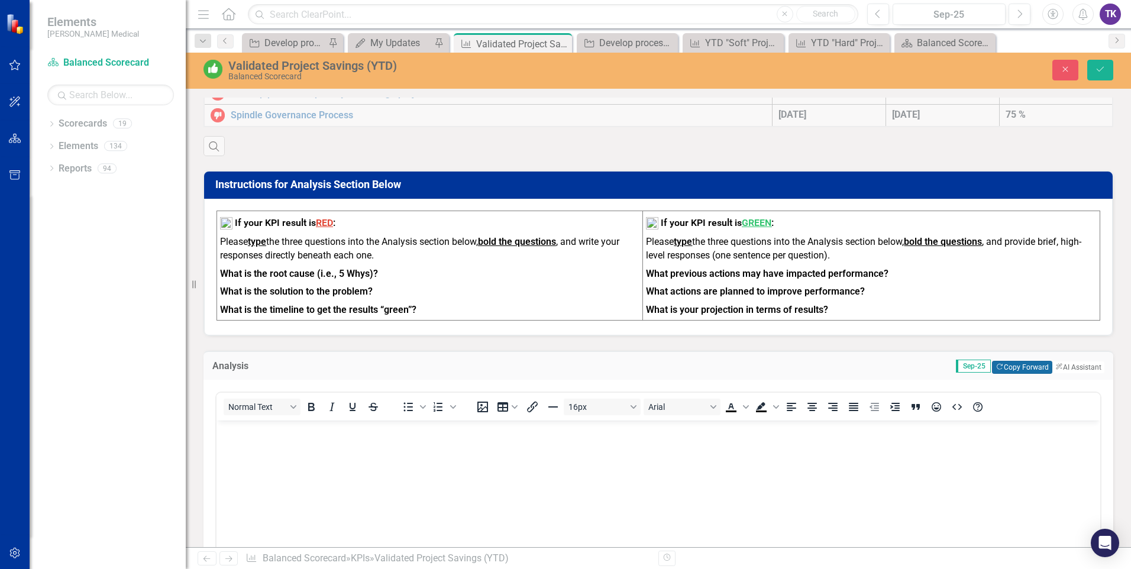
scroll to position [946, 0]
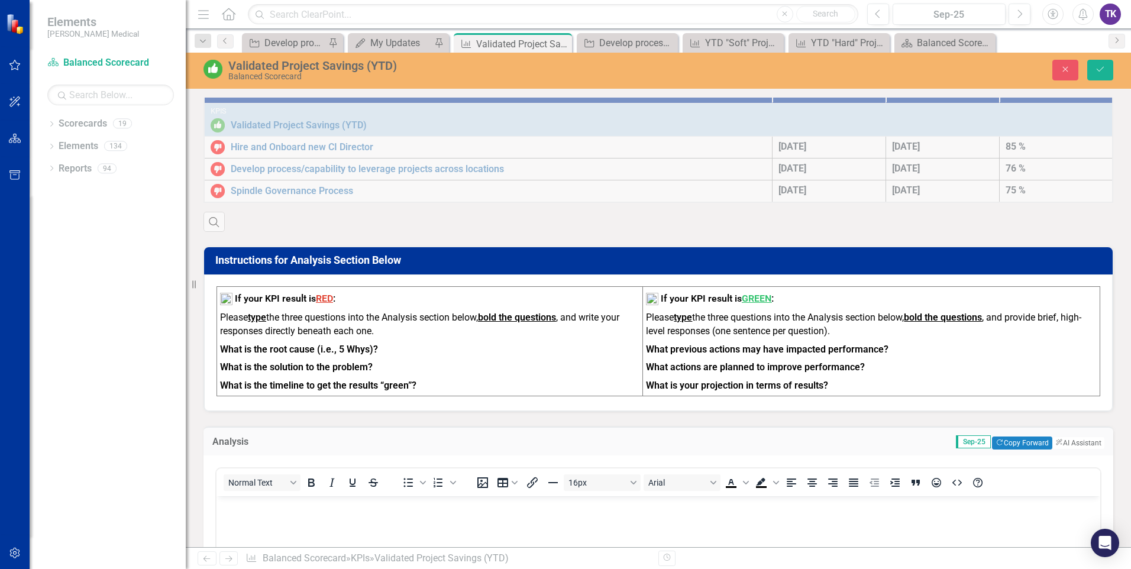
click at [956, 438] on span "Sep-25" at bounding box center [973, 441] width 35 height 13
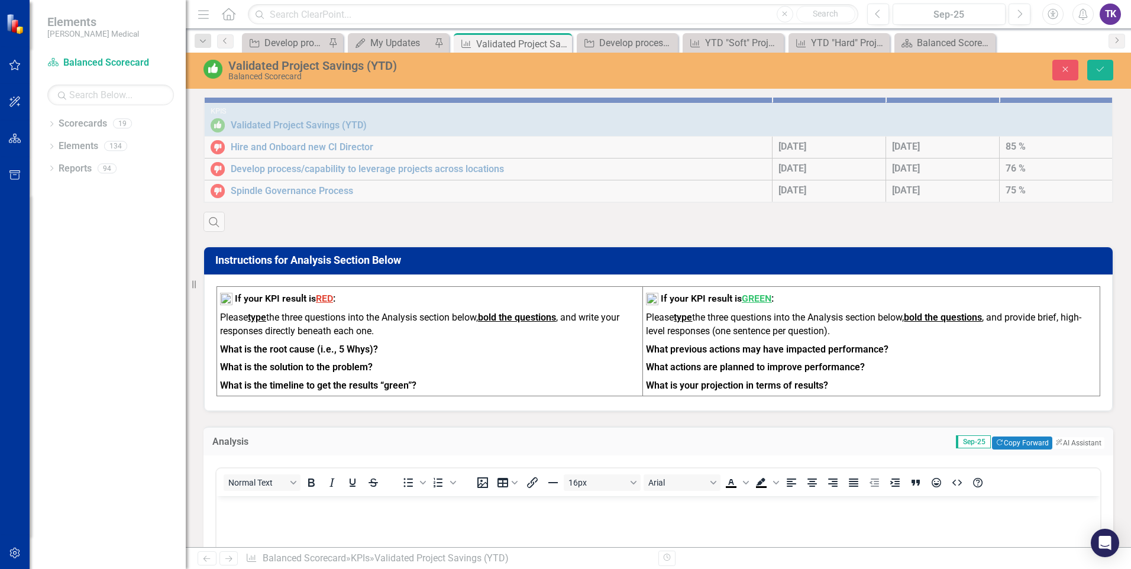
click at [956, 438] on span "Sep-25" at bounding box center [973, 441] width 35 height 13
click at [956, 441] on span "Sep-25" at bounding box center [973, 441] width 35 height 13
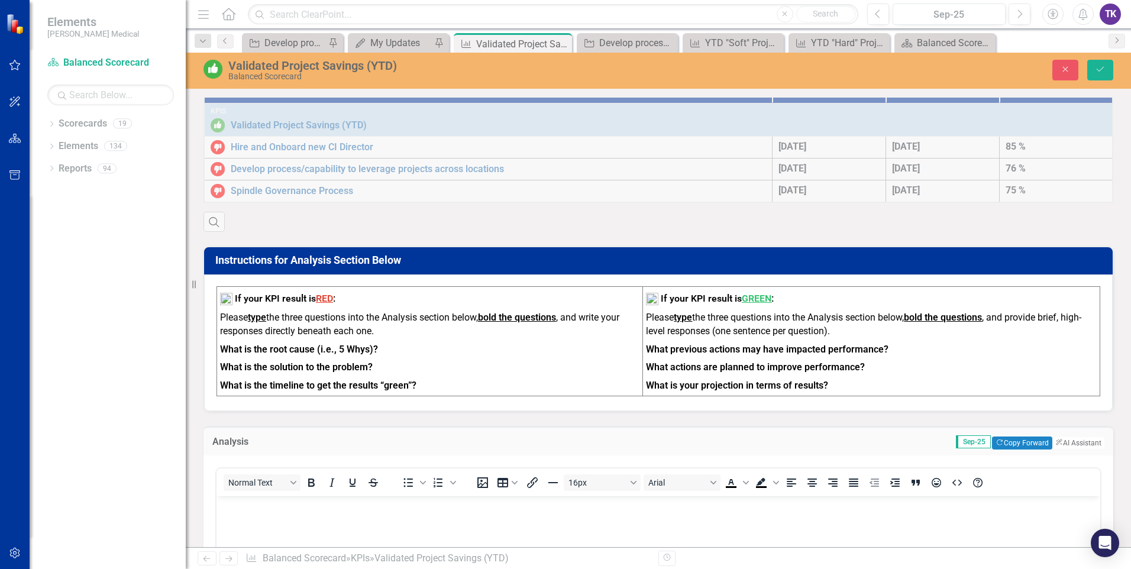
click at [956, 441] on span "Sep-25" at bounding box center [973, 441] width 35 height 13
click at [956, 440] on span "Sep-25" at bounding box center [973, 441] width 35 height 13
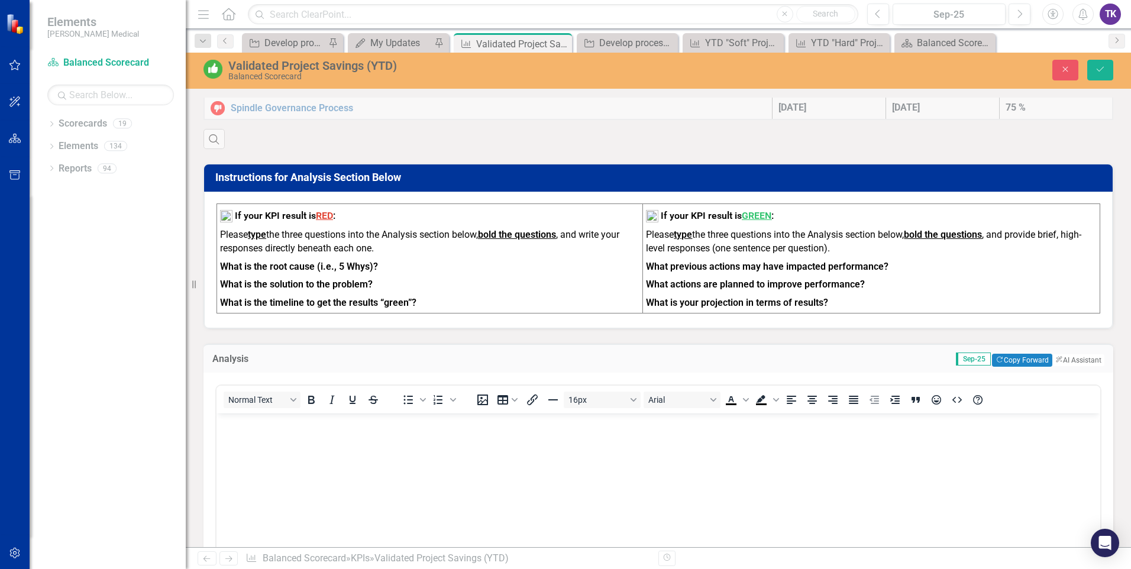
scroll to position [1064, 0]
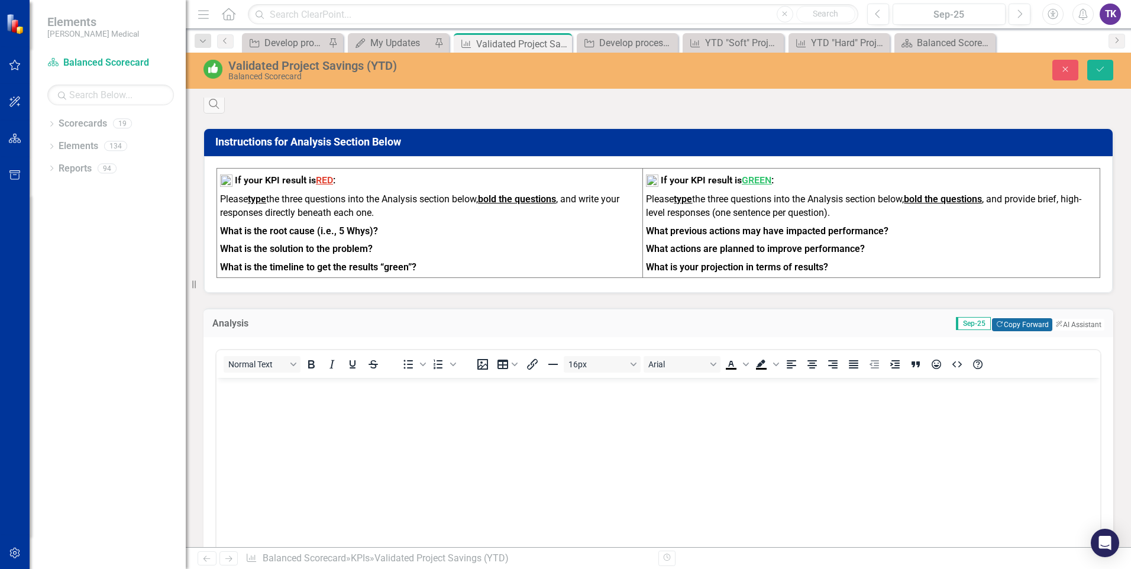
click at [992, 326] on button "Copy Forward Copy Forward" at bounding box center [1022, 324] width 60 height 13
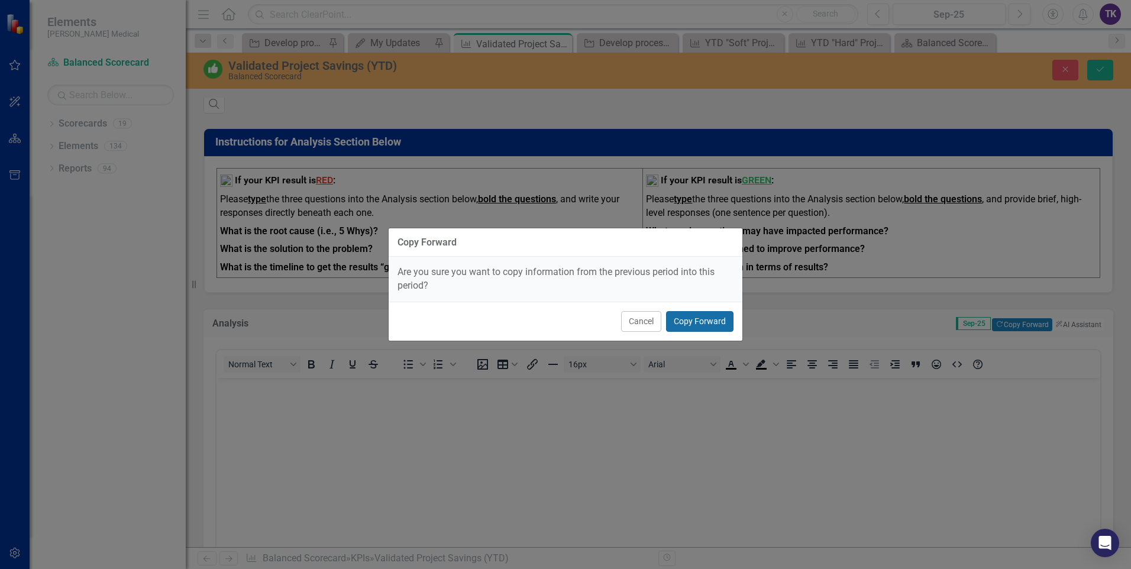
click at [684, 324] on button "Copy Forward" at bounding box center [699, 321] width 67 height 21
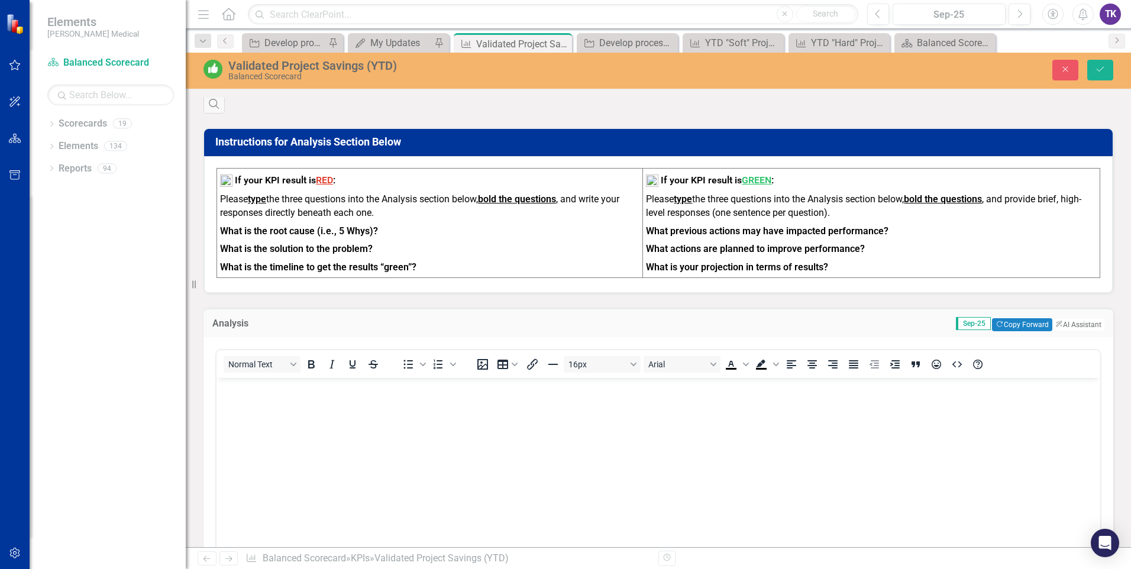
click at [956, 323] on span "Sep-25" at bounding box center [973, 323] width 35 height 13
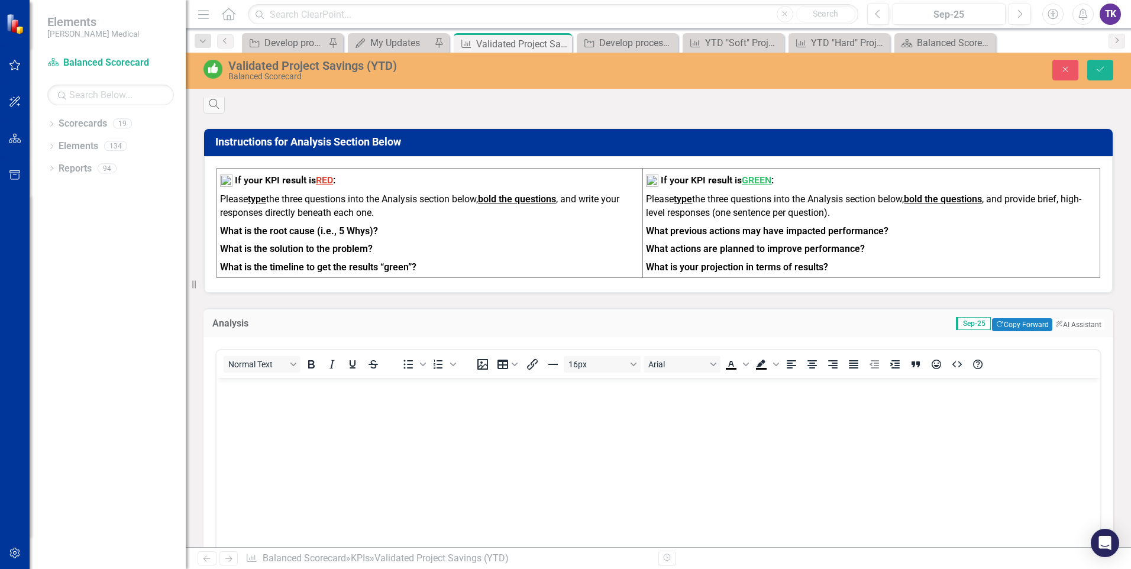
click at [956, 322] on span "Sep-25" at bounding box center [973, 323] width 35 height 13
click at [956, 323] on span "Sep-25" at bounding box center [973, 323] width 35 height 13
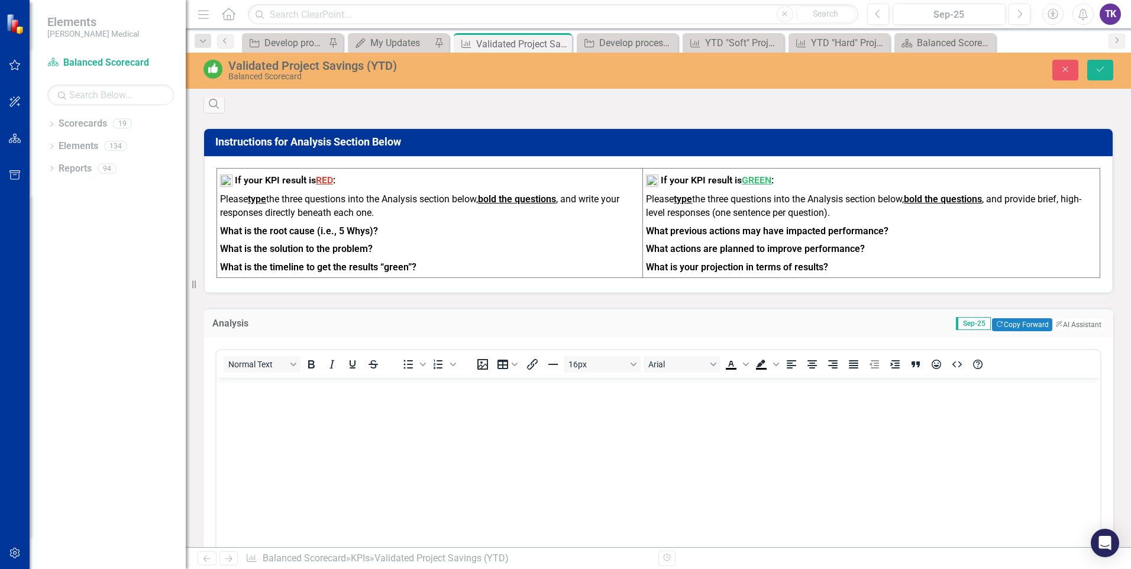
click at [956, 323] on span "Sep-25" at bounding box center [973, 323] width 35 height 13
click at [956, 322] on span "Sep-25" at bounding box center [973, 323] width 35 height 13
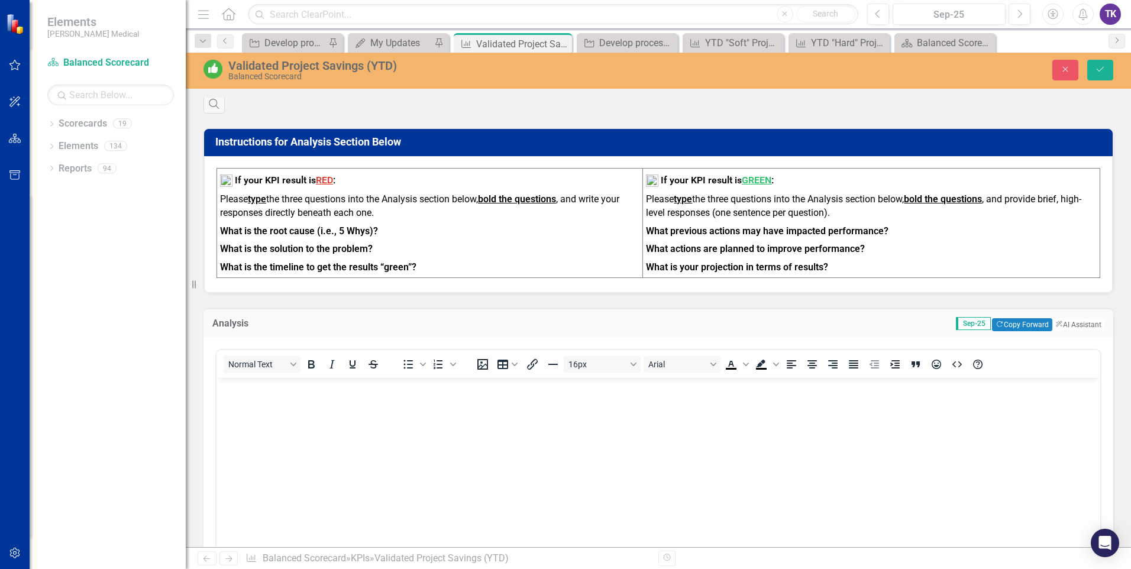
click at [956, 322] on span "Sep-25" at bounding box center [973, 323] width 35 height 13
click at [956, 320] on span "Sep-25" at bounding box center [973, 323] width 35 height 13
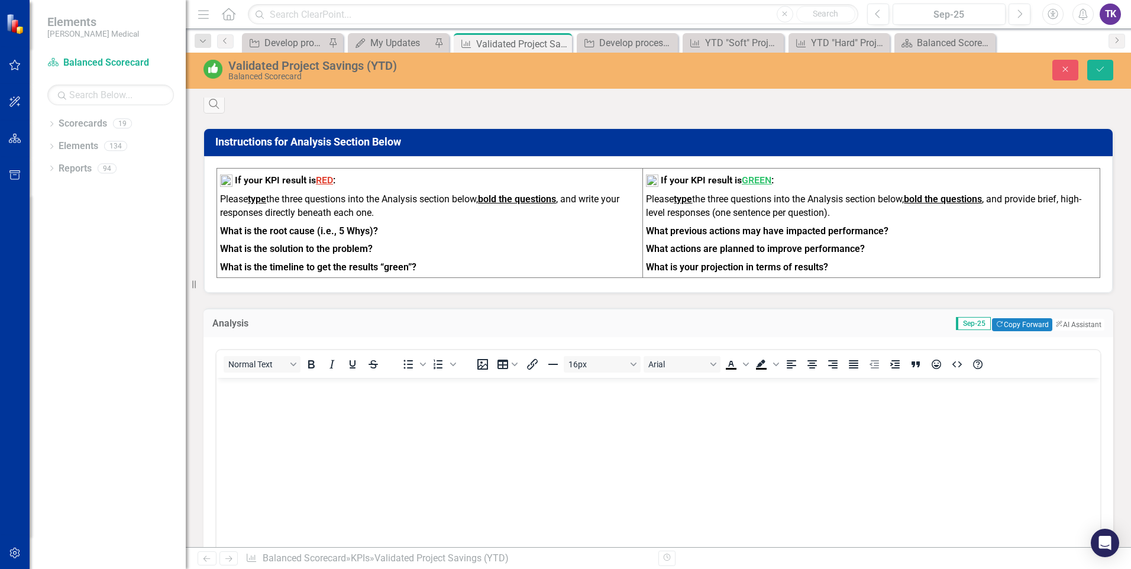
click at [956, 320] on span "Sep-25" at bounding box center [973, 323] width 35 height 13
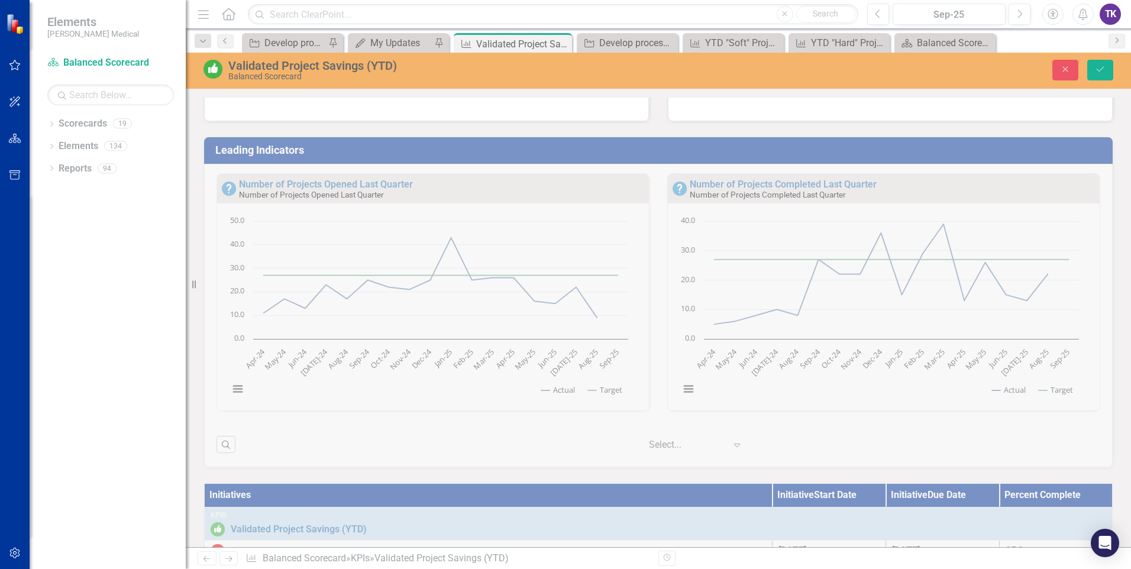
scroll to position [532, 0]
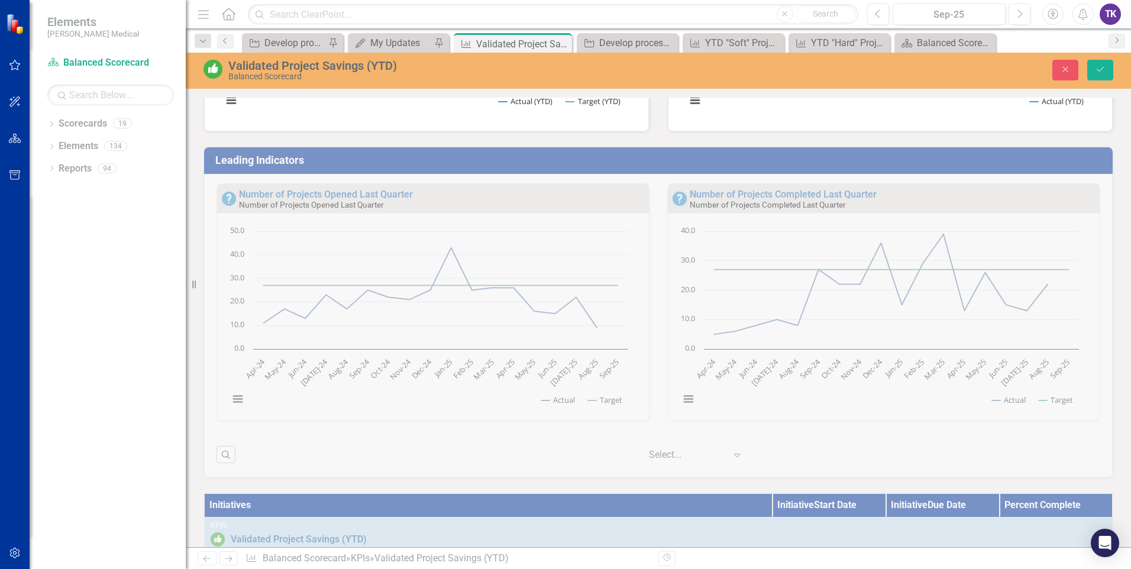
click at [189, 251] on div "Resize" at bounding box center [190, 284] width 9 height 569
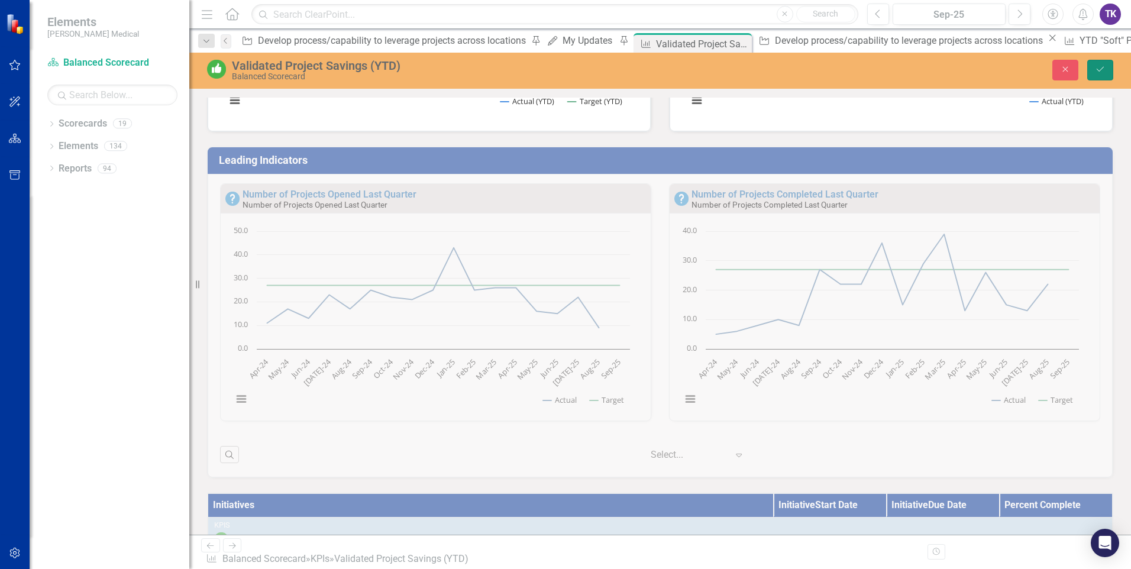
click at [1109, 64] on button "Save" at bounding box center [1100, 70] width 26 height 21
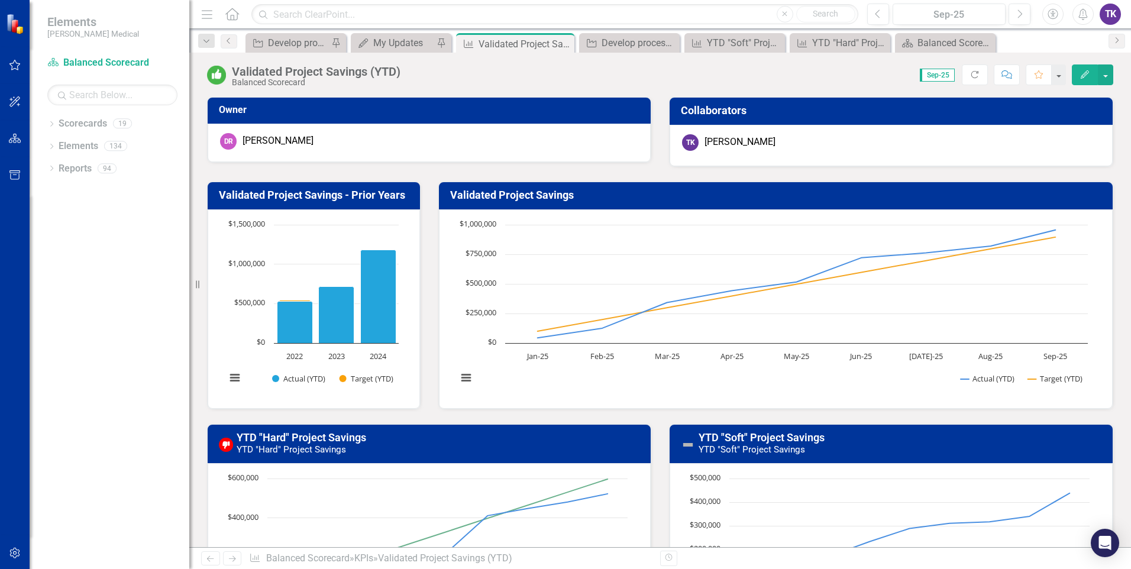
scroll to position [1, 0]
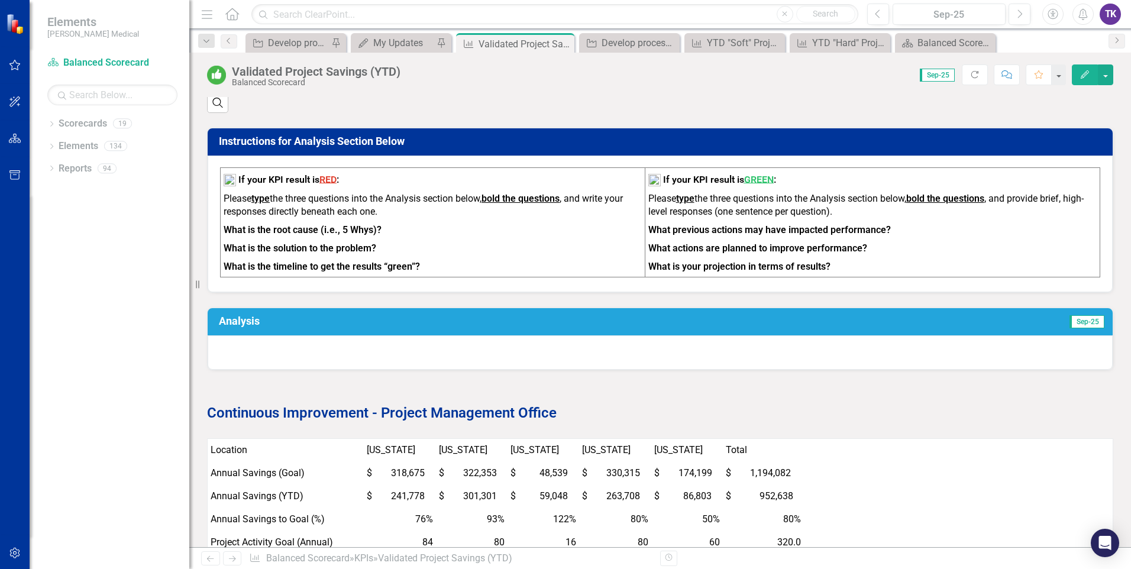
click at [252, 347] on div at bounding box center [660, 352] width 905 height 34
click at [254, 348] on div at bounding box center [660, 352] width 905 height 34
click at [261, 355] on div at bounding box center [660, 352] width 905 height 34
click at [262, 353] on div at bounding box center [660, 352] width 905 height 34
click at [263, 352] on div at bounding box center [660, 352] width 905 height 34
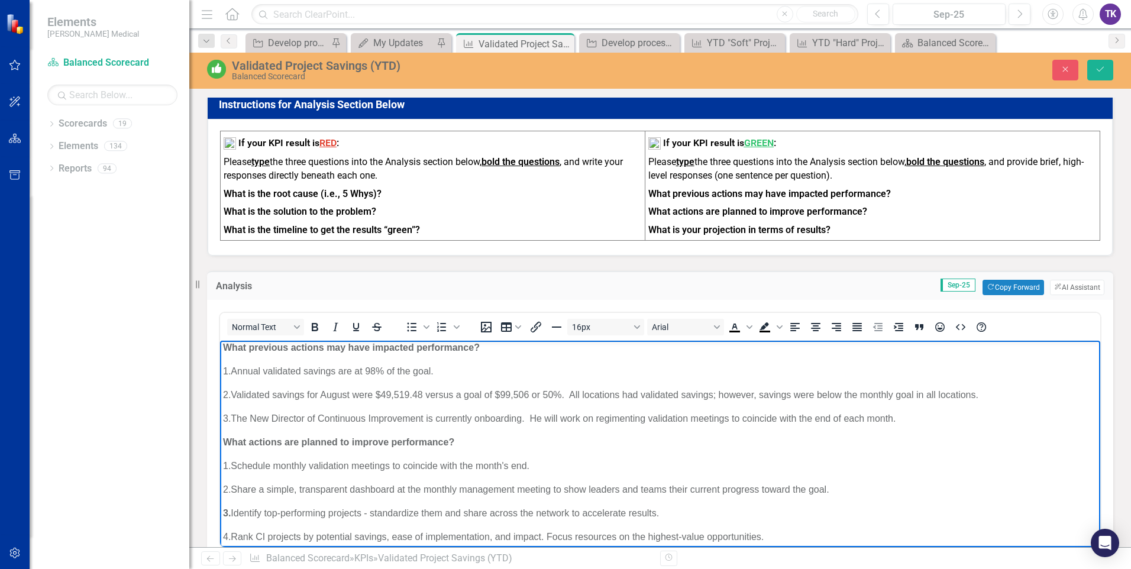
scroll to position [0, 0]
click at [383, 374] on p "1. Annual validated savings are at 98% of the goal." at bounding box center [660, 374] width 874 height 14
drag, startPoint x: 383, startPoint y: 374, endPoint x: 397, endPoint y: 373, distance: 13.7
click at [397, 373] on p "1. Annual validated savings are at 98% of the goal." at bounding box center [660, 374] width 874 height 14
click at [548, 360] on body "What previous actions may have impacted performance? 1. Annual validated saving…" at bounding box center [660, 474] width 880 height 266
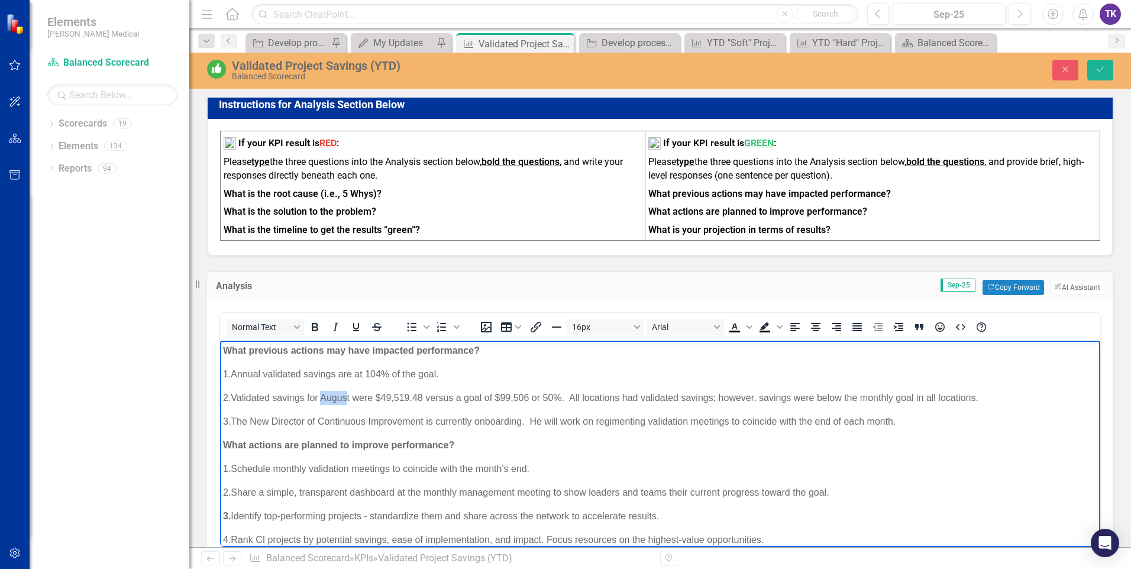
drag, startPoint x: 341, startPoint y: 400, endPoint x: 366, endPoint y: 400, distance: 25.4
click at [366, 400] on p "2. Validated savings for August were $49,519.48 versus a goal of $99,506 or 50%…" at bounding box center [660, 398] width 874 height 14
click at [417, 397] on p "2. Validated savings for September were $49,519.48 versus a goal of $99,506 or …" at bounding box center [660, 398] width 874 height 14
click at [548, 396] on p "2. Validated savings for September were $131,727.31 versus a goal of $99,506 or…" at bounding box center [660, 398] width 874 height 14
drag, startPoint x: 595, startPoint y: 397, endPoint x: 606, endPoint y: 397, distance: 10.7
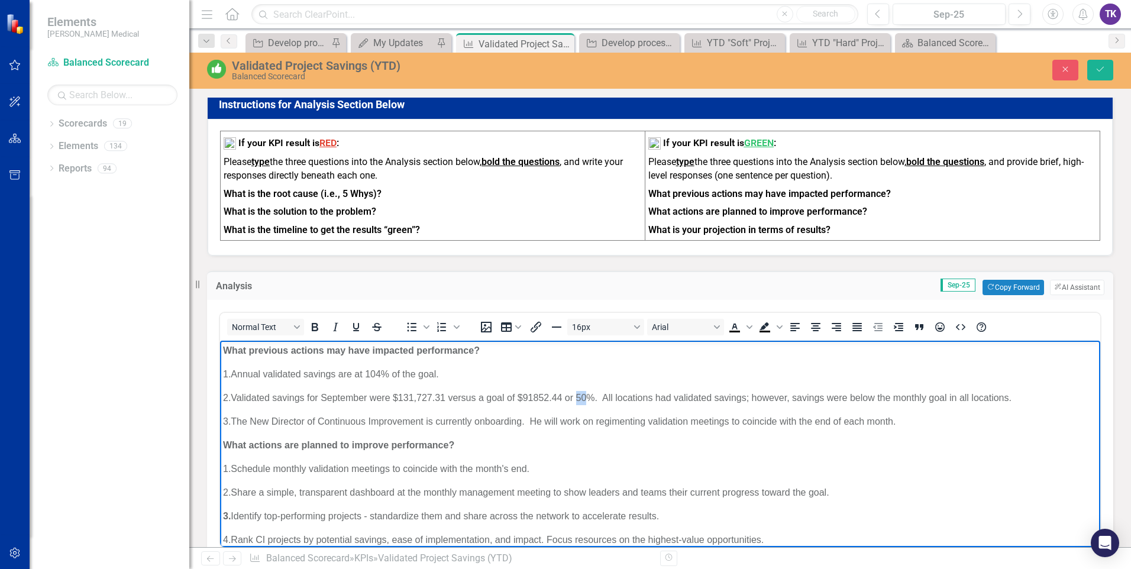
click at [606, 397] on p "2. Validated savings for September were $131,727.31 versus a goal of $91852.44 …" at bounding box center [660, 398] width 874 height 14
click at [753, 475] on p "1. Schedule monthly validation meetings to coincide with the month's end." at bounding box center [660, 469] width 874 height 14
drag, startPoint x: 984, startPoint y: 397, endPoint x: 1029, endPoint y: 401, distance: 45.1
click at [1029, 401] on p "2. Validated savings for September were $131,727.31 versus a goal of $91852.44 …" at bounding box center [660, 398] width 874 height 14
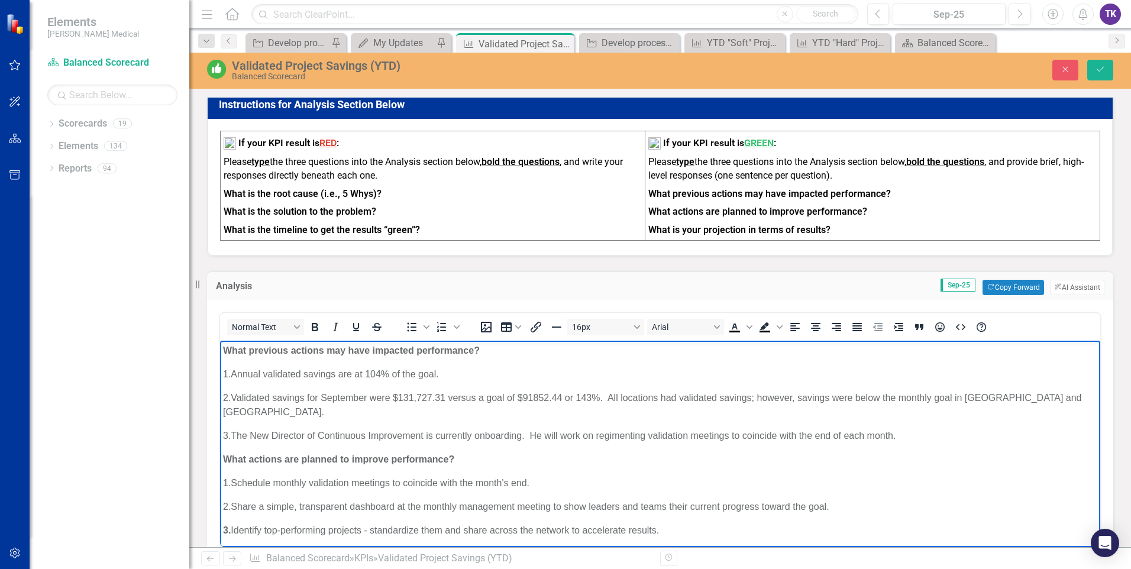
click at [814, 483] on body "What previous actions may have impacted performance? 1. Annual validated saving…" at bounding box center [660, 481] width 880 height 280
drag, startPoint x: 444, startPoint y: 421, endPoint x: 456, endPoint y: 421, distance: 11.8
click at [456, 429] on p "3. The New Director of Continuous Improvement is currently onboarding. He will …" at bounding box center [660, 436] width 874 height 14
click at [455, 429] on p "3. The New Director of Continuous Improvement is currently onboarding. He will …" at bounding box center [660, 436] width 874 height 14
drag, startPoint x: 455, startPoint y: 423, endPoint x: 488, endPoint y: 425, distance: 33.8
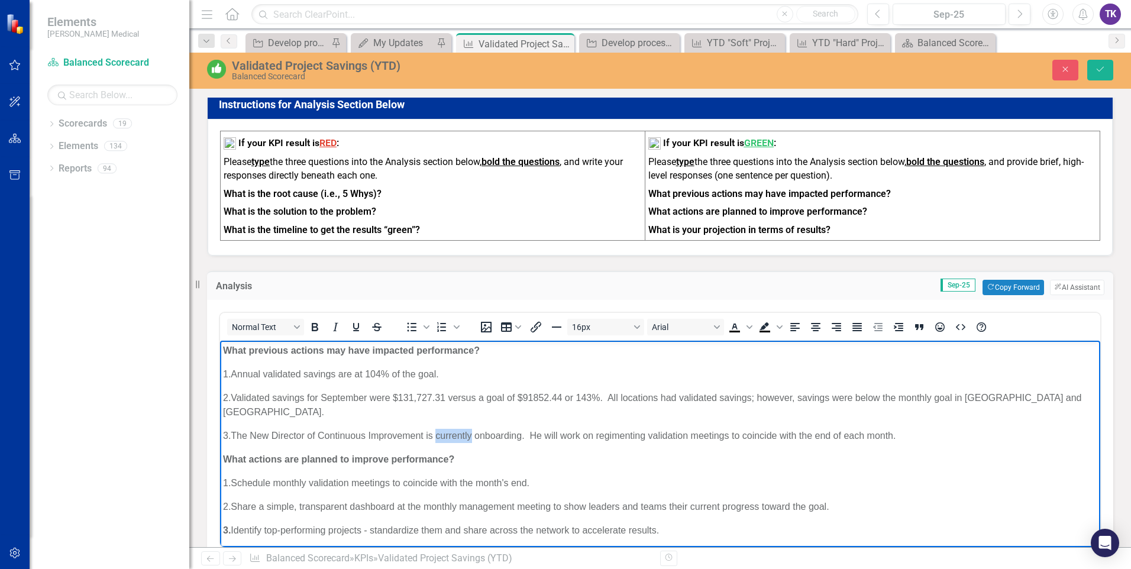
click at [488, 429] on p "3. The New Director of Continuous Improvement is currently onboarding. He will …" at bounding box center [660, 436] width 874 height 14
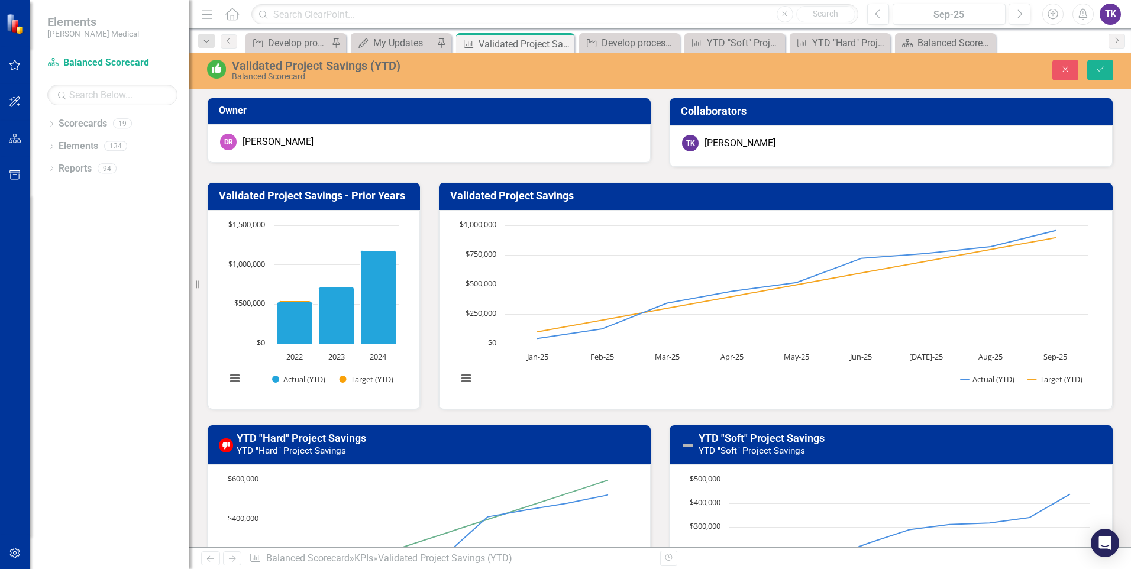
scroll to position [1, 0]
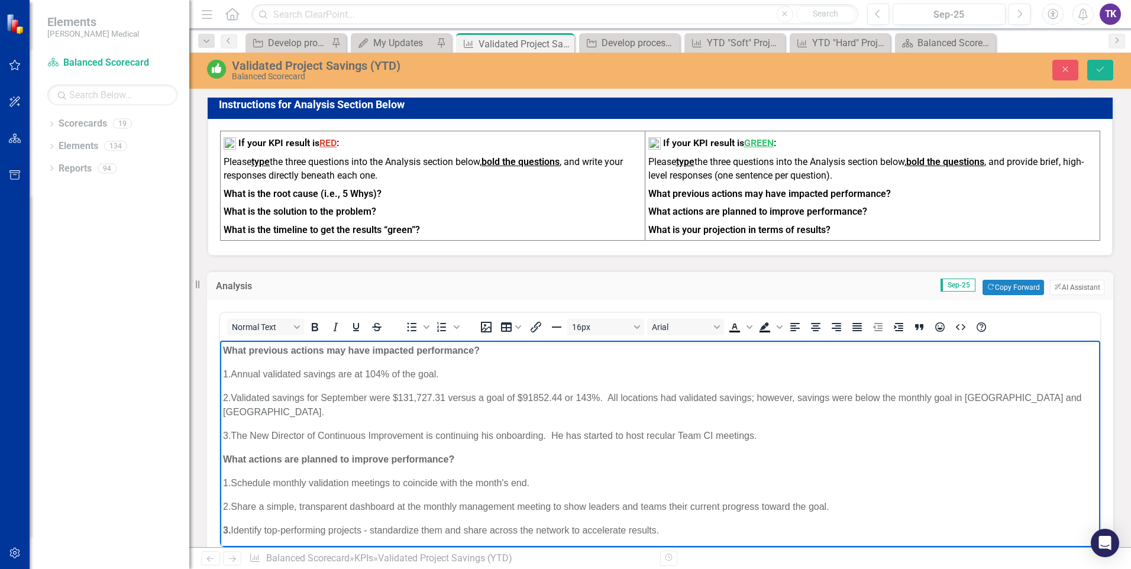
click at [554, 476] on p "1. Schedule monthly validation meetings to coincide with the month's end." at bounding box center [660, 483] width 874 height 14
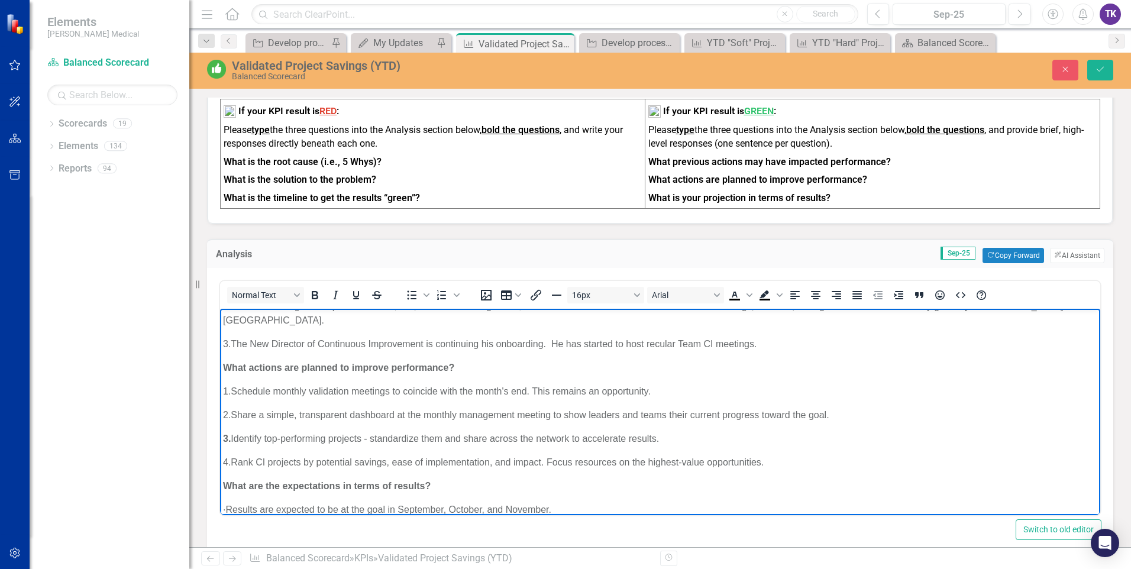
scroll to position [1161, 0]
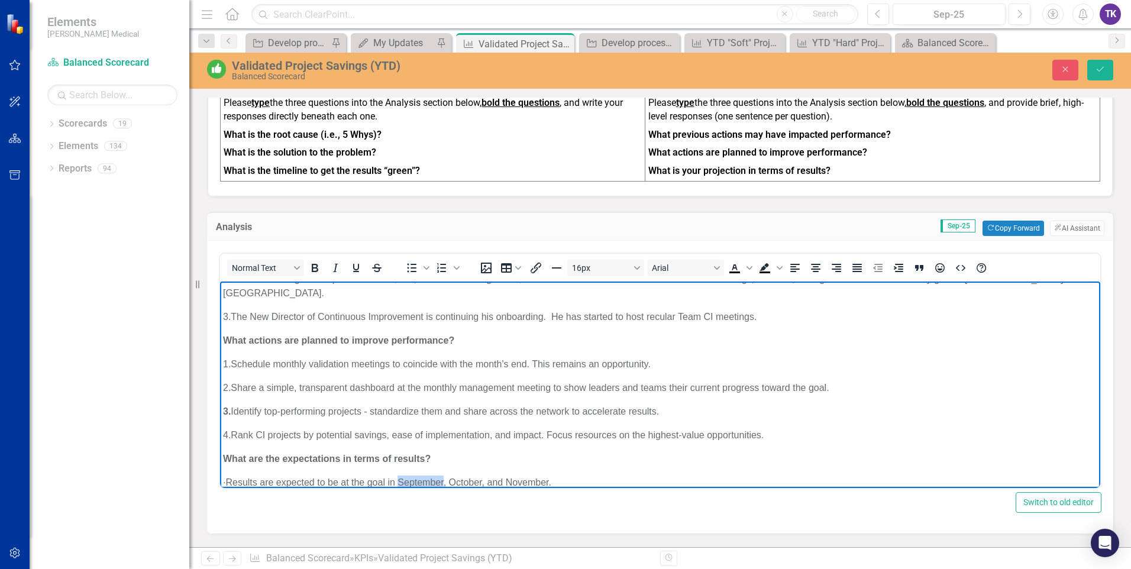
drag, startPoint x: 423, startPoint y: 468, endPoint x: 467, endPoint y: 468, distance: 43.8
click at [467, 475] on p "· Results are expected to be at the goal in September, October, and November." at bounding box center [660, 482] width 874 height 14
click at [515, 475] on p "· Results are expected to be slightly behind goal in October, and November." at bounding box center [660, 482] width 874 height 14
click at [601, 475] on p "· Results are expected to be slightly behind goal in October, and at goal in No…" at bounding box center [660, 482] width 874 height 14
click at [812, 428] on p "4. Rank CI projects by potential savings, ease of implementation, and impact. F…" at bounding box center [660, 435] width 874 height 14
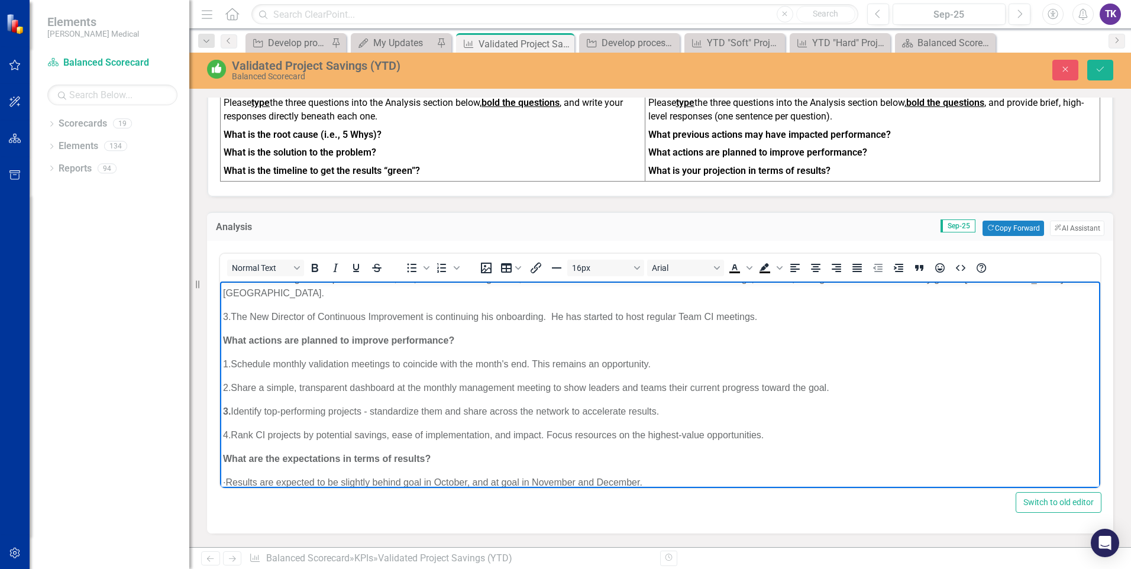
click at [837, 357] on p "1. Schedule monthly validation meetings to coincide with the month's end. This …" at bounding box center [660, 364] width 874 height 14
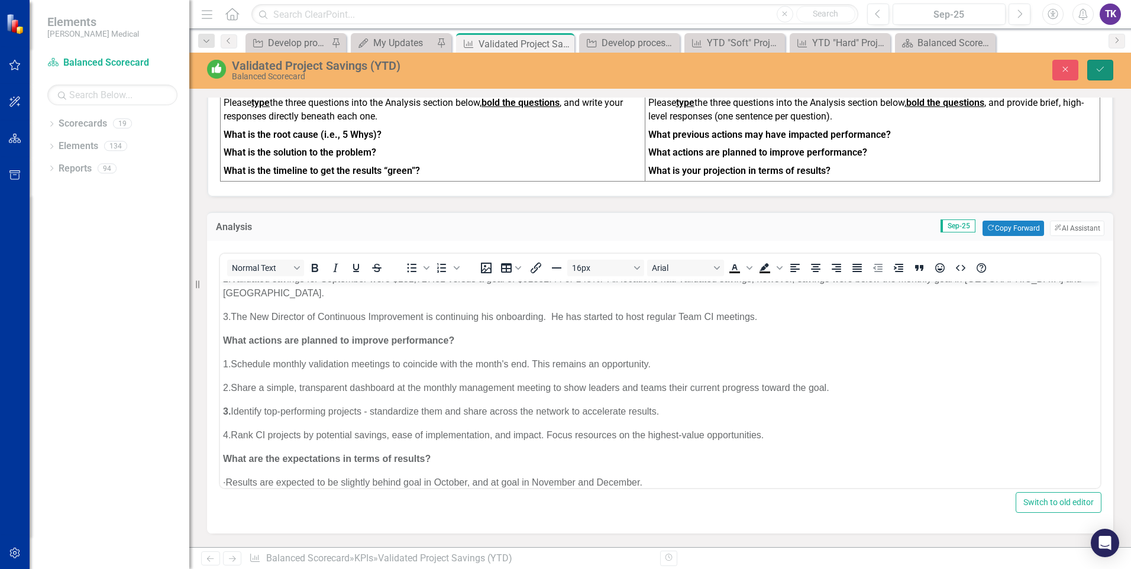
click at [1096, 68] on icon "Save" at bounding box center [1099, 69] width 11 height 8
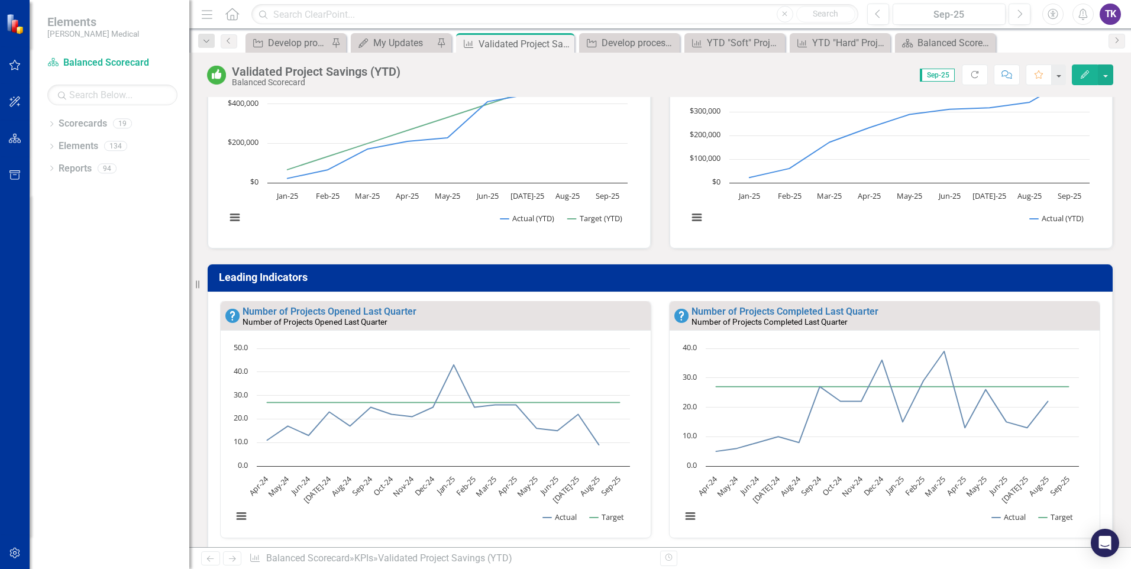
scroll to position [0, 0]
click at [139, 318] on div "Dropdown Scorecards 19 Dropdown Balanced Scorecard Revenue Growth Plan Dropdown…" at bounding box center [110, 341] width 160 height 455
click at [342, 314] on link "Number of Projects Opened Last Quarter" at bounding box center [329, 311] width 174 height 11
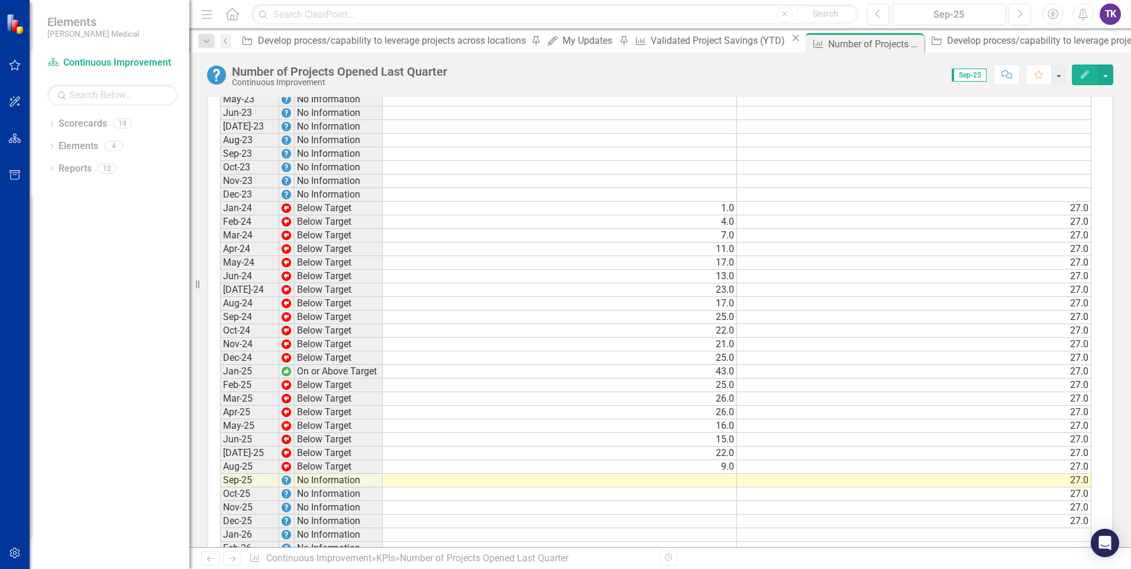
scroll to position [650, 0]
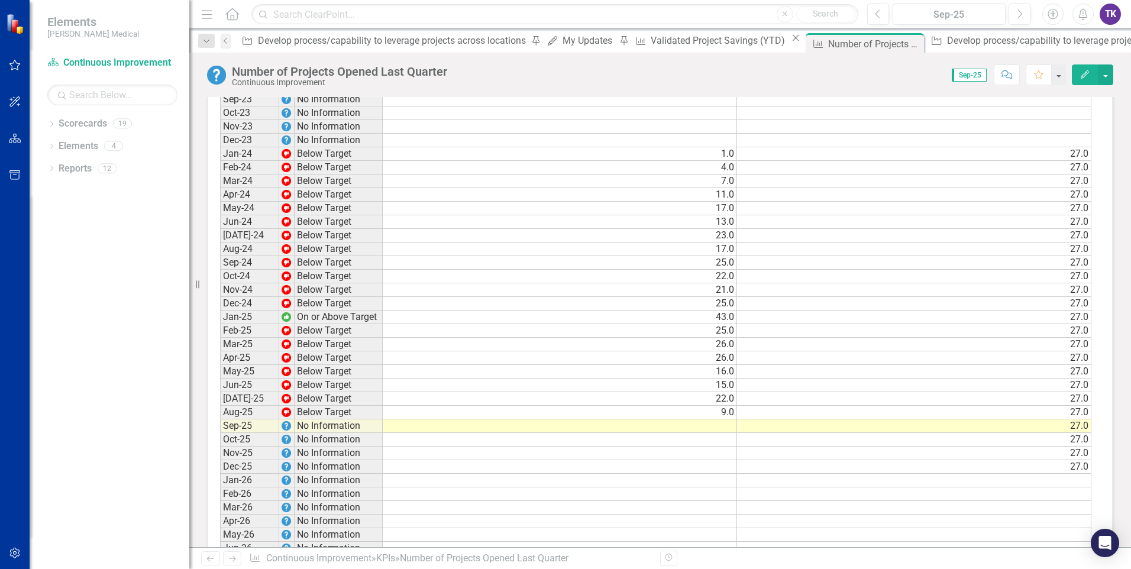
click at [716, 429] on td at bounding box center [560, 426] width 354 height 14
click at [717, 429] on td at bounding box center [560, 426] width 354 height 14
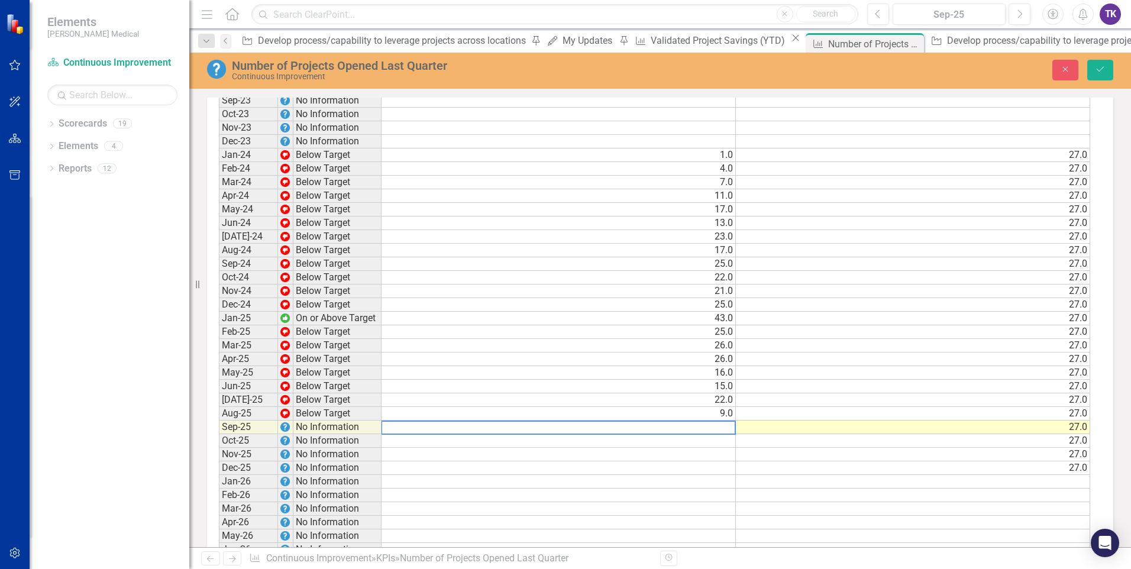
scroll to position [651, 0]
type textarea "21"
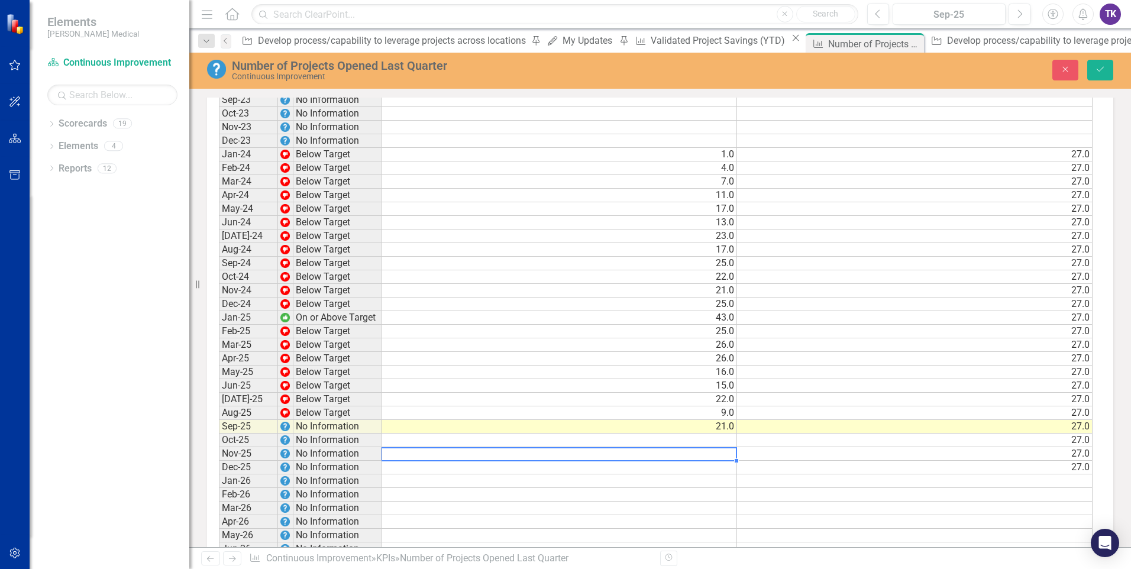
click at [707, 456] on td at bounding box center [558, 454] width 355 height 14
click at [1101, 69] on icon "Save" at bounding box center [1099, 69] width 11 height 8
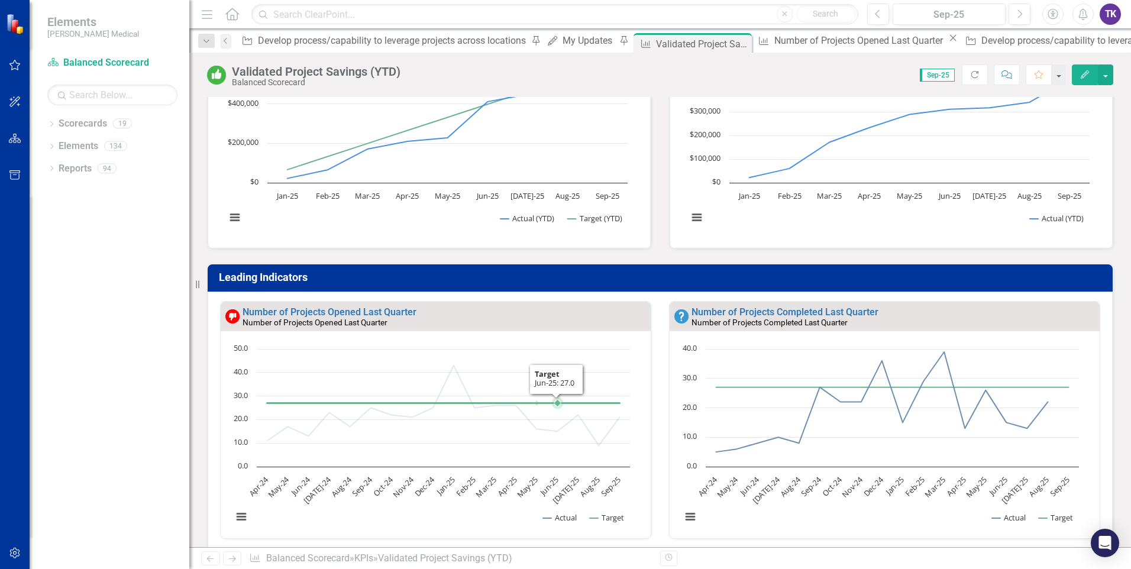
scroll to position [1, 0]
click at [810, 309] on link "Number of Projects Completed Last Quarter" at bounding box center [784, 311] width 187 height 11
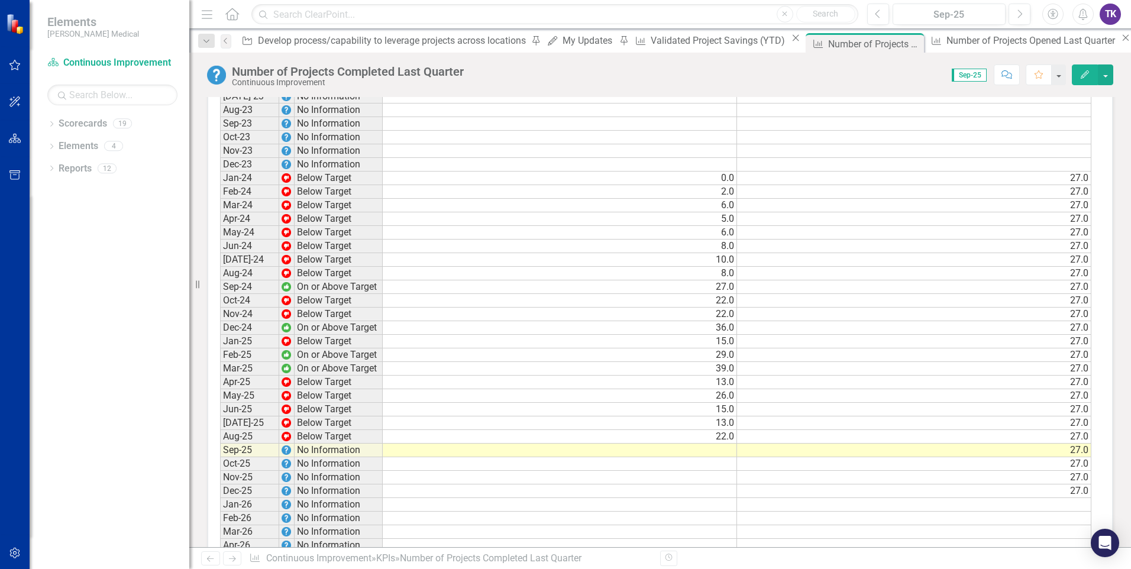
scroll to position [650, 0]
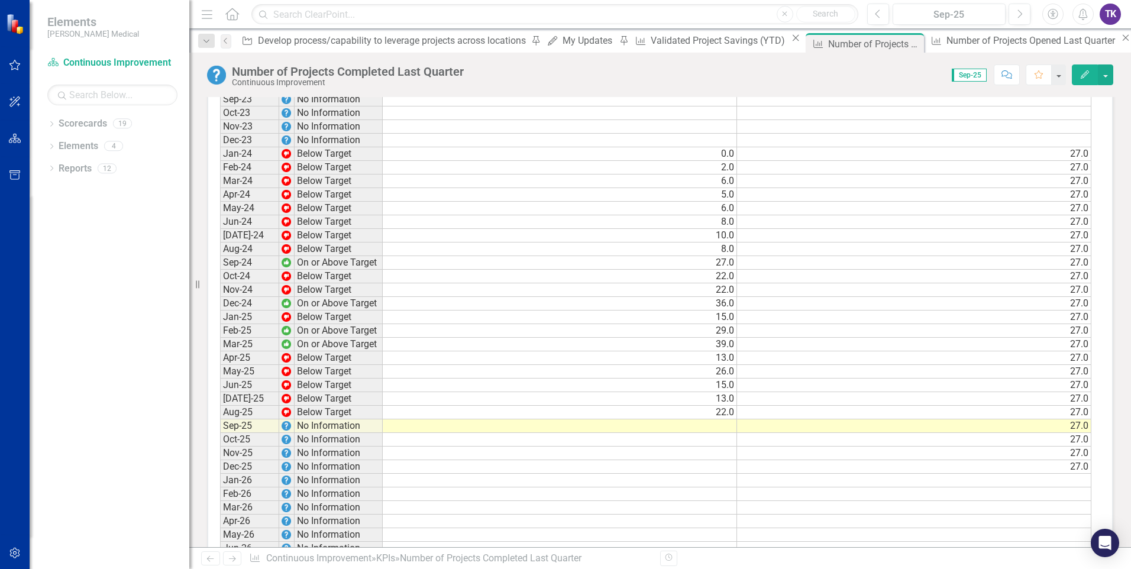
click at [713, 427] on td at bounding box center [560, 426] width 354 height 14
click at [714, 427] on td at bounding box center [560, 426] width 354 height 14
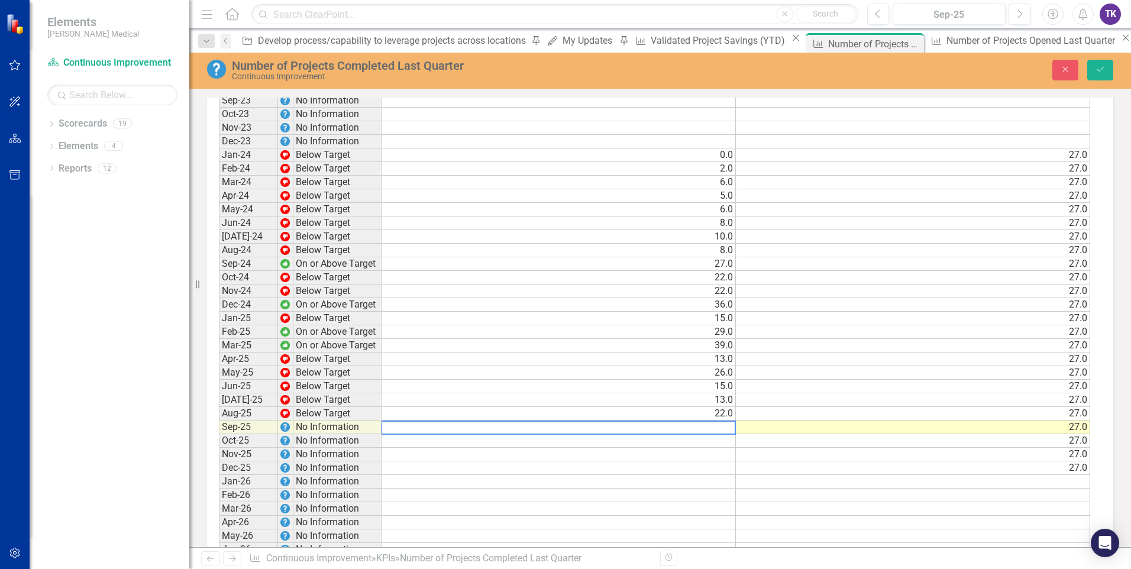
scroll to position [651, 0]
type textarea "31"
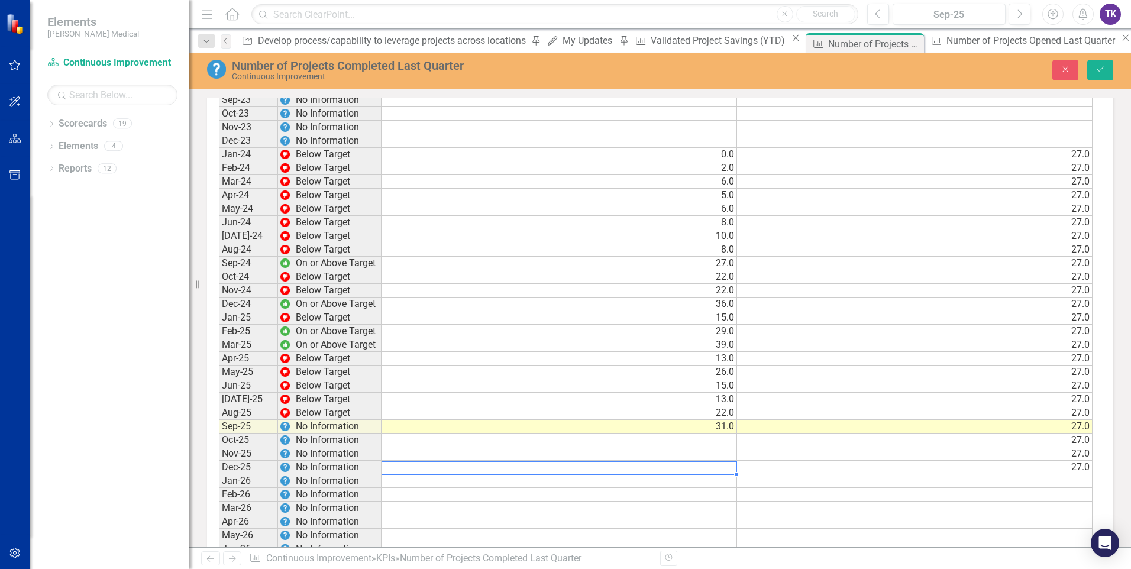
click at [219, 473] on div "Period Status Actual Target Jun-22 No Information [DATE]-22 No Information Aug-…" at bounding box center [219, 256] width 0 height 762
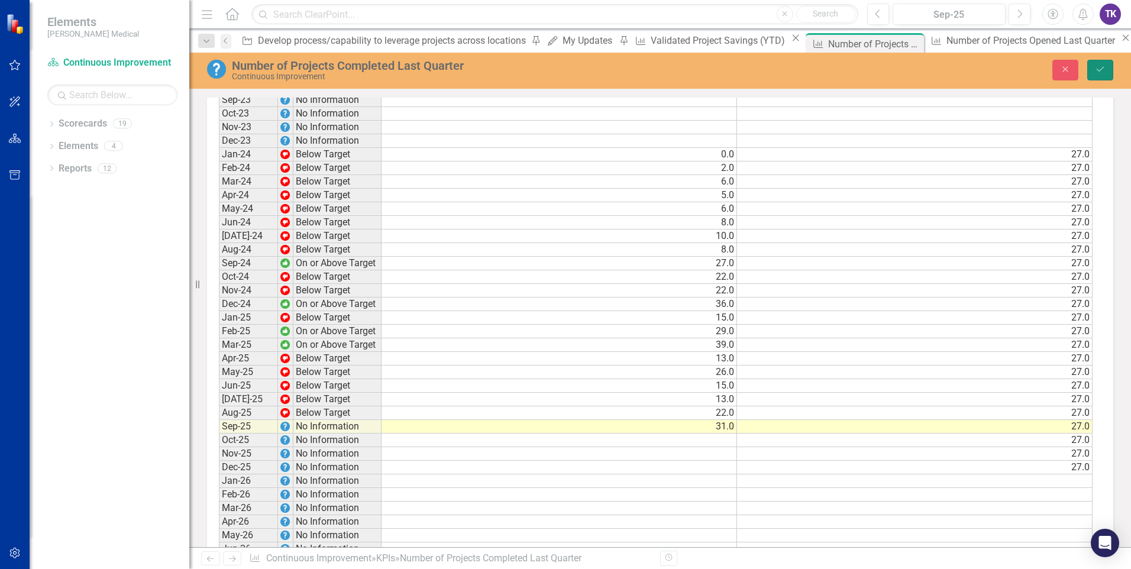
click at [1099, 72] on icon "submit" at bounding box center [1099, 69] width 7 height 5
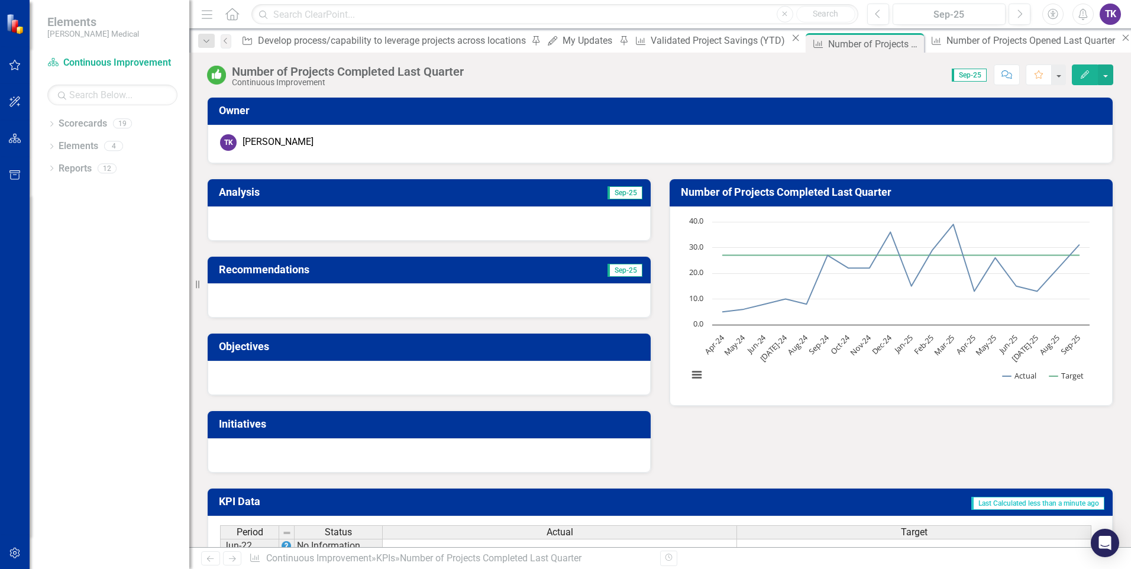
click at [723, 454] on div "Analysis Sep-25 Recommendations Sep-25 Objectives Initiatives Number of Project…" at bounding box center [660, 318] width 924 height 309
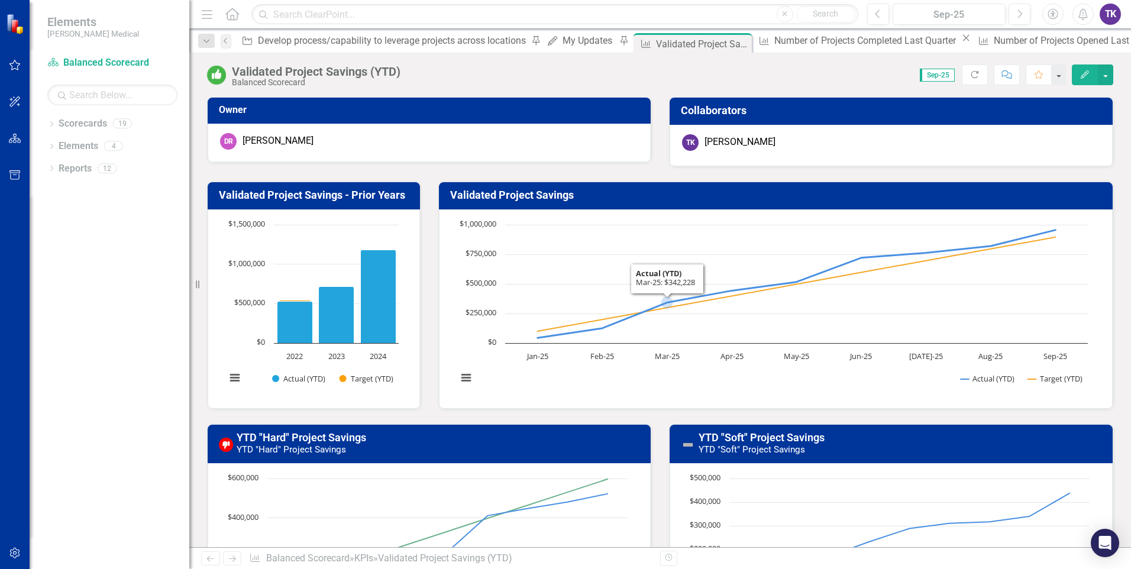
click at [681, 266] on rect "Interactive chart" at bounding box center [772, 307] width 642 height 177
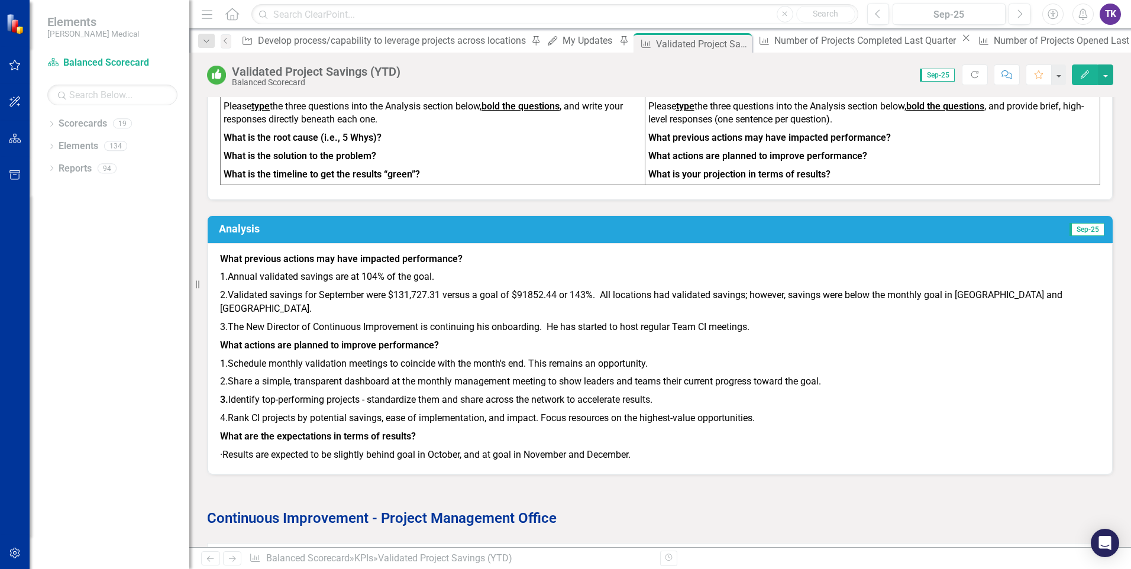
scroll to position [1183, 0]
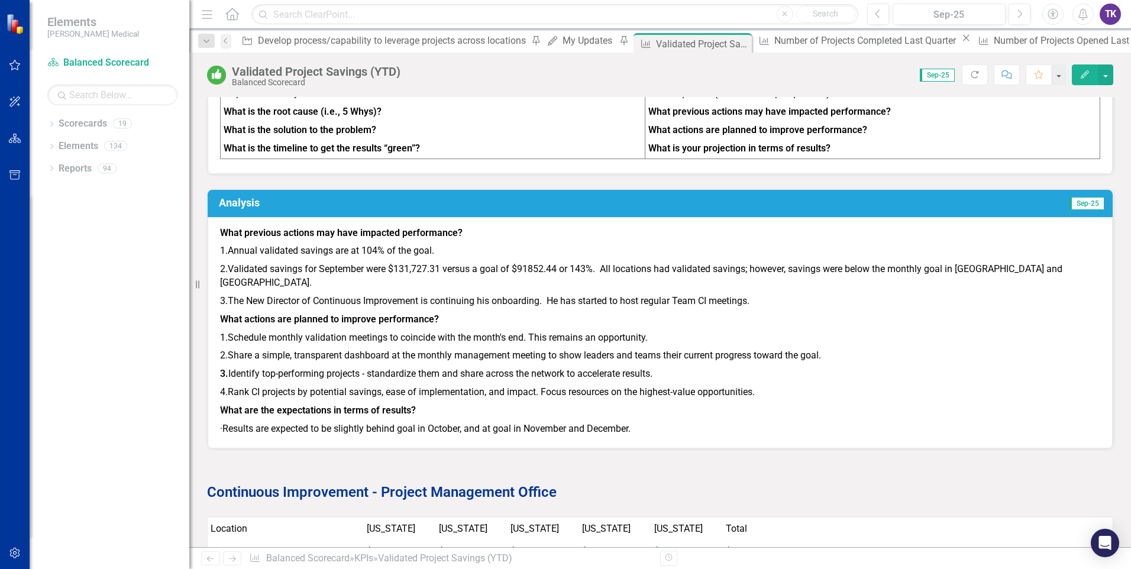
click at [255, 248] on p "1. Annual validated savings are at 104% of the goal." at bounding box center [660, 251] width 880 height 18
click at [221, 227] on strong "What previous actions may have impacted performance?" at bounding box center [341, 232] width 242 height 11
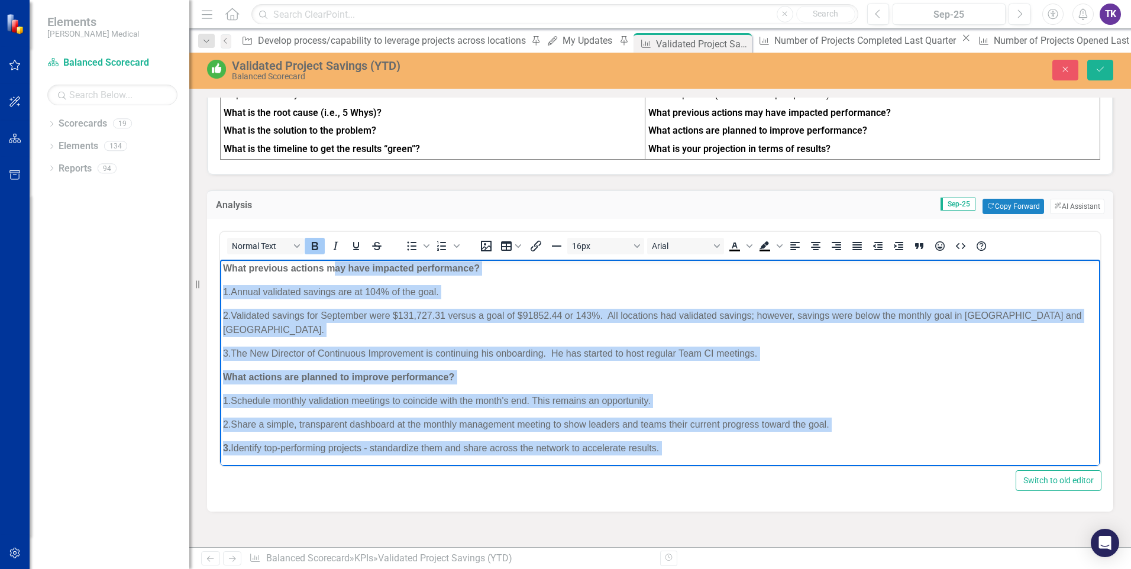
scroll to position [0, 0]
drag, startPoint x: 799, startPoint y: 456, endPoint x: 237, endPoint y: 248, distance: 599.8
click at [237, 260] on html "What previous actions may have impacted performance? 1. Annual validated saving…" at bounding box center [660, 400] width 880 height 280
click at [296, 304] on body "What previous actions may have impacted performance? 1. Annual validated saving…" at bounding box center [660, 400] width 880 height 280
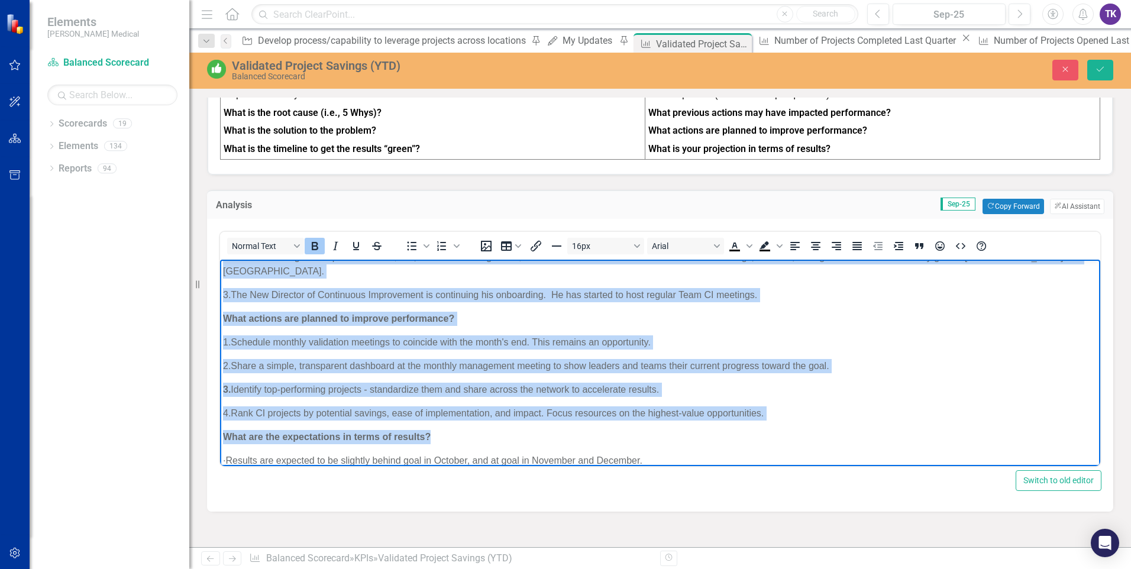
drag, startPoint x: 224, startPoint y: 269, endPoint x: 801, endPoint y: 504, distance: 623.0
click at [801, 480] on html "What previous actions may have impacted performance? 1. Annual validated saving…" at bounding box center [660, 340] width 880 height 280
copy body "Lore ipsumdol sitamet con adip elitsedd eiusmodtemp? 5. Incidi utlaboree dolore…"
